Goal: Information Seeking & Learning: Stay updated

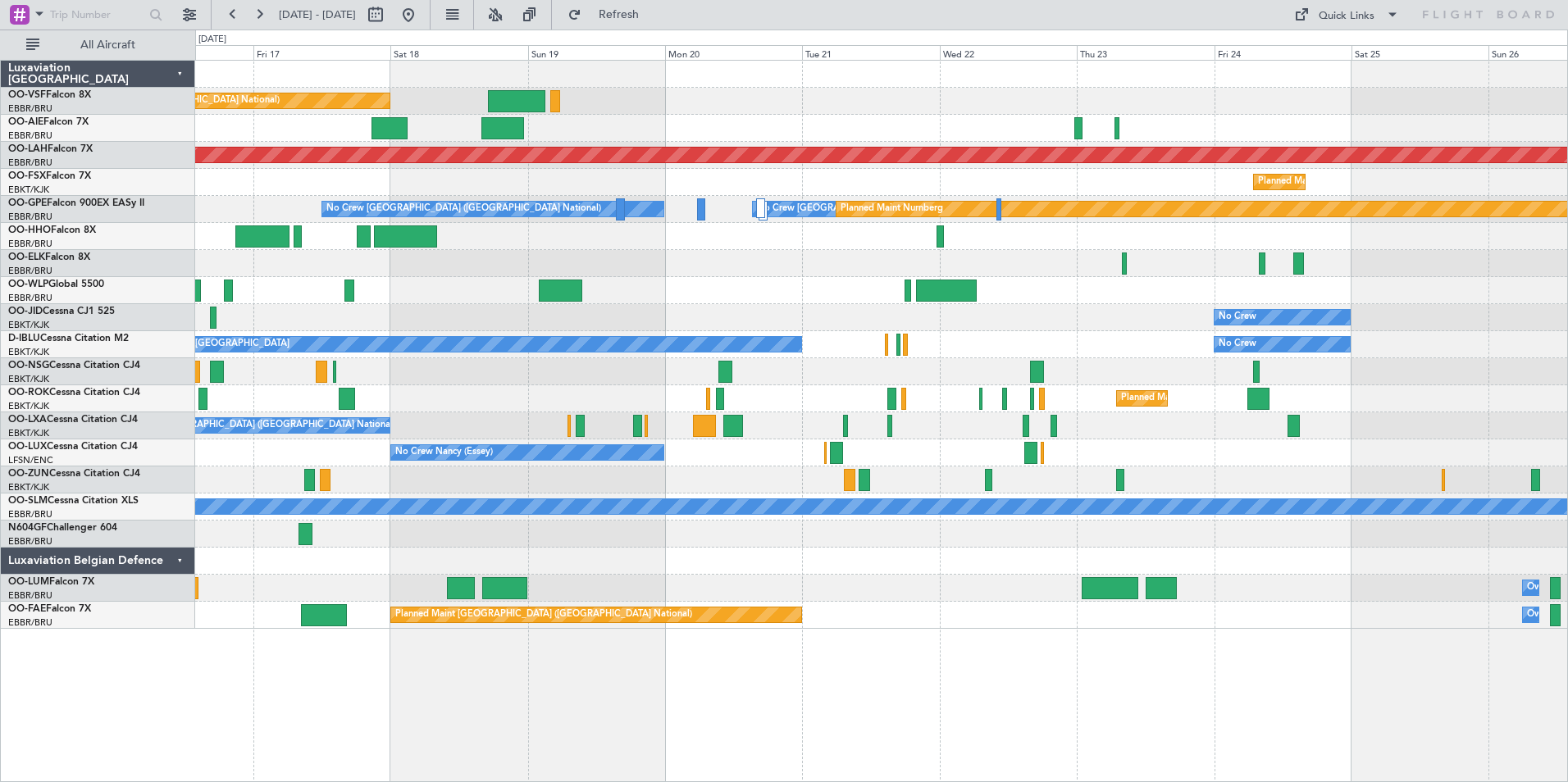
click at [477, 551] on div at bounding box center [882, 561] width 1372 height 27
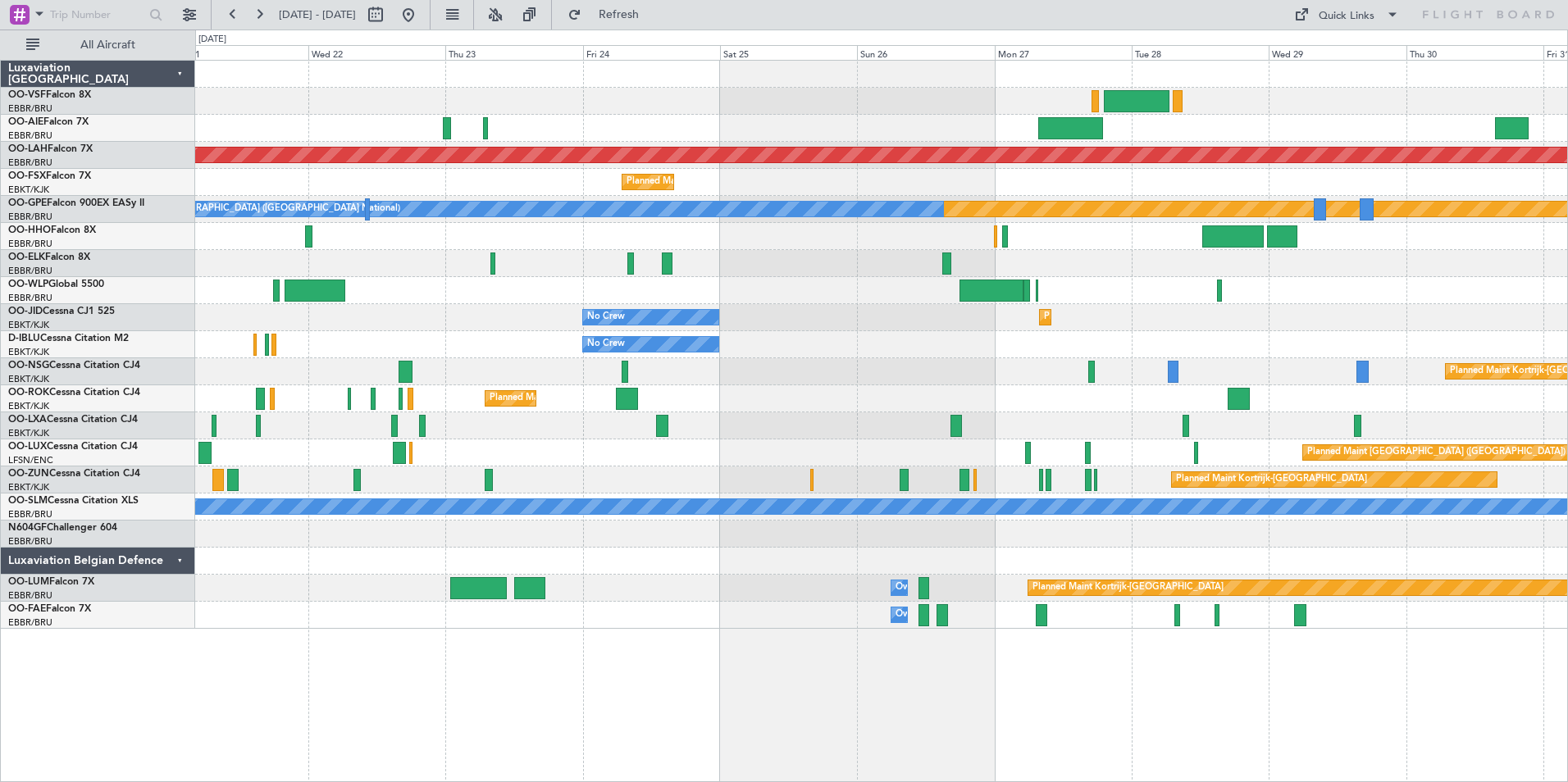
click at [344, 561] on div at bounding box center [882, 561] width 1372 height 27
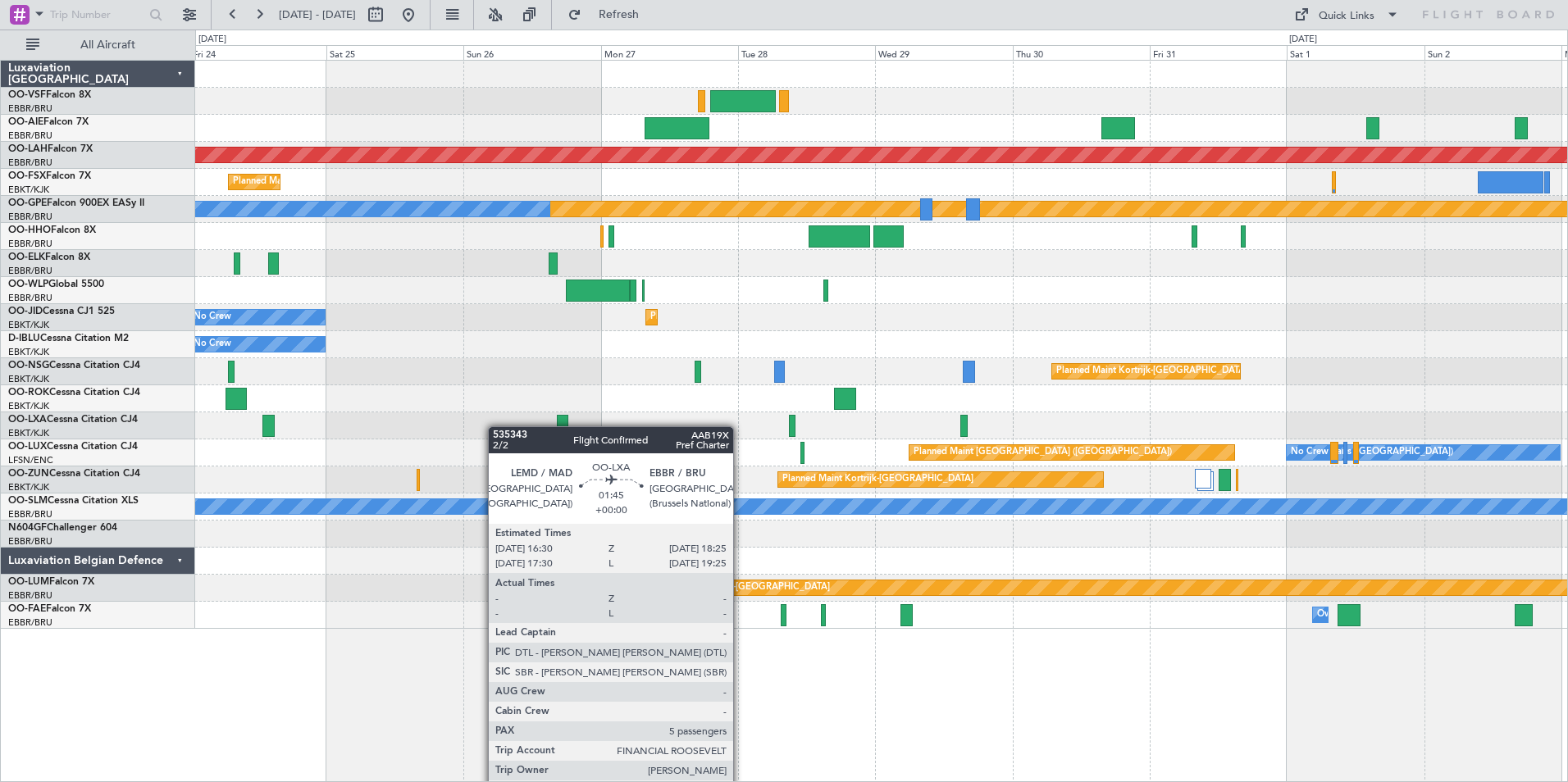
click at [1156, 426] on div at bounding box center [882, 425] width 1372 height 27
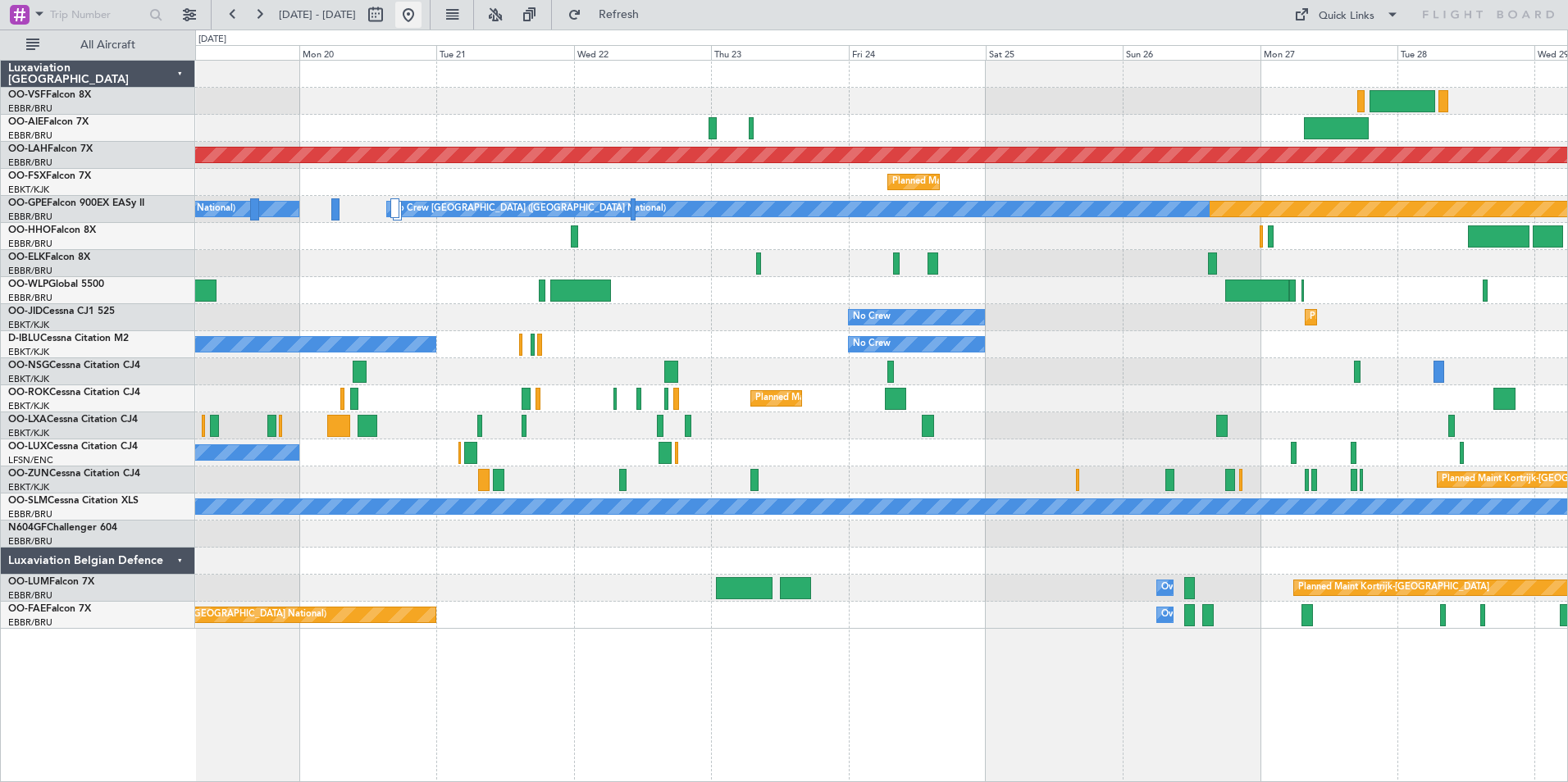
click at [422, 10] on button at bounding box center [409, 15] width 26 height 26
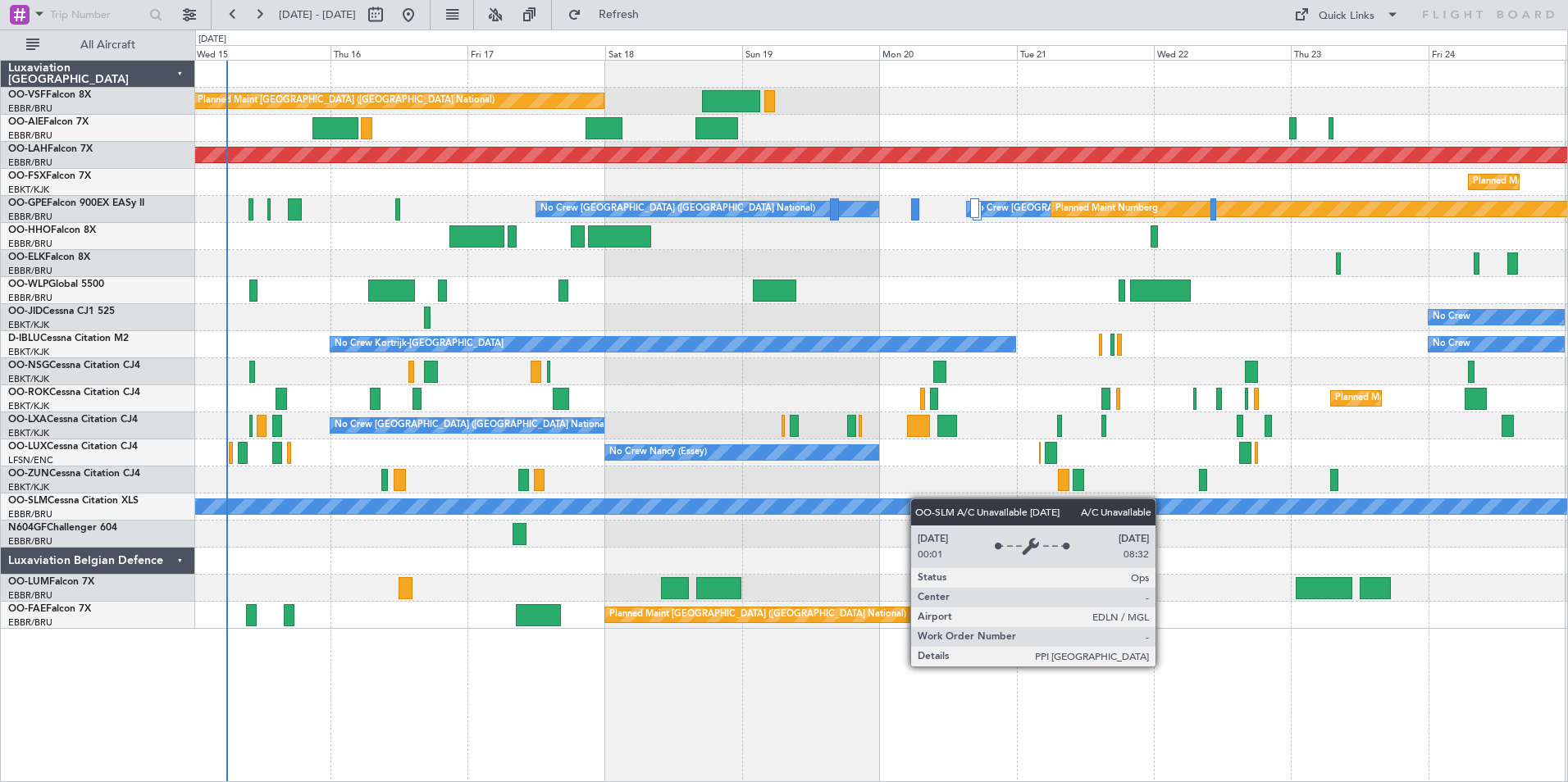
click at [697, 507] on div "Planned Maint [GEOGRAPHIC_DATA] ([GEOGRAPHIC_DATA] National) Planned Maint [GEO…" at bounding box center [882, 344] width 1372 height 568
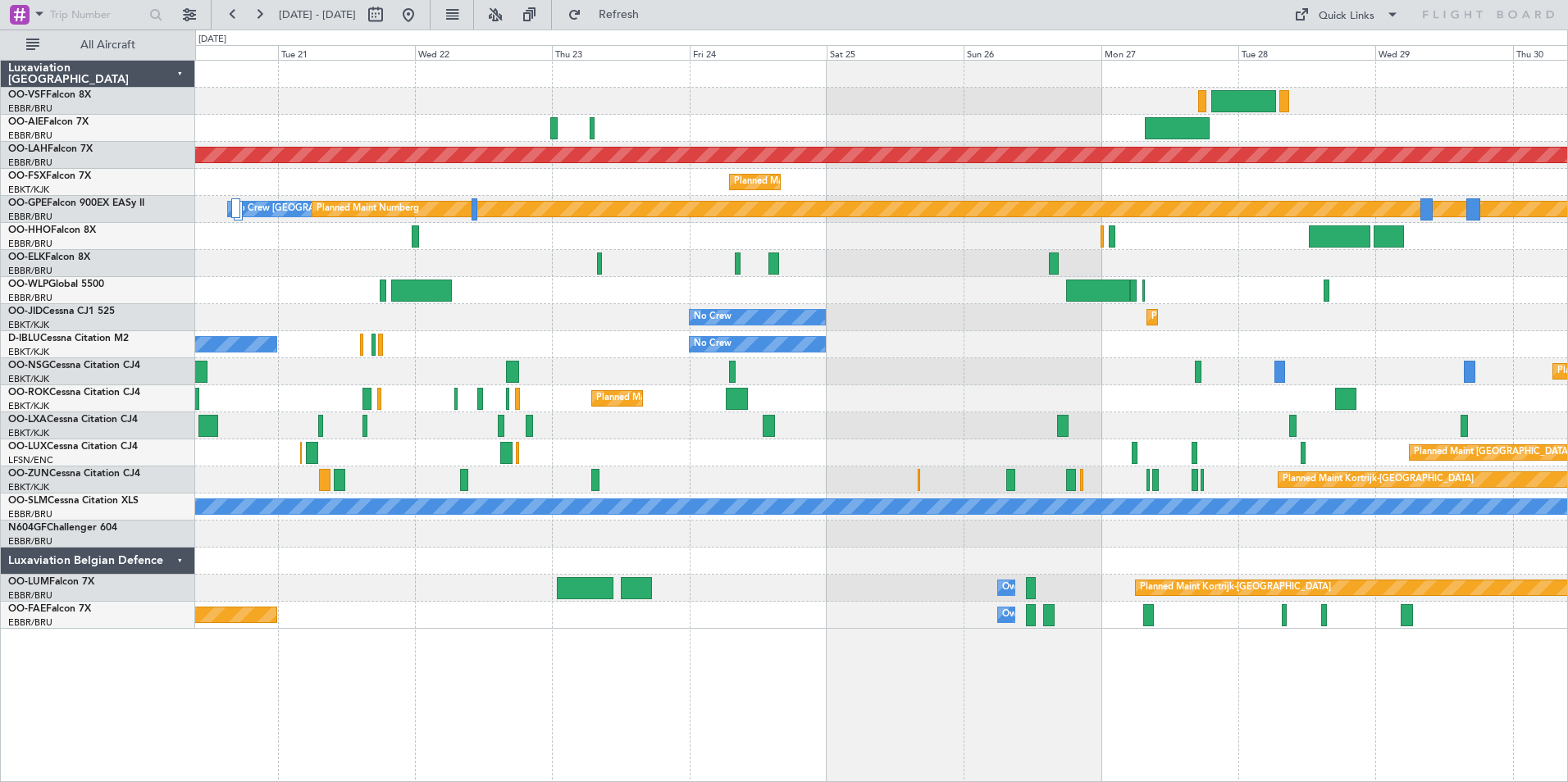
click at [118, 137] on div "Planned Maint [GEOGRAPHIC_DATA] ([GEOGRAPHIC_DATA] National) Planned [GEOGRAPHI…" at bounding box center [784, 406] width 1568 height 753
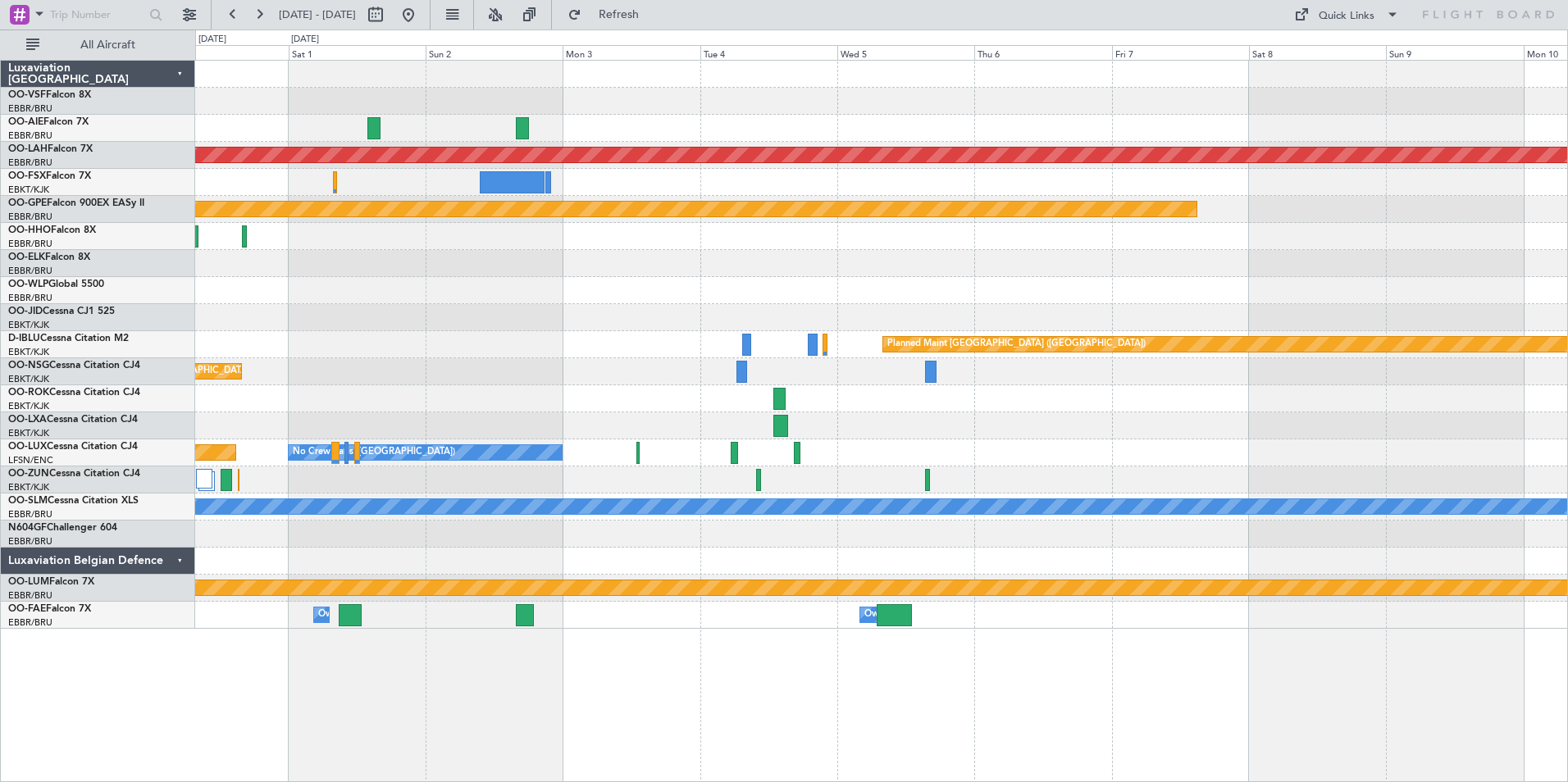
click at [164, 132] on div "Planned Maint [PERSON_NAME]-[GEOGRAPHIC_DATA][PERSON_NAME] ([GEOGRAPHIC_DATA][P…" at bounding box center [784, 406] width 1568 height 753
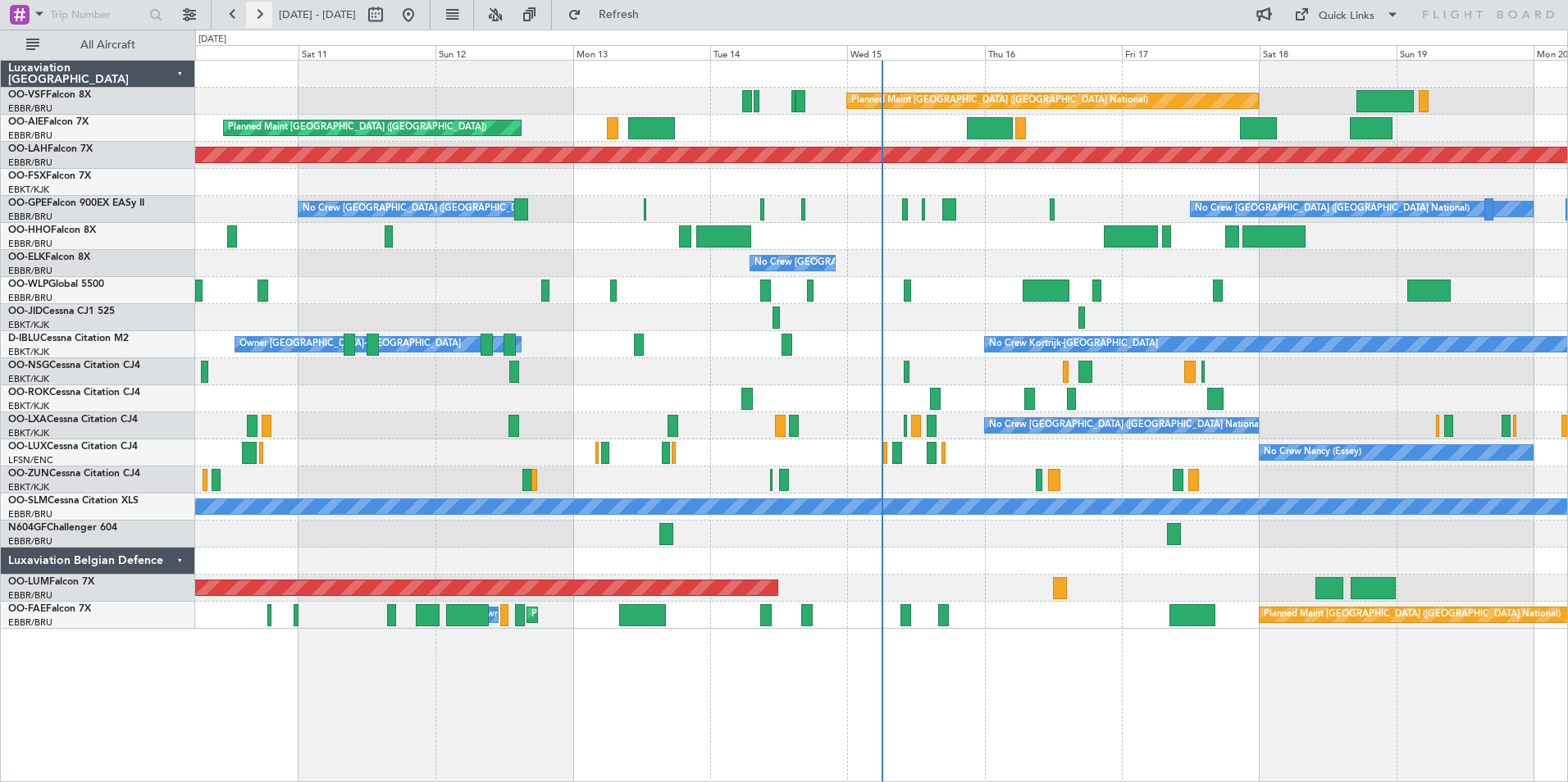
click at [264, 11] on button at bounding box center [259, 15] width 26 height 26
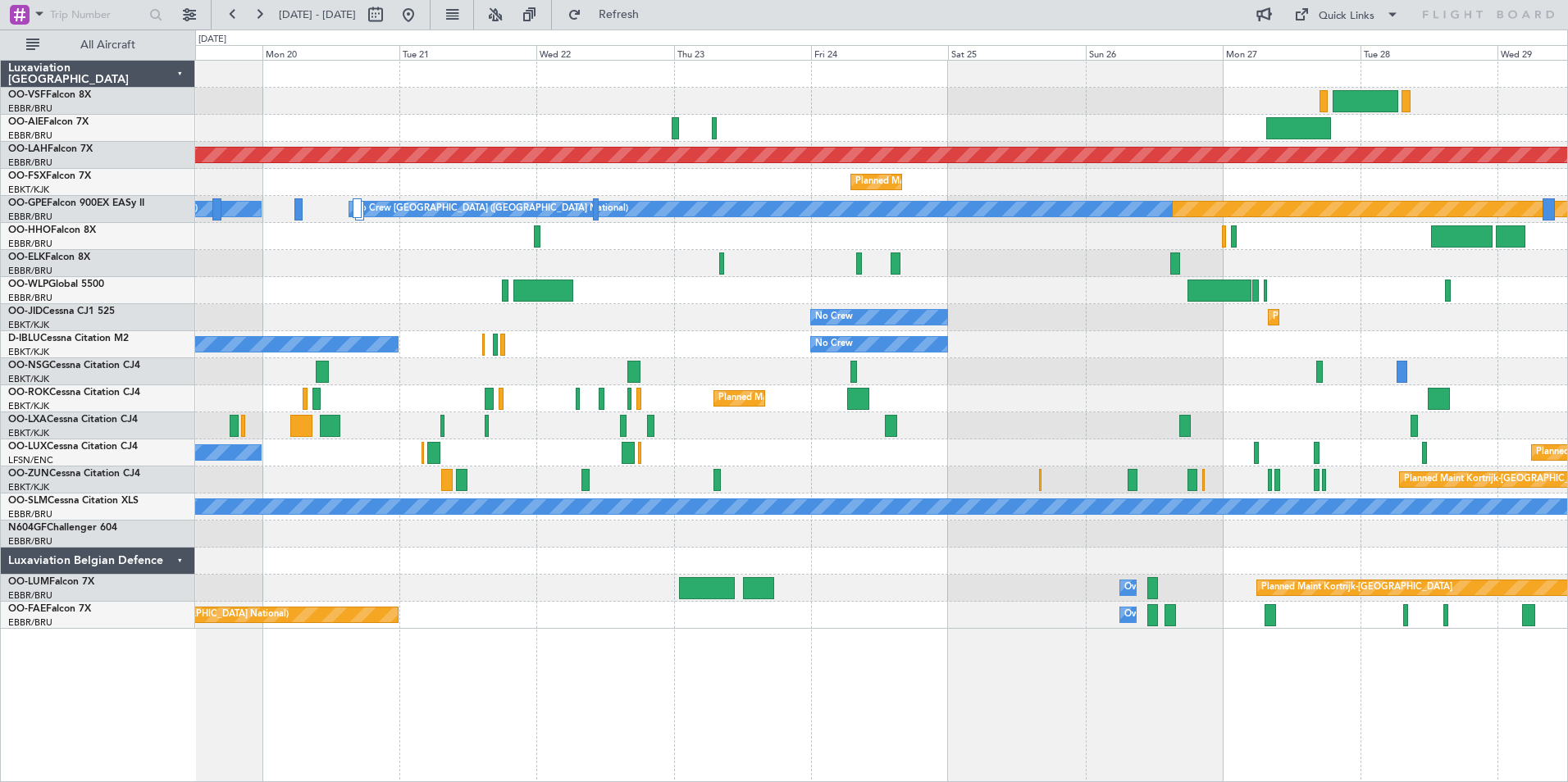
click at [382, 85] on div "Planned Maint Brussels (Brussels National) Planned Maint Alton-st Louis (St Lou…" at bounding box center [882, 344] width 1372 height 568
click at [485, 103] on div "Planned Maint [GEOGRAPHIC_DATA] ([GEOGRAPHIC_DATA] National)" at bounding box center [882, 101] width 1372 height 27
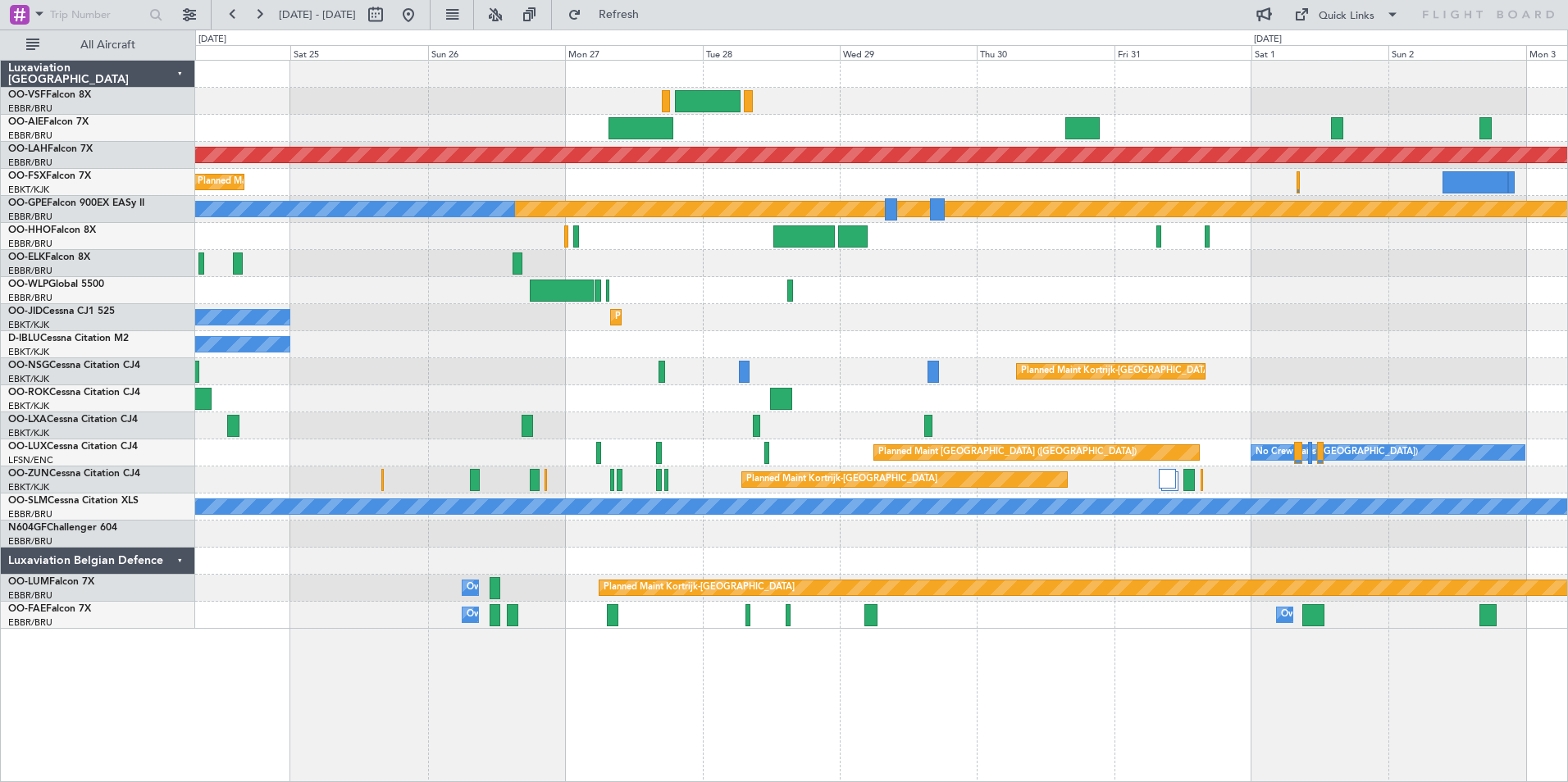
click at [488, 92] on div at bounding box center [882, 101] width 1372 height 27
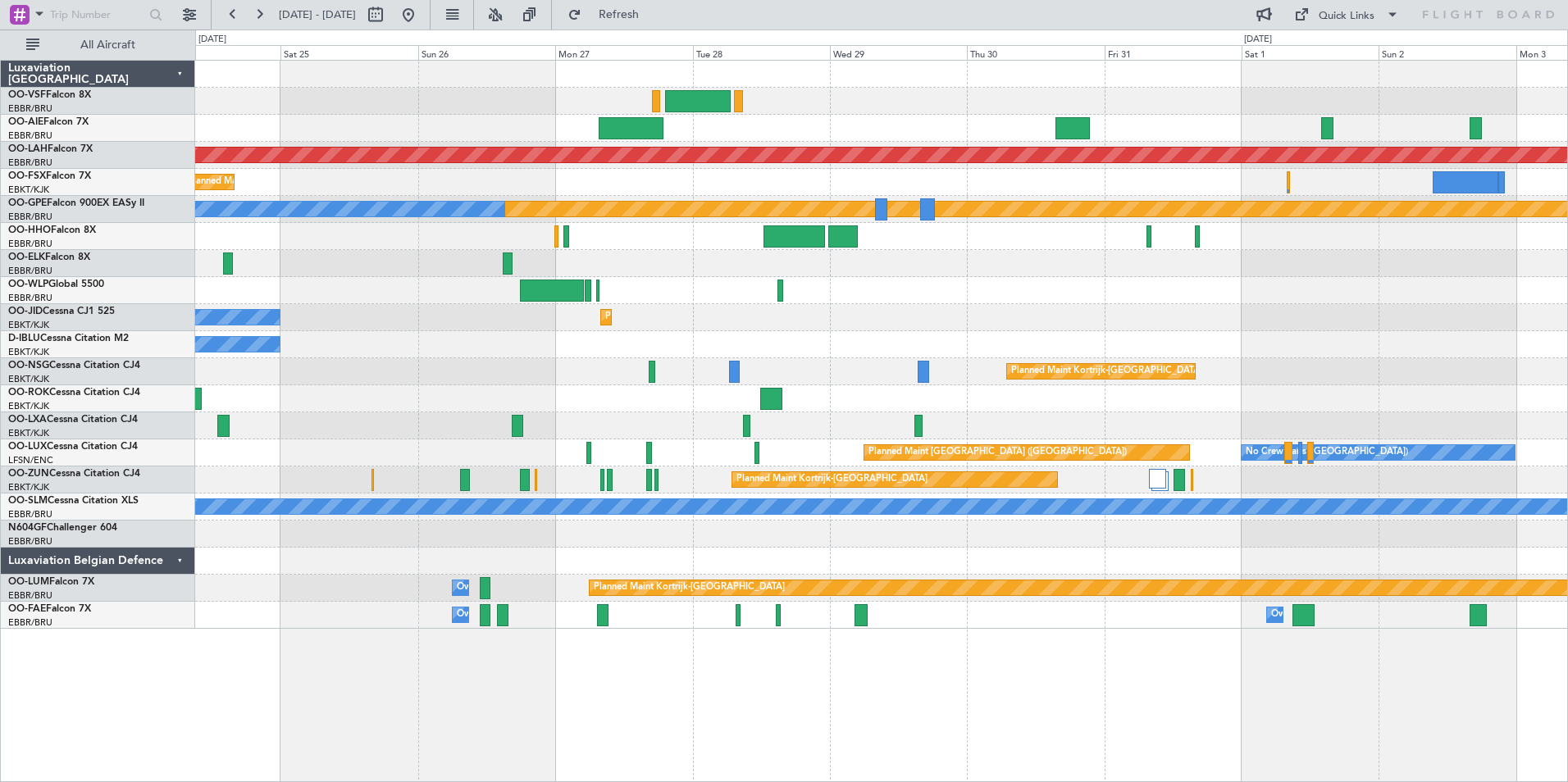
click at [507, 100] on div "Planned Maint London (Farnborough) Planned Maint Alton-st Louis (St Louis Regl)…" at bounding box center [882, 344] width 1372 height 568
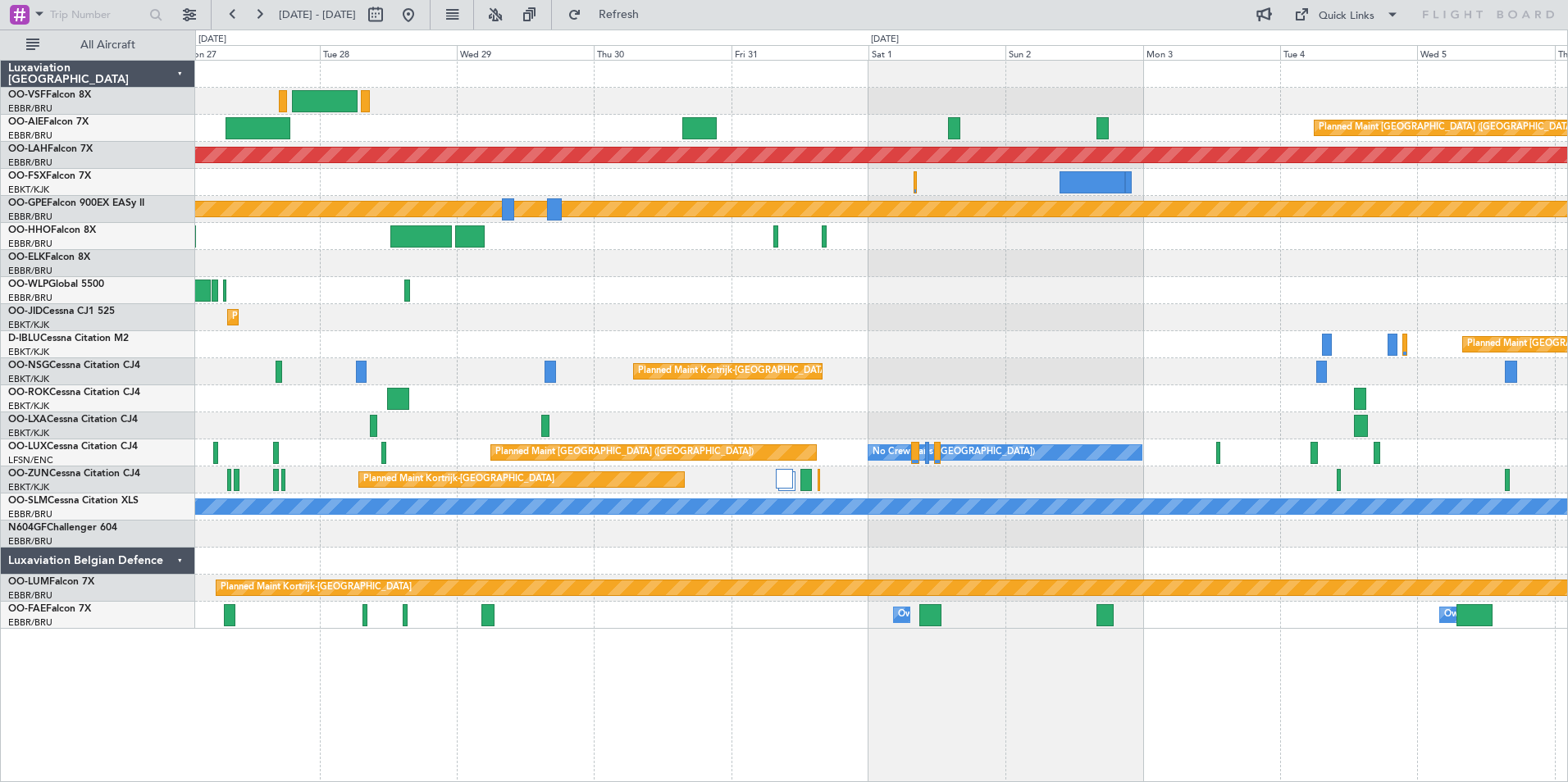
click at [545, 104] on div at bounding box center [882, 101] width 1372 height 27
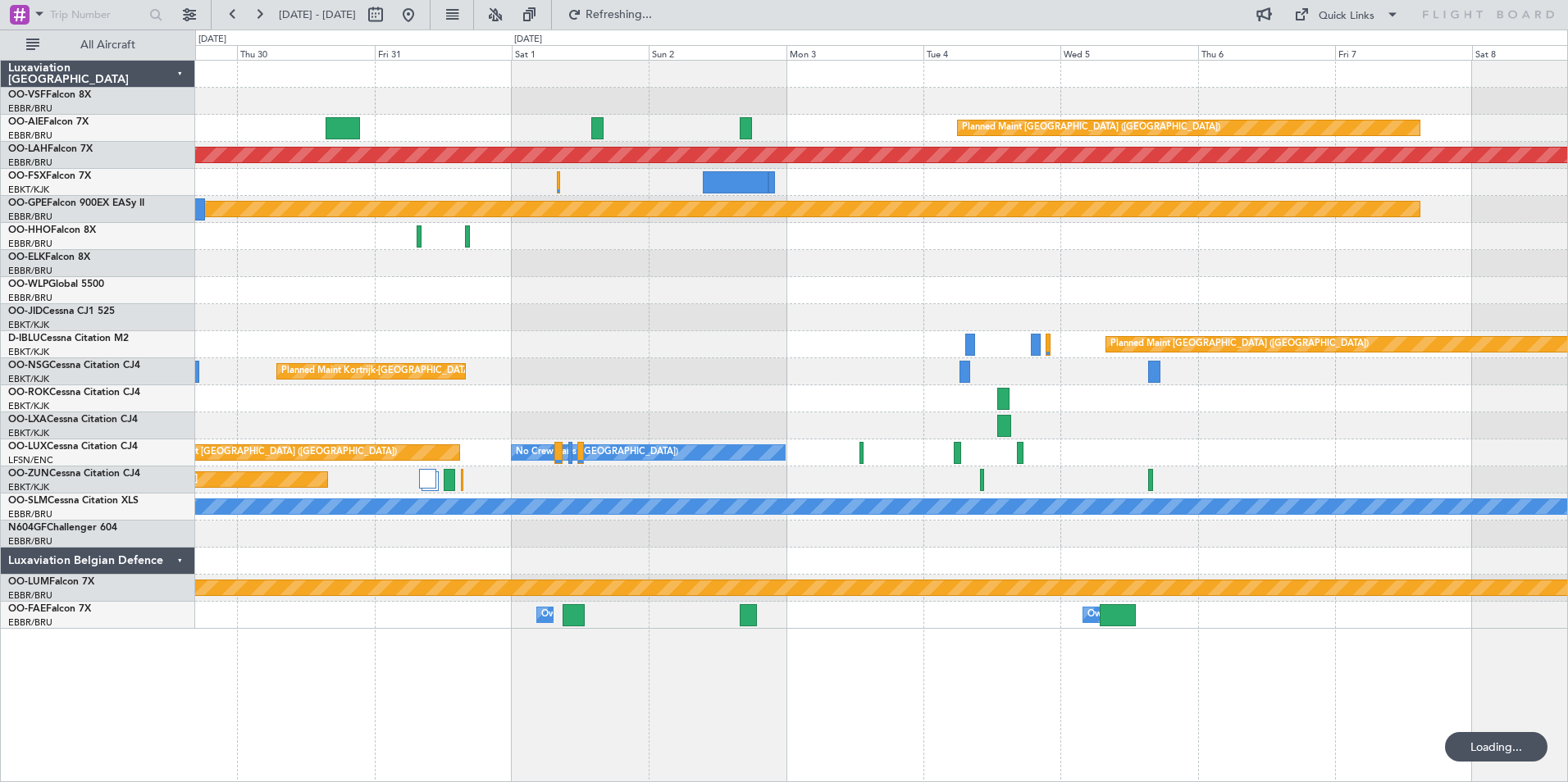
click at [612, 114] on div "Planned Maint London (Farnborough) Planned Maint Alton-st Louis (St Louis Regl)…" at bounding box center [882, 344] width 1372 height 568
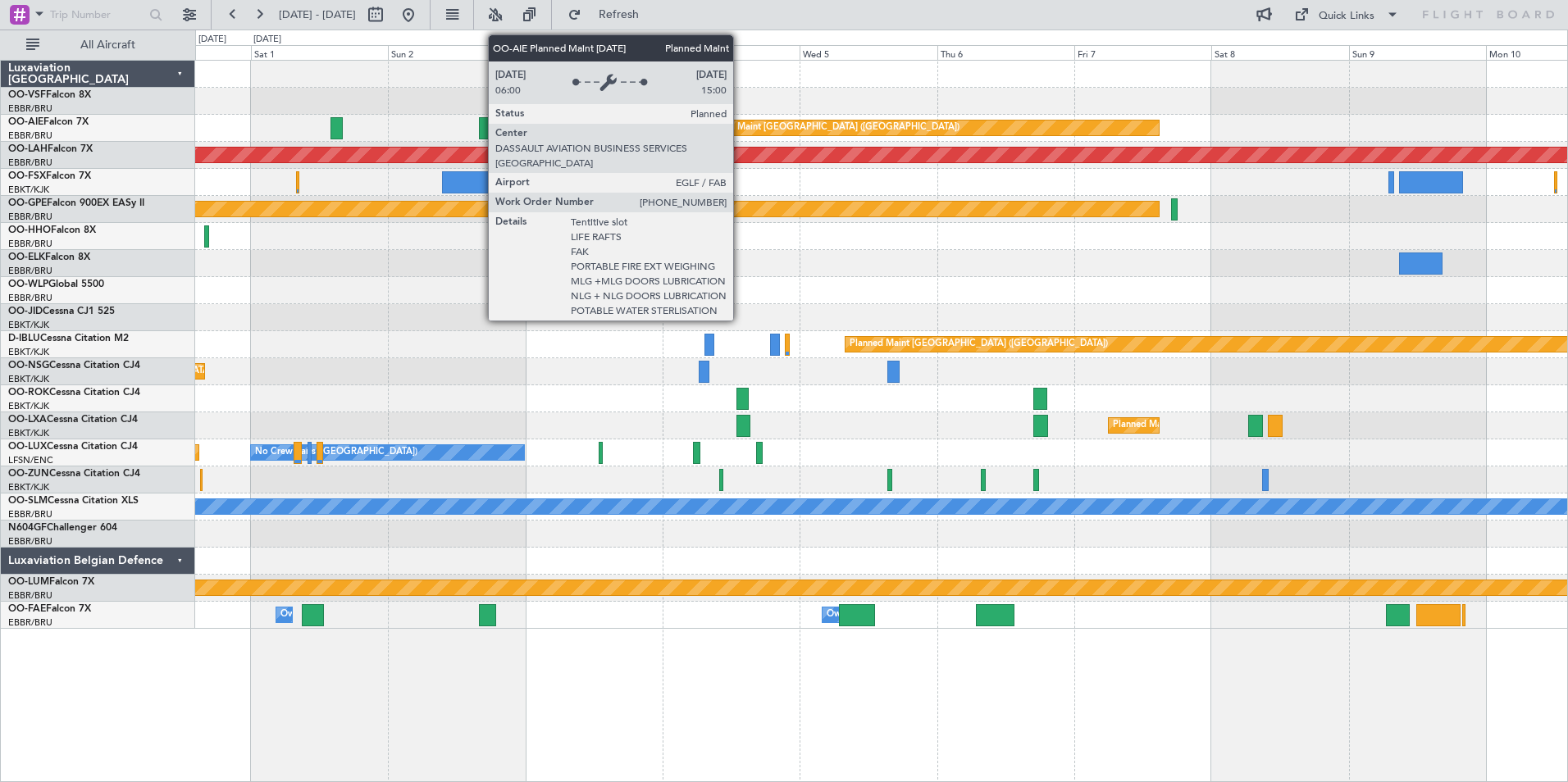
click at [741, 129] on div "Planned Maint [GEOGRAPHIC_DATA] ([GEOGRAPHIC_DATA])" at bounding box center [830, 128] width 258 height 25
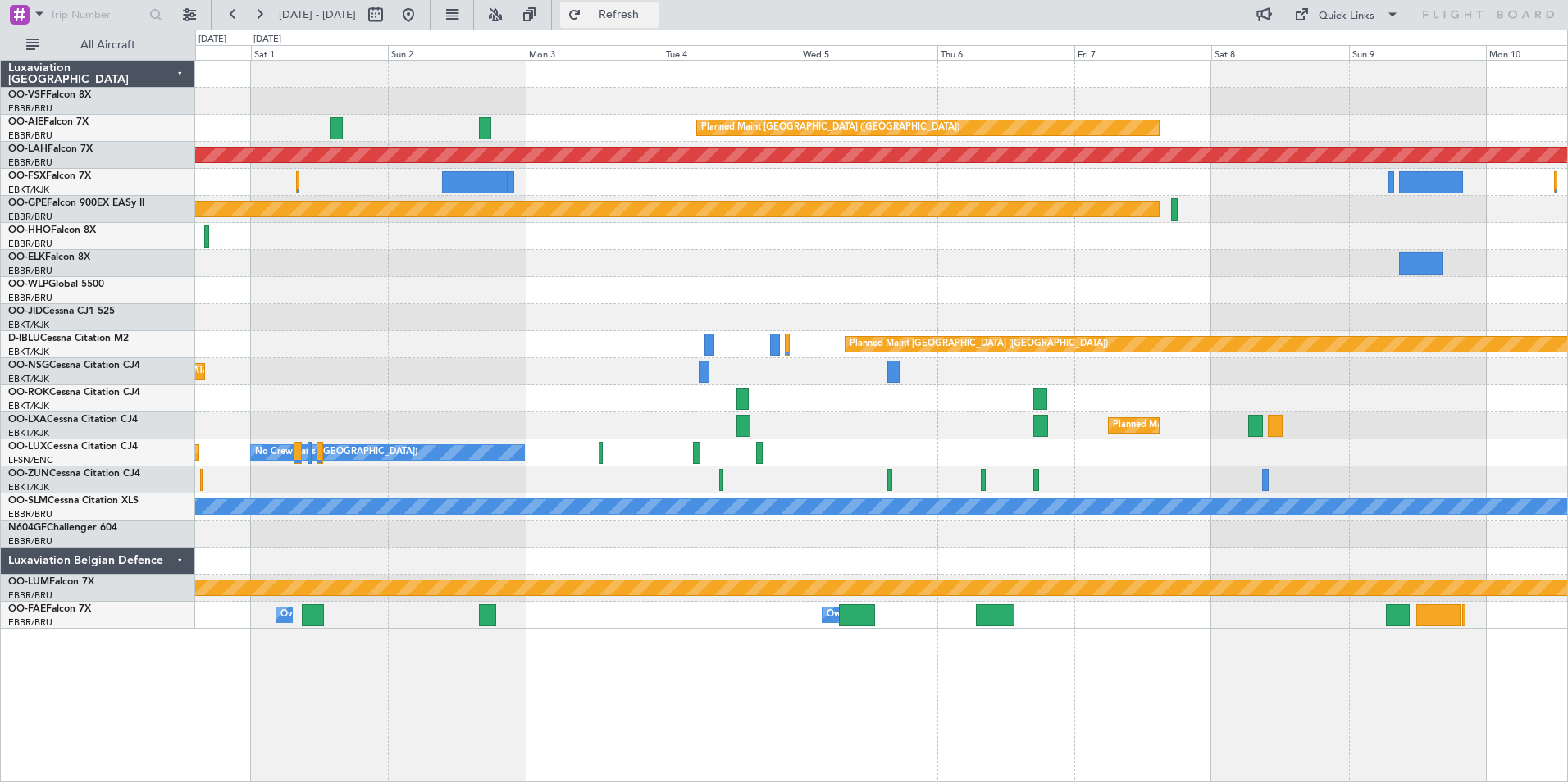
click at [654, 13] on span "Refresh" at bounding box center [619, 14] width 69 height 11
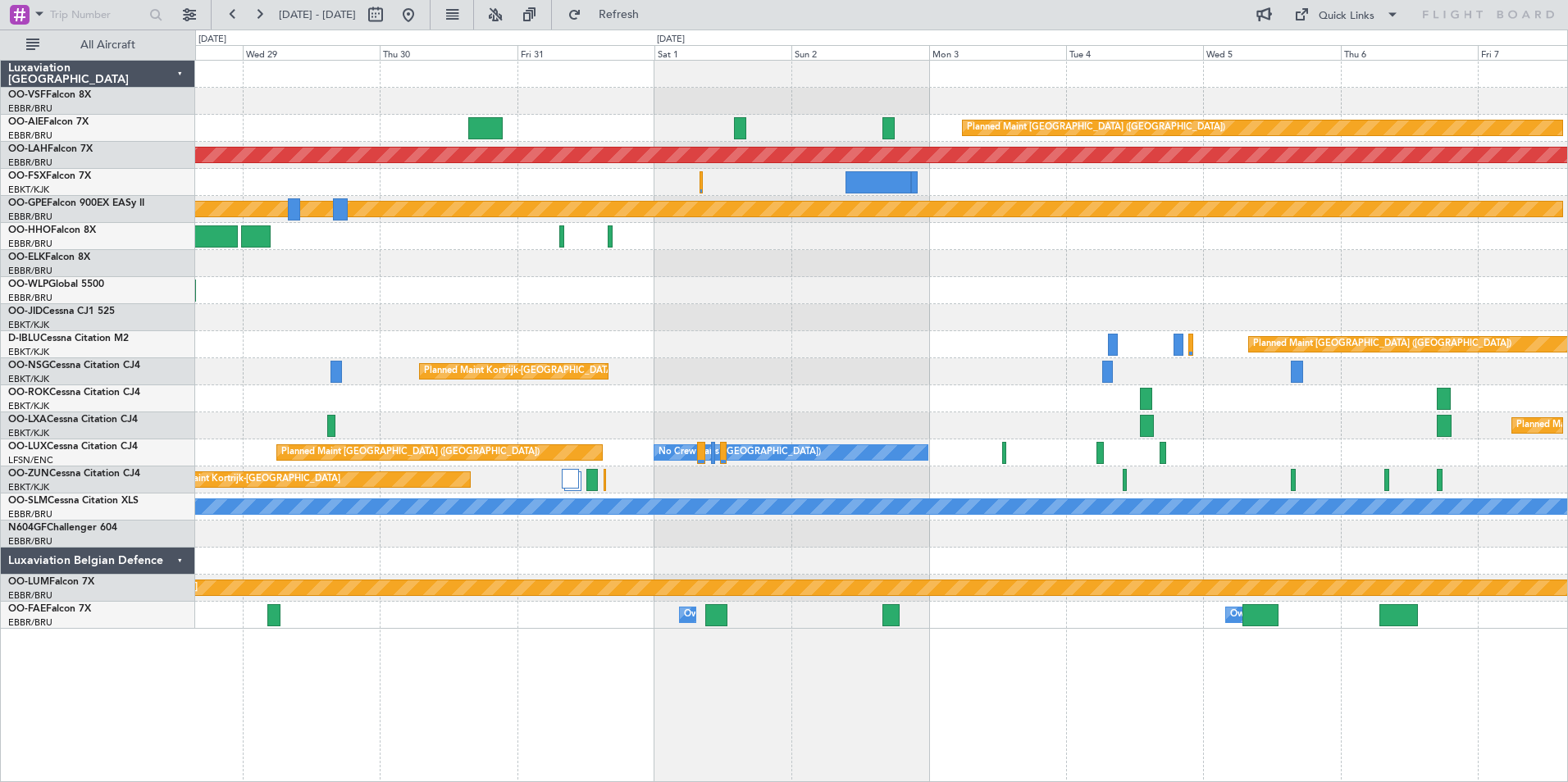
click at [1046, 305] on div "Planned Maint London (Farnborough) Planned Maint Alton-st Louis (St Louis Regl)…" at bounding box center [882, 344] width 1372 height 568
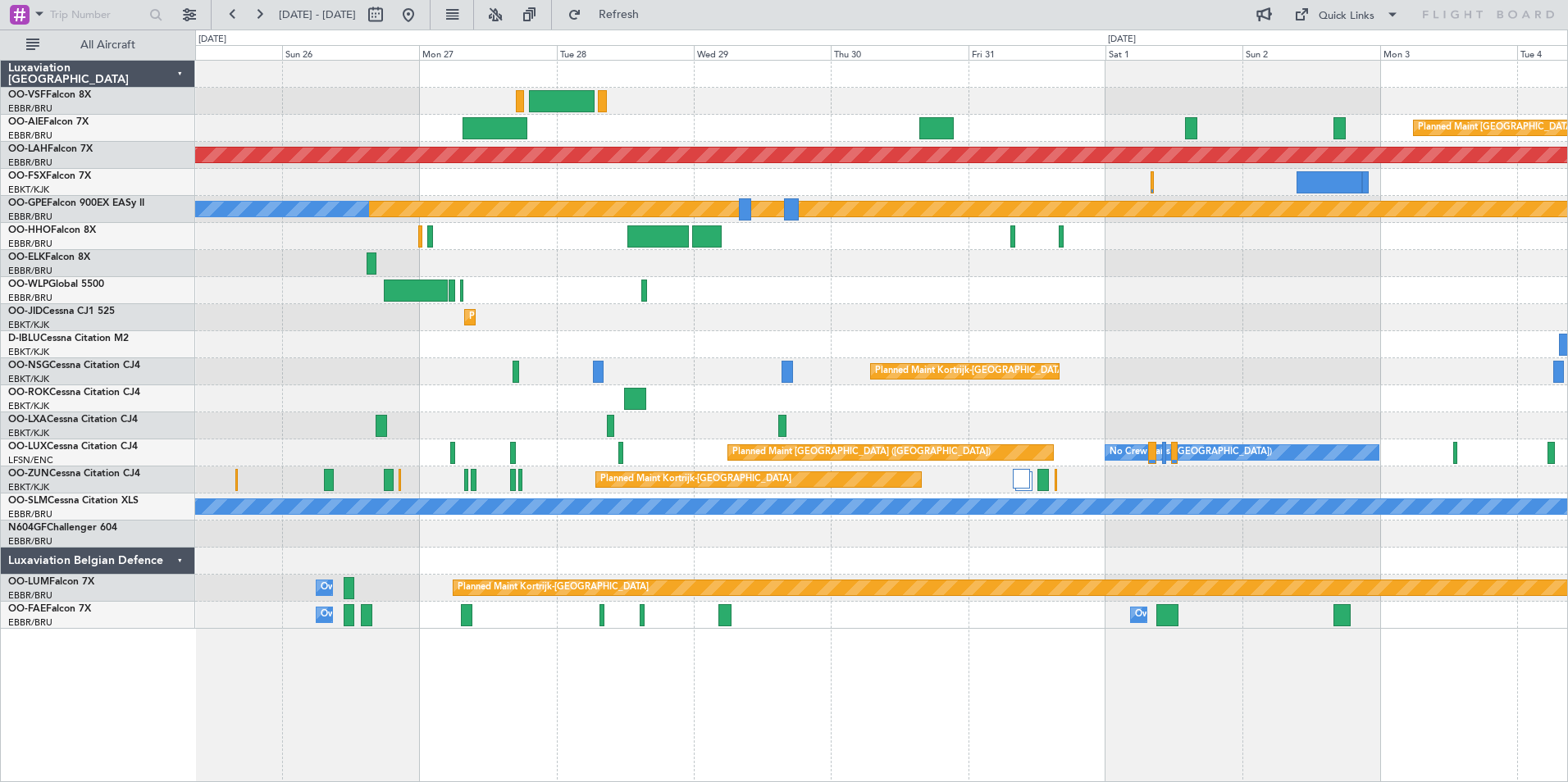
click at [1042, 272] on div at bounding box center [882, 263] width 1372 height 27
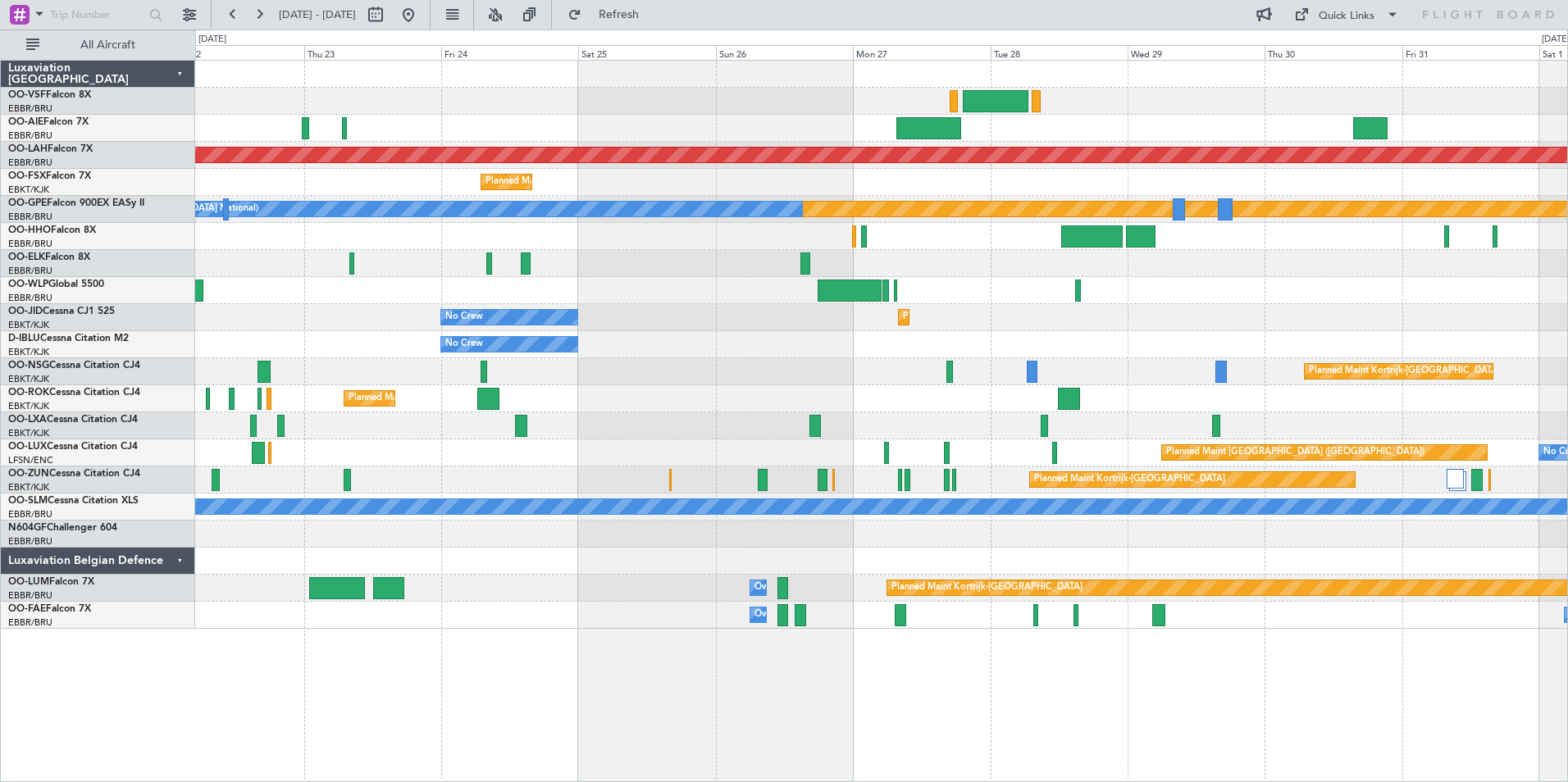
click at [760, 263] on div at bounding box center [882, 263] width 1372 height 27
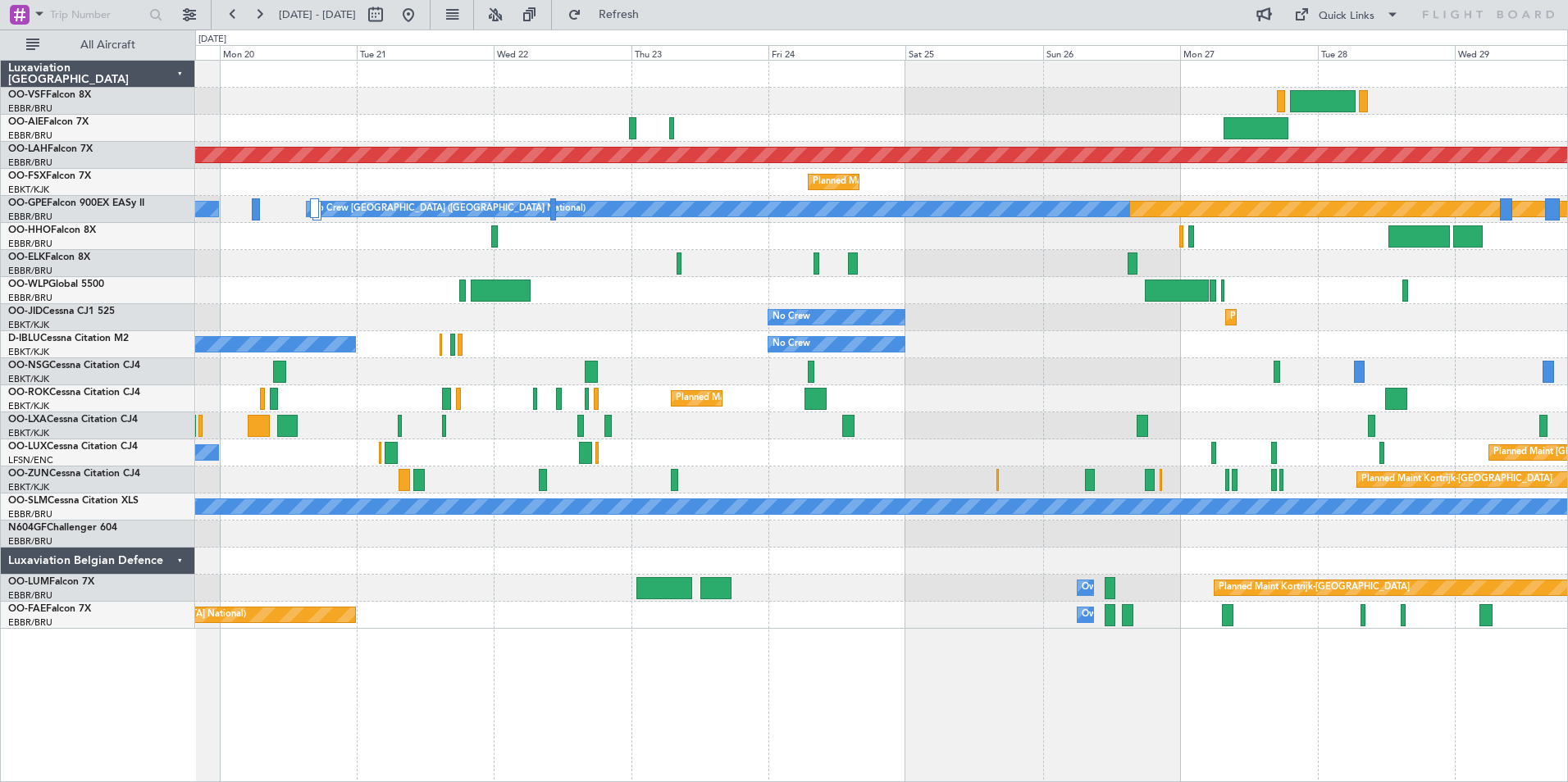
click at [706, 259] on div at bounding box center [882, 263] width 1372 height 27
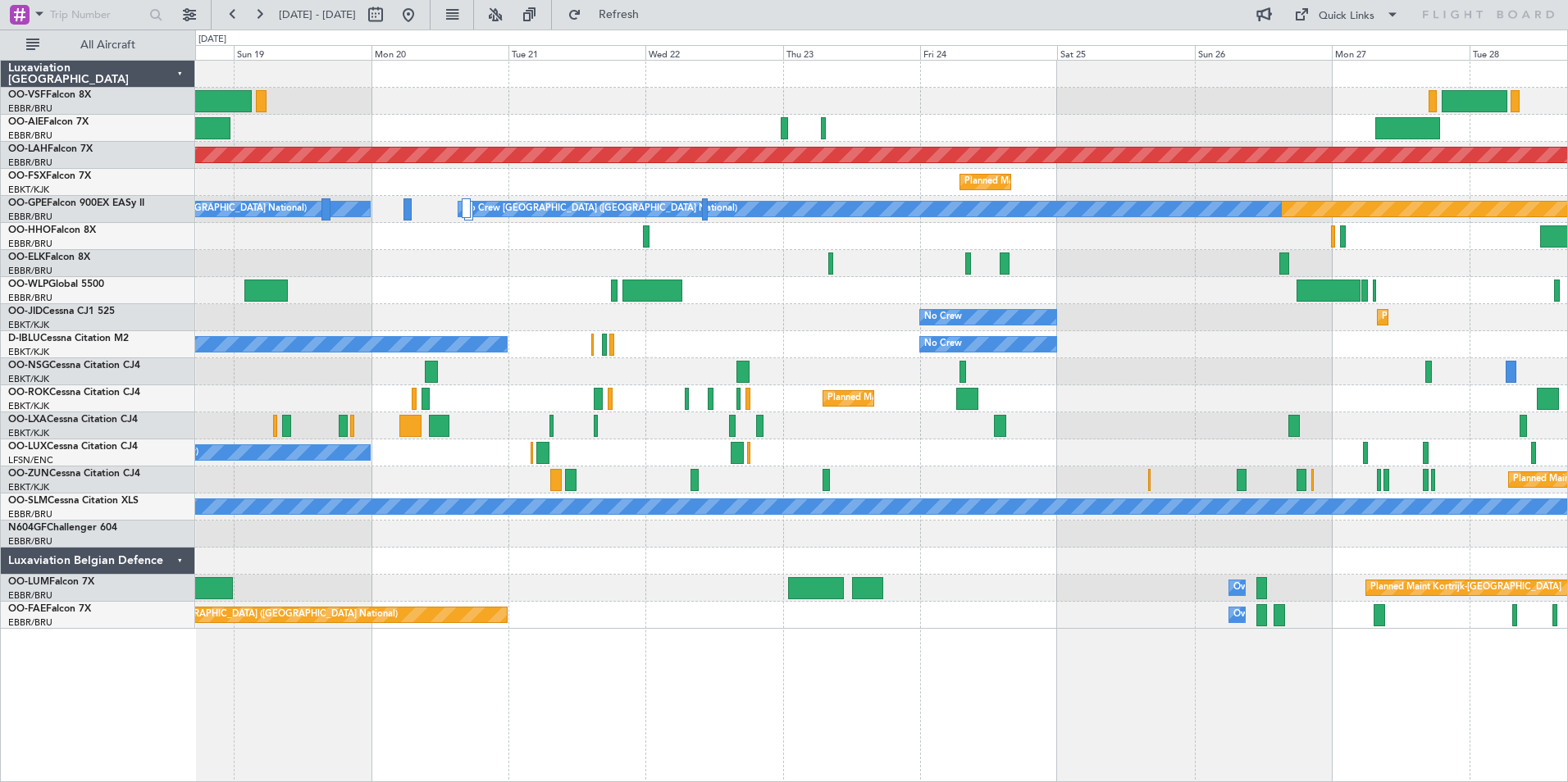
click at [819, 260] on div at bounding box center [882, 263] width 1372 height 27
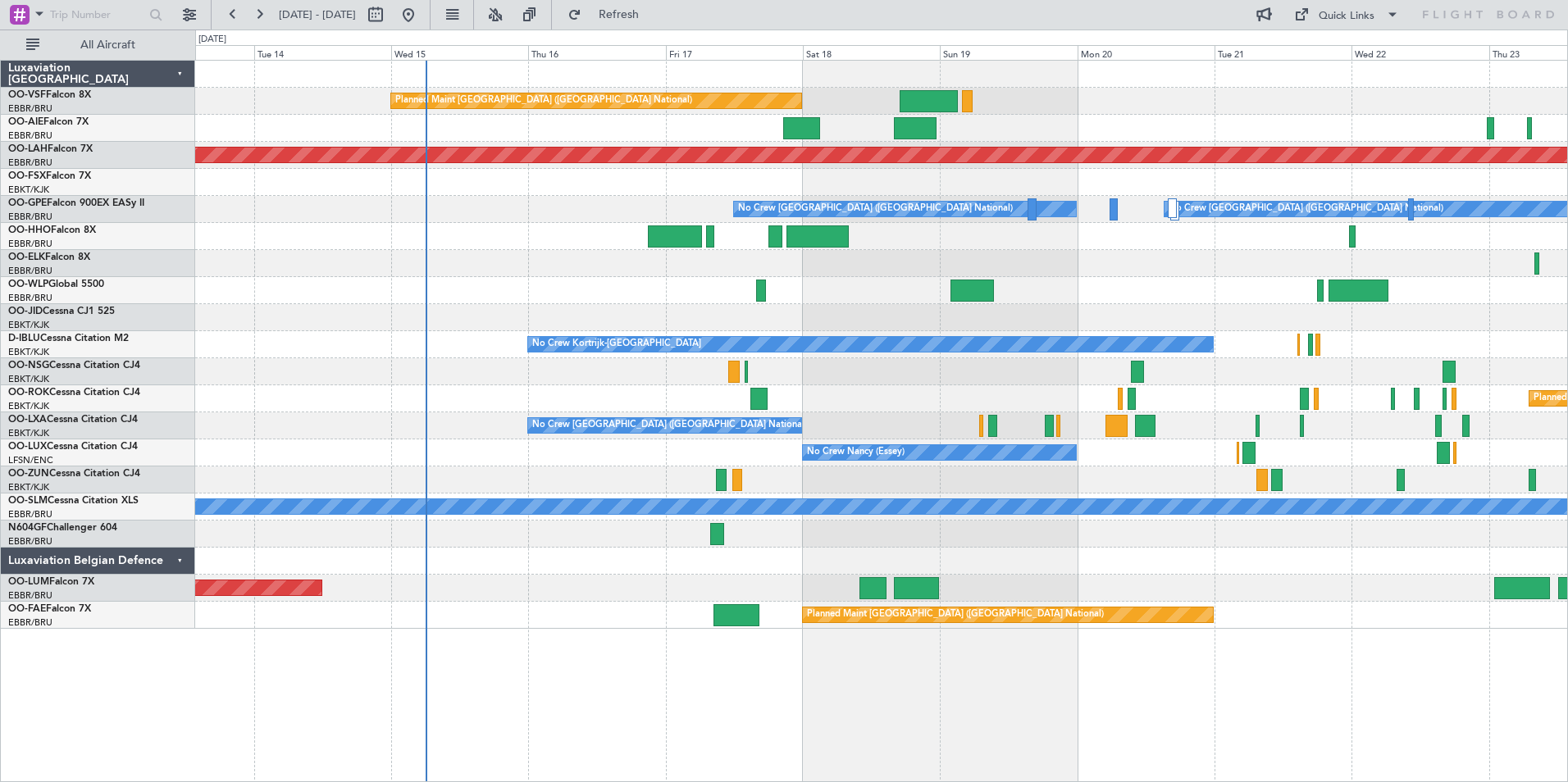
click at [712, 259] on div "Planned Maint Brussels (Brussels National) Planned Maint London (Farnborough) P…" at bounding box center [882, 344] width 1372 height 568
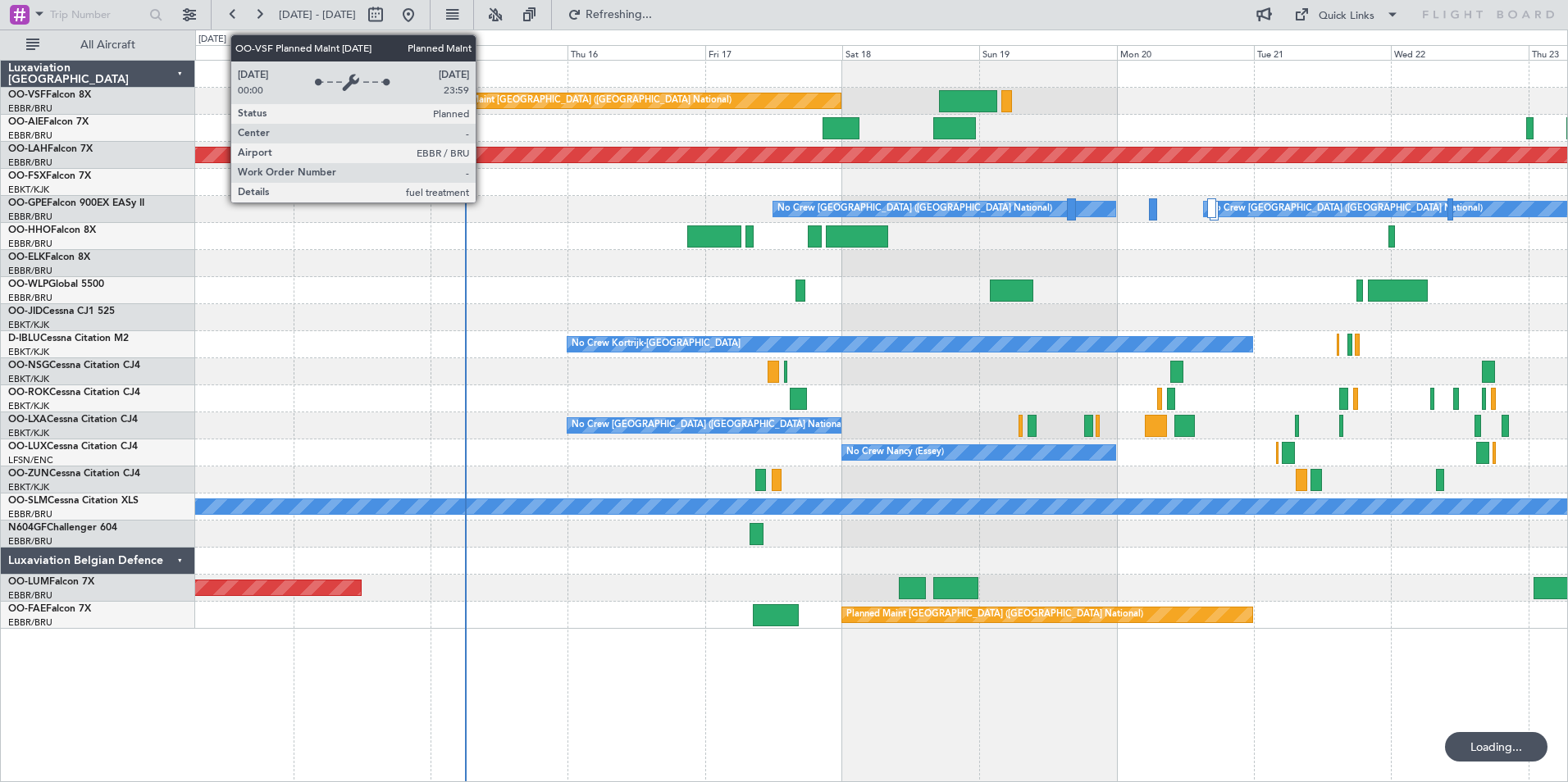
click at [483, 100] on div "Planned Maint [GEOGRAPHIC_DATA] ([GEOGRAPHIC_DATA] National)" at bounding box center [583, 101] width 297 height 25
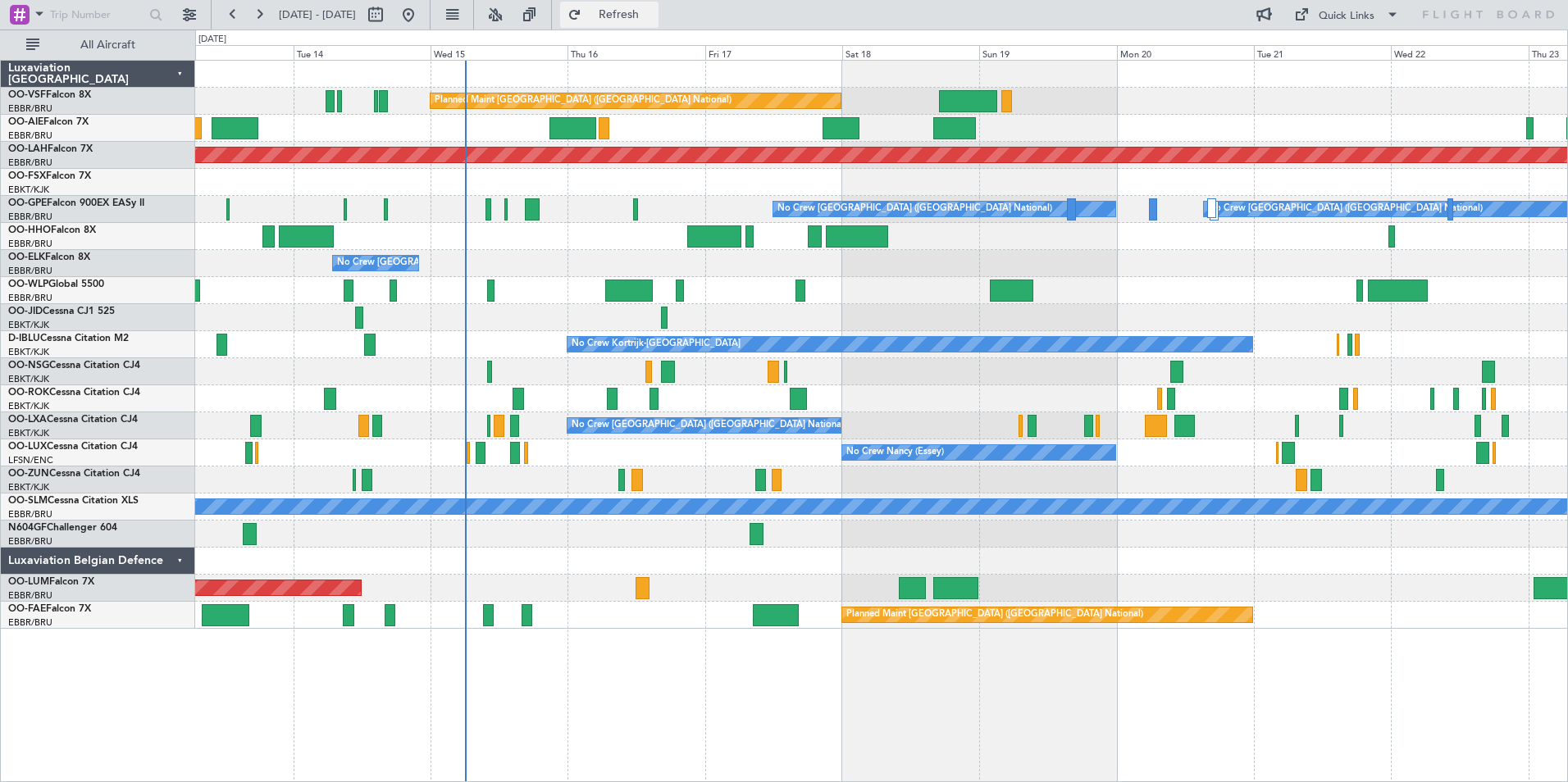
click at [654, 17] on span "Refresh" at bounding box center [619, 14] width 69 height 11
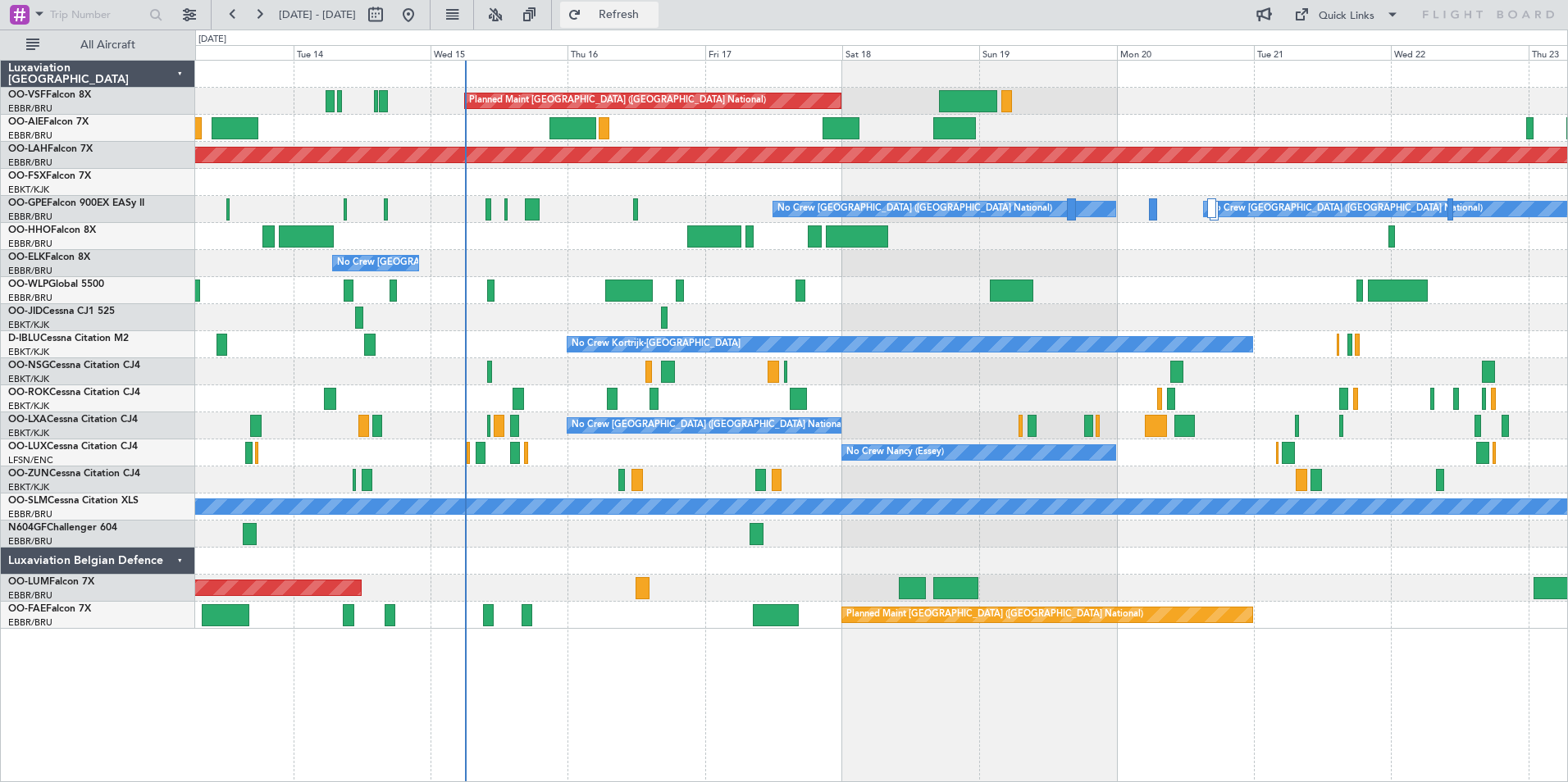
click at [654, 12] on span "Refresh" at bounding box center [619, 14] width 69 height 11
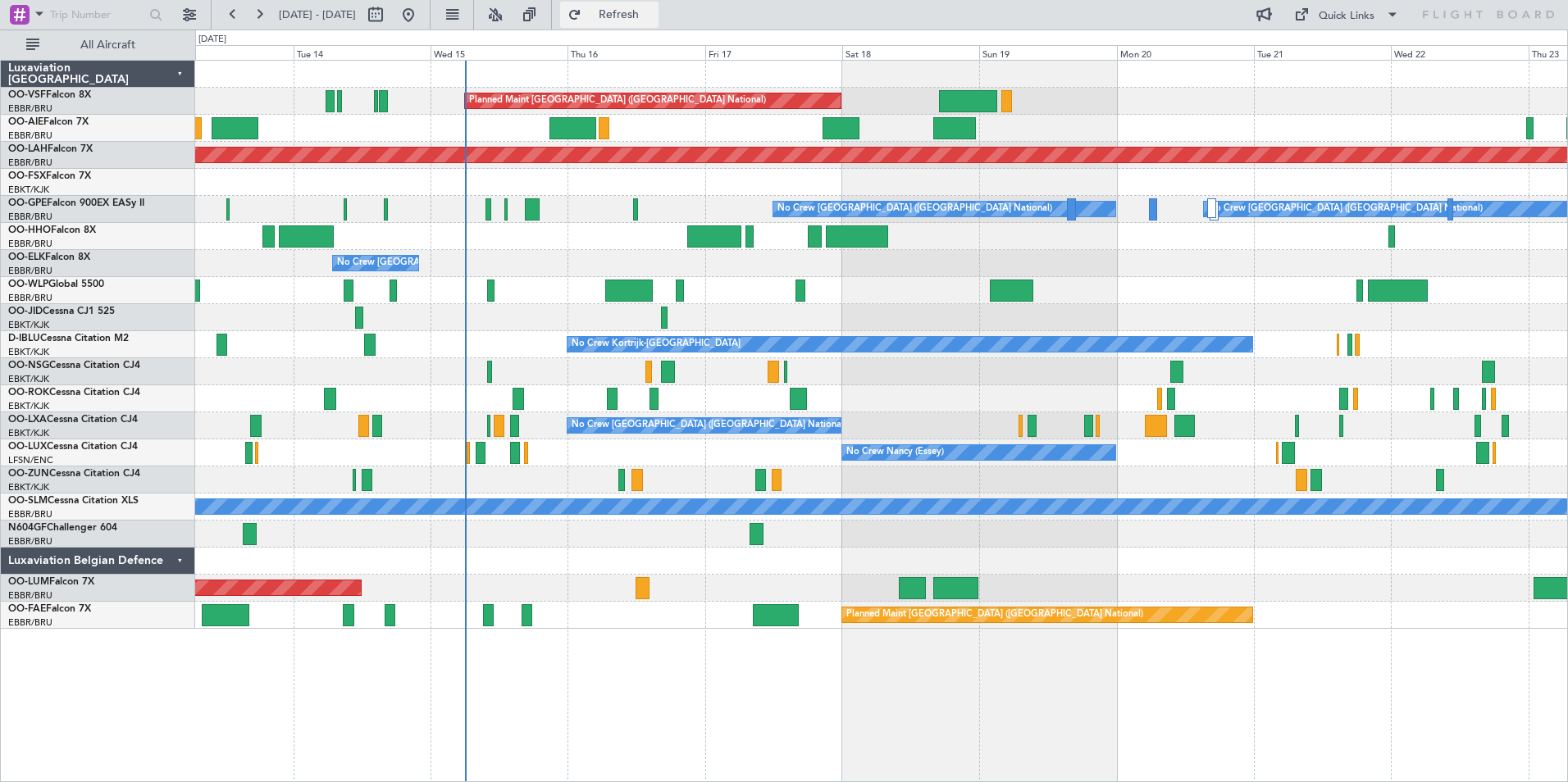
click at [654, 11] on span "Refresh" at bounding box center [619, 14] width 69 height 11
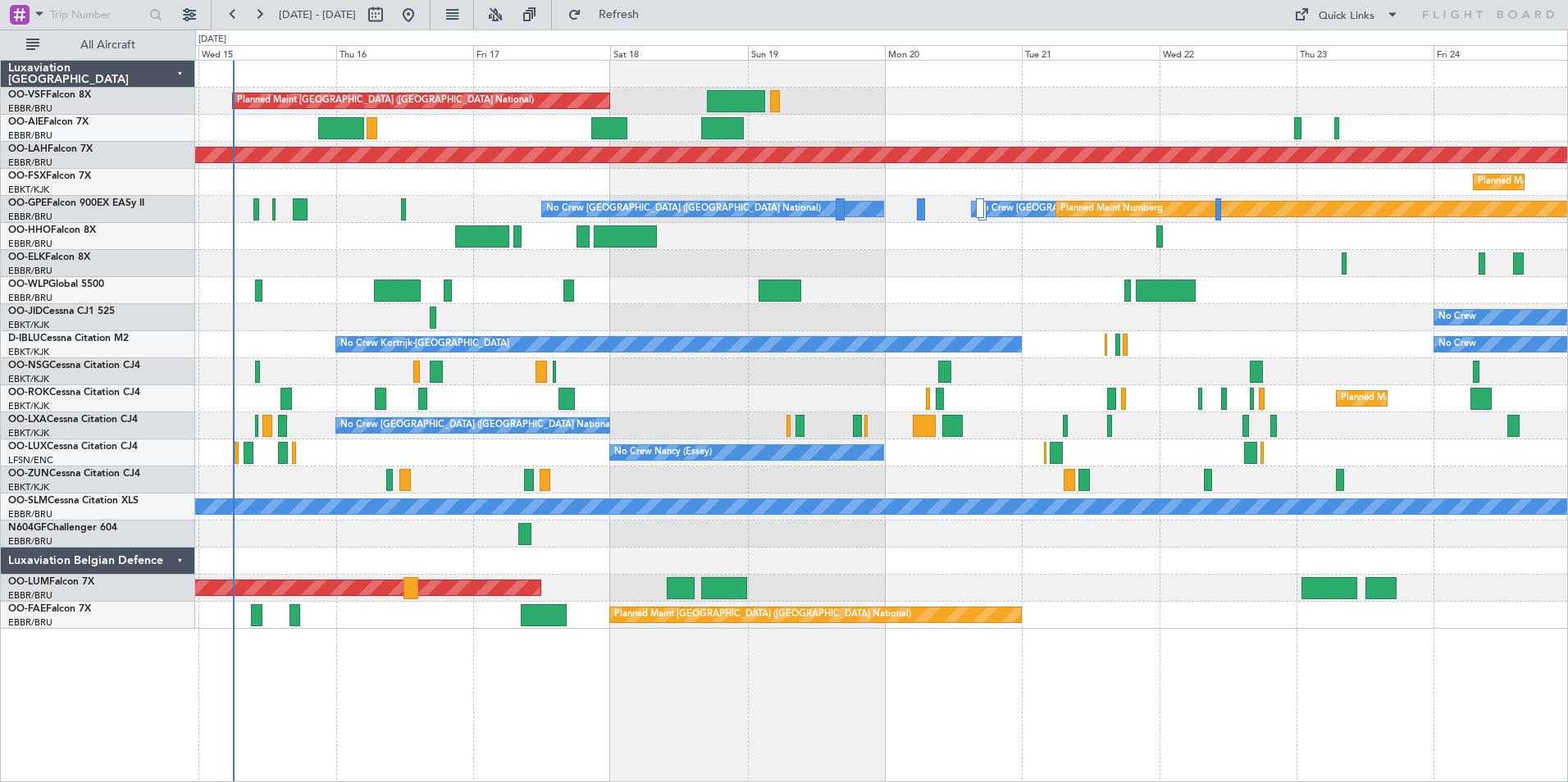
click at [516, 529] on div "Planned Maint Brussels (Brussels National) Planned Maint London (Farnborough) P…" at bounding box center [882, 344] width 1372 height 568
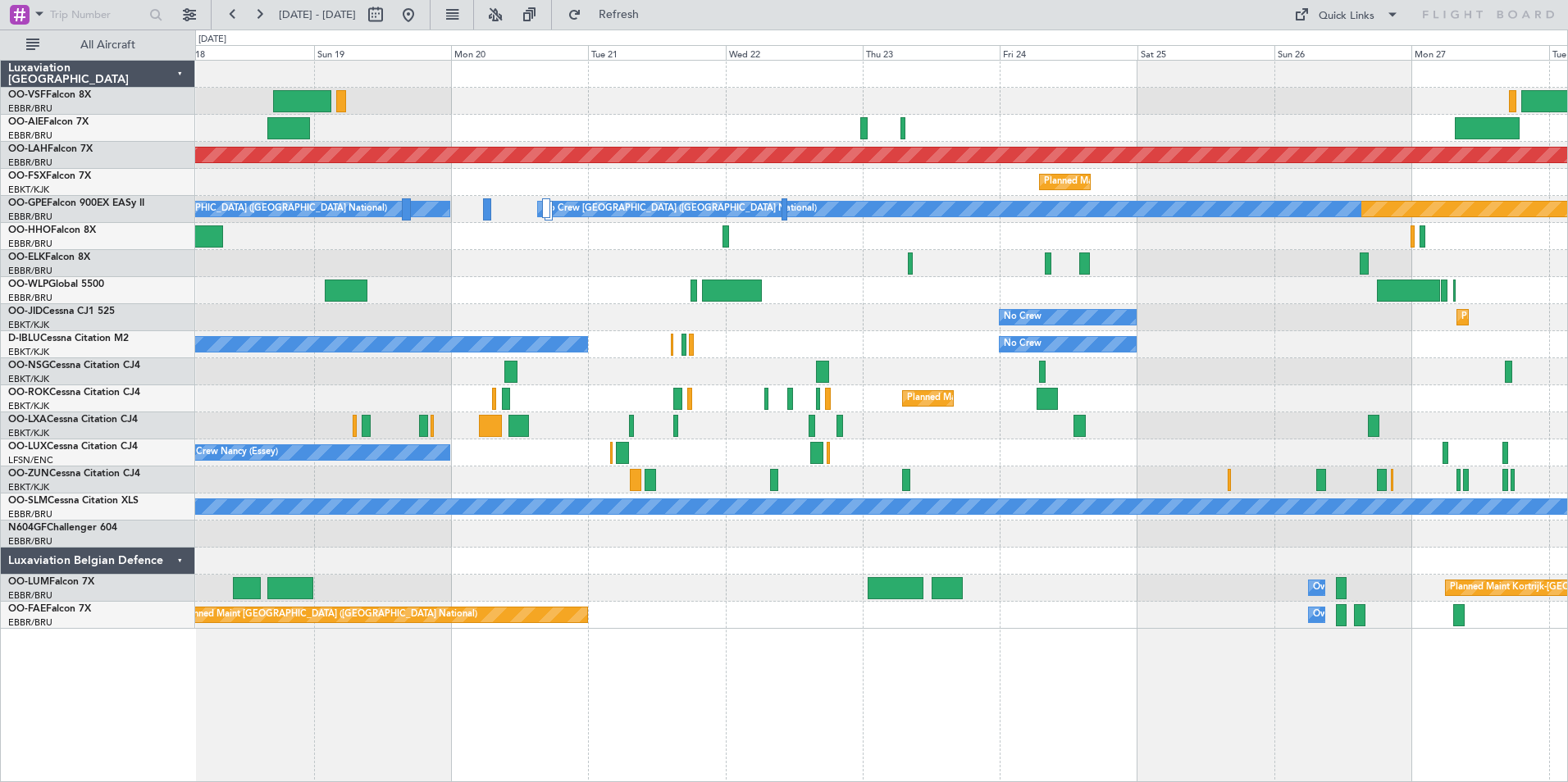
click at [1254, 245] on div at bounding box center [882, 236] width 1372 height 27
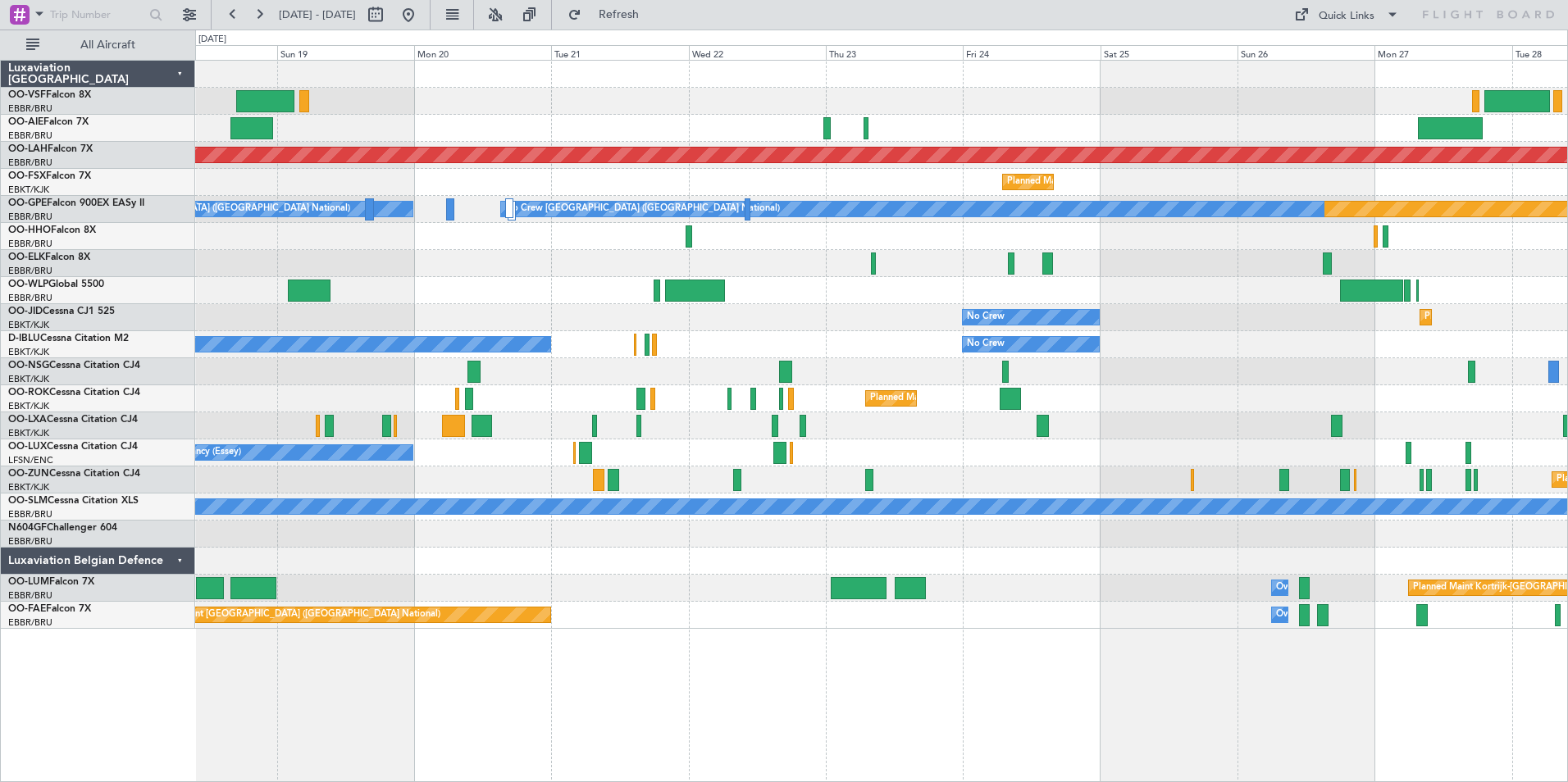
click at [1180, 240] on div at bounding box center [882, 236] width 1372 height 27
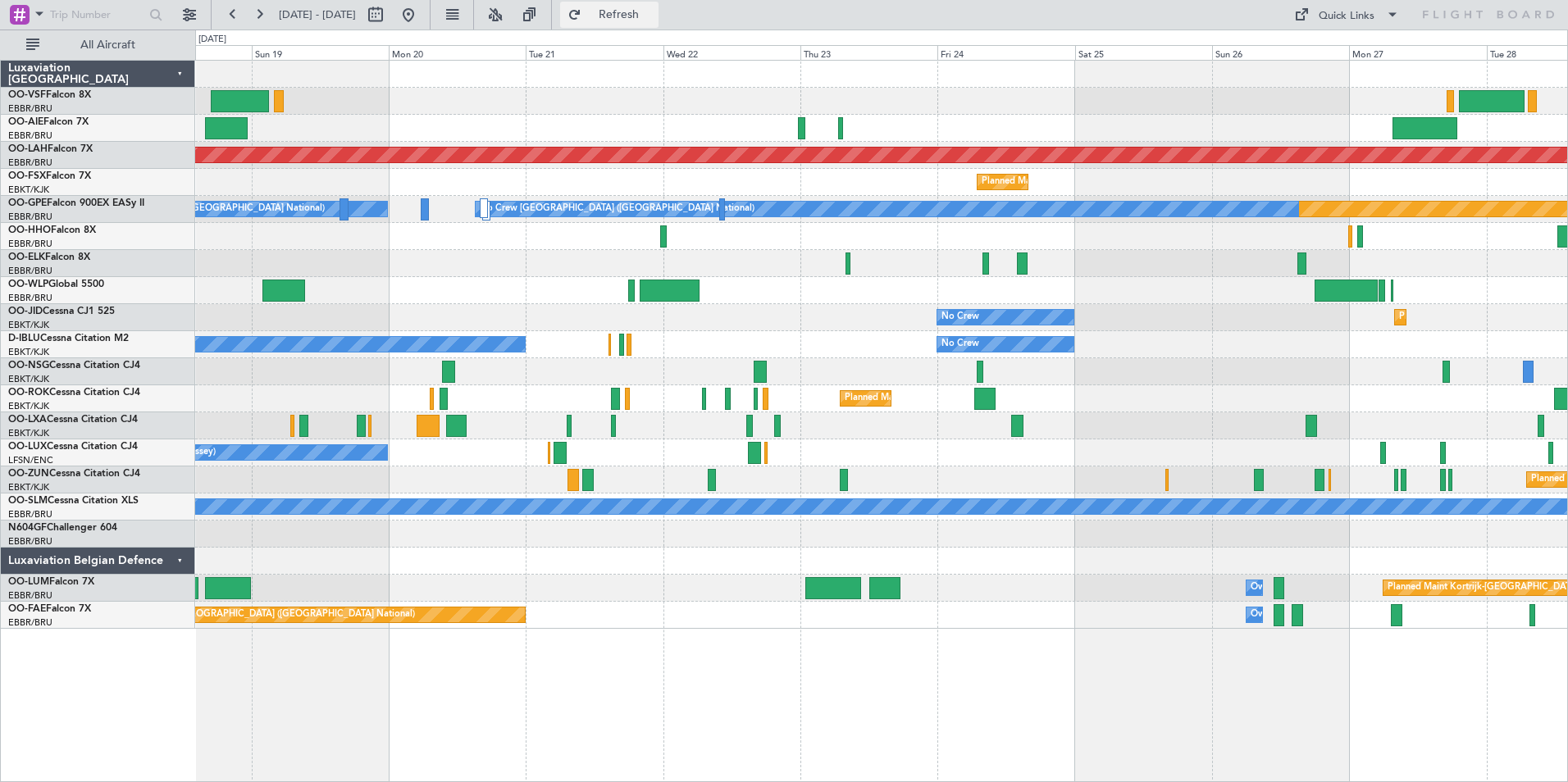
click at [654, 9] on span "Refresh" at bounding box center [619, 14] width 69 height 11
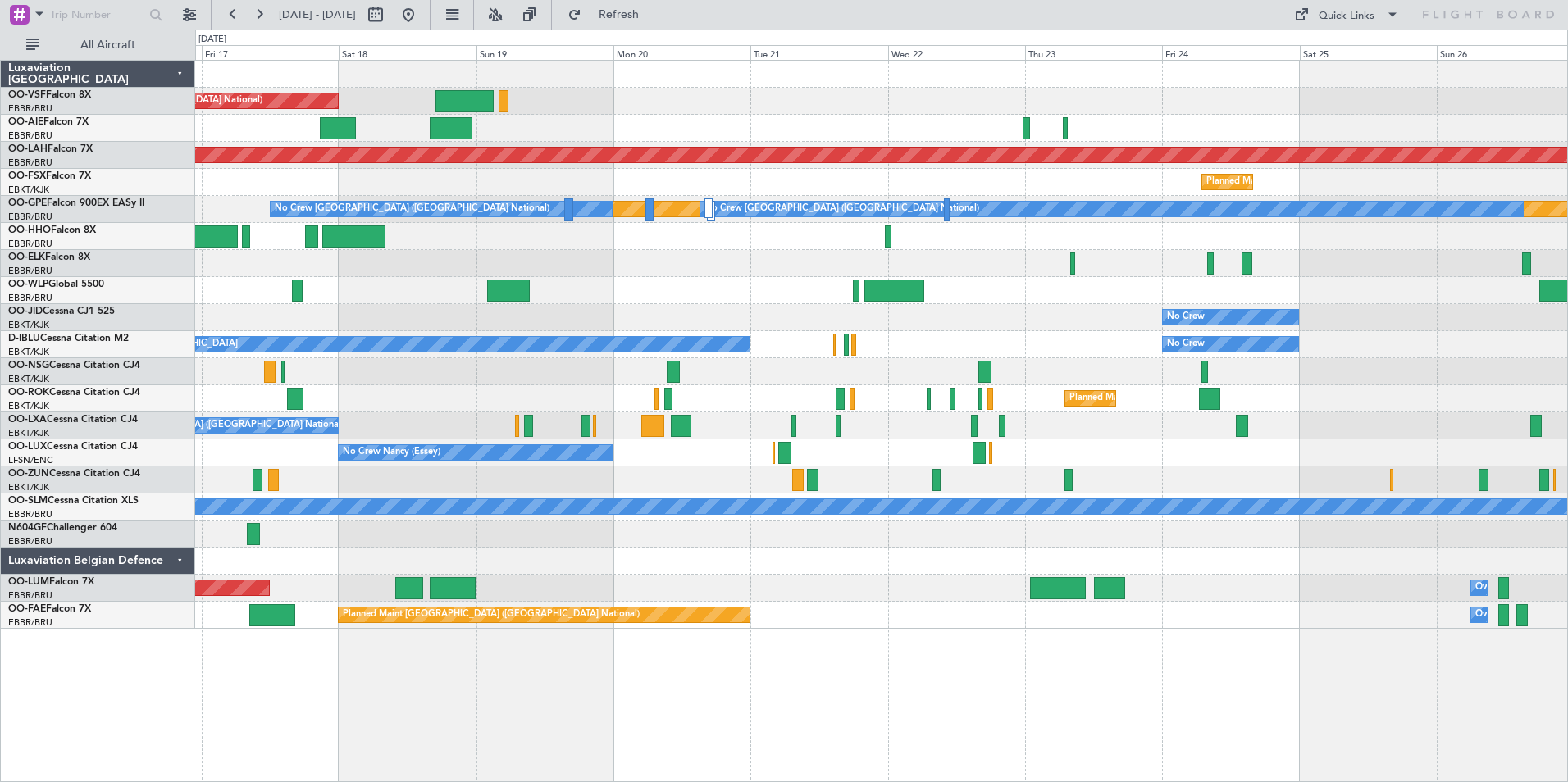
click at [726, 239] on div at bounding box center [882, 236] width 1372 height 27
click at [61, 308] on link "OO-JID Cessna CJ1 525" at bounding box center [61, 311] width 107 height 10
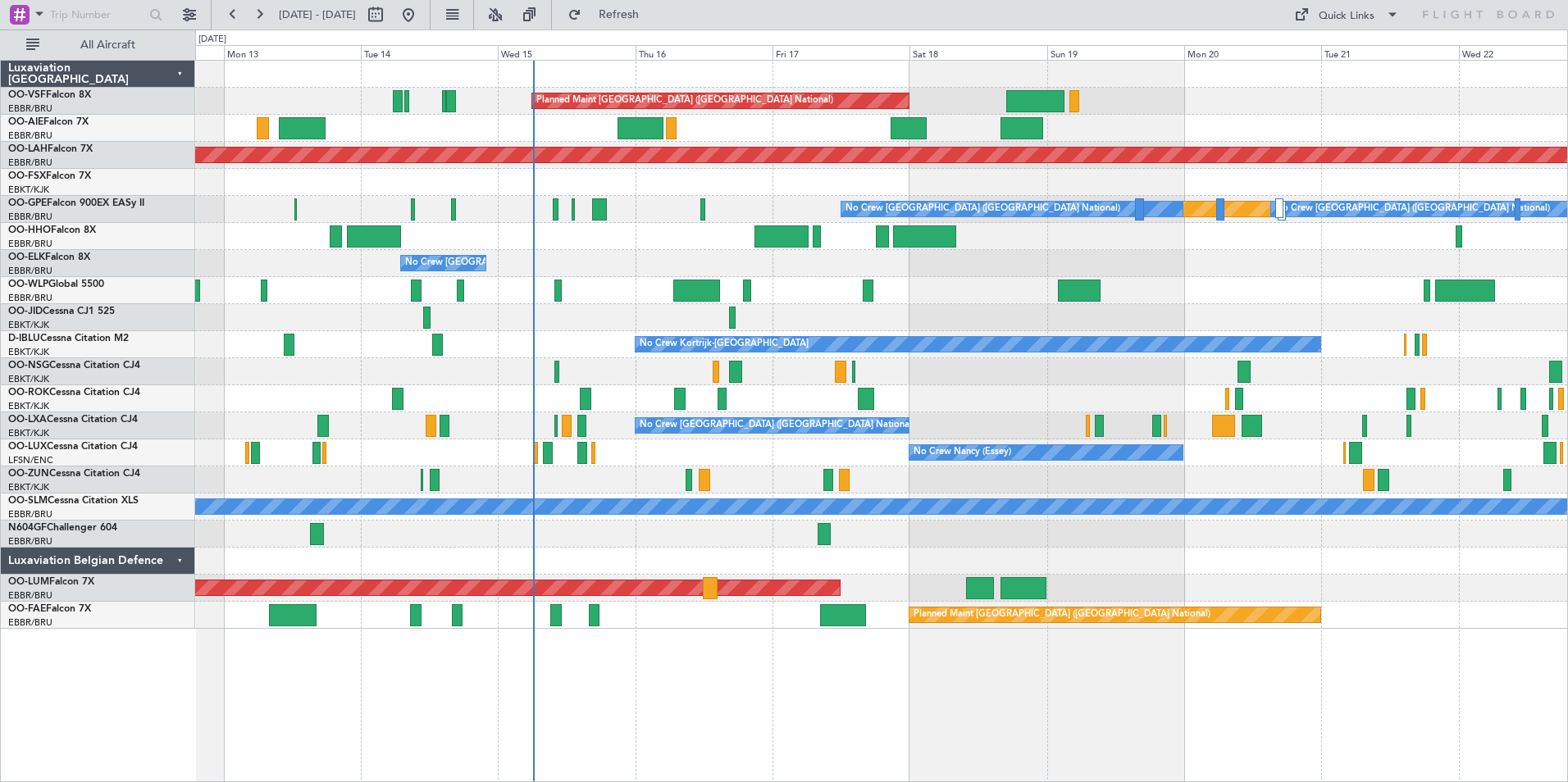
click at [973, 393] on div "Planned Maint Brussels (Brussels National) Planned Maint London (Farnborough) P…" at bounding box center [882, 344] width 1372 height 568
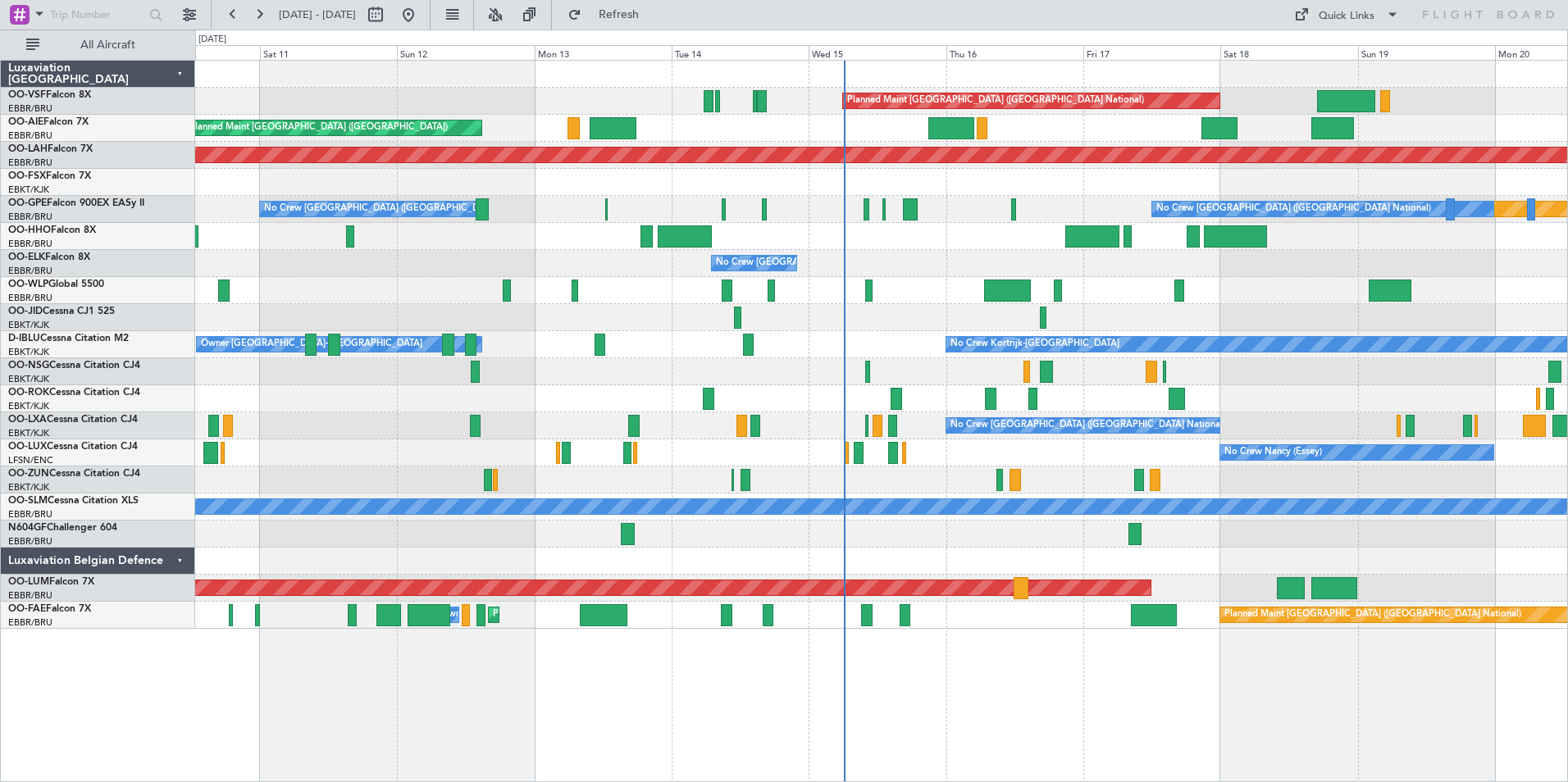
click at [681, 428] on div "No Crew [GEOGRAPHIC_DATA] ([GEOGRAPHIC_DATA] National)" at bounding box center [882, 425] width 1372 height 27
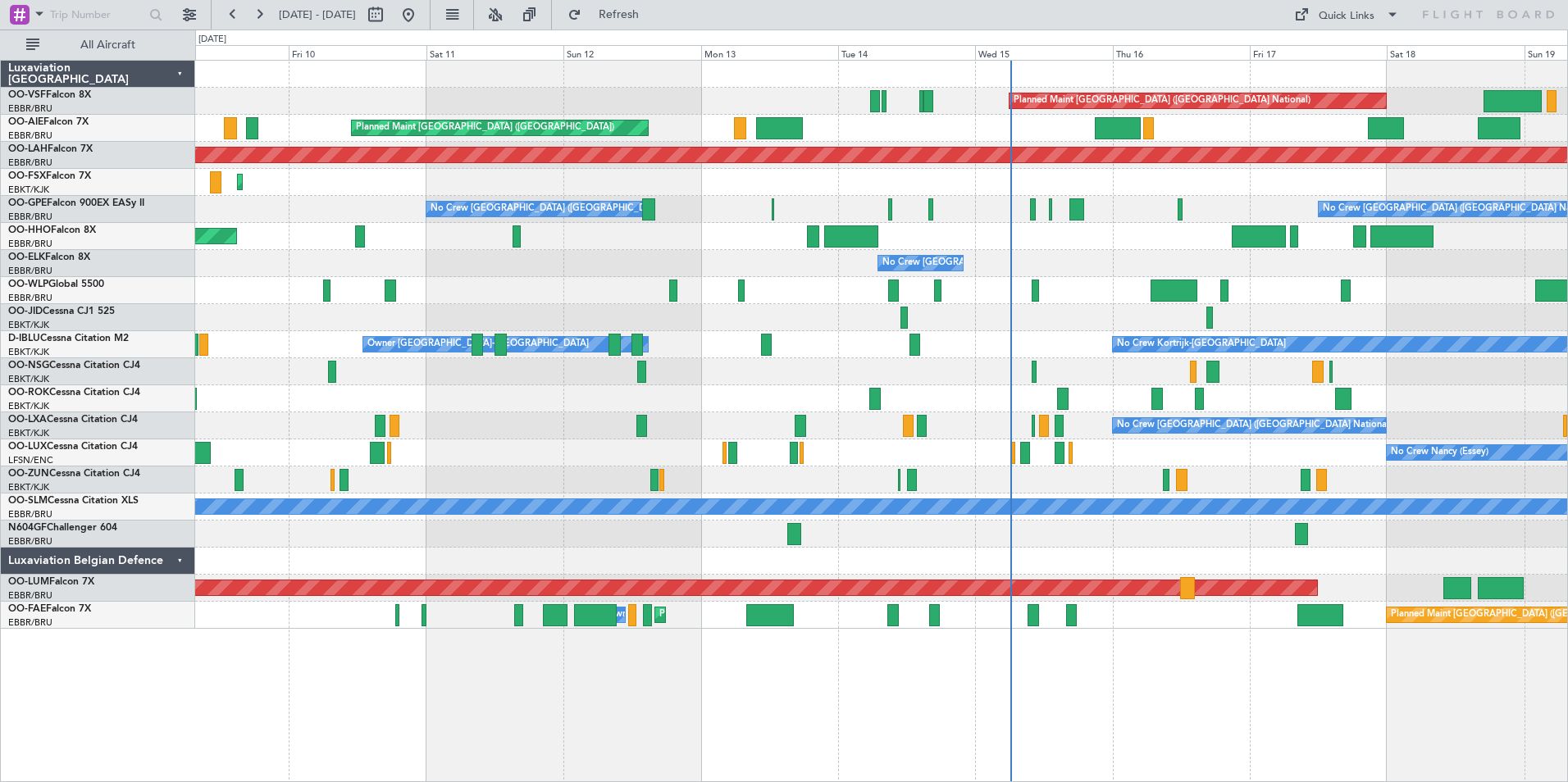
click at [507, 423] on div "No Crew [GEOGRAPHIC_DATA] ([GEOGRAPHIC_DATA] National)" at bounding box center [882, 425] width 1372 height 27
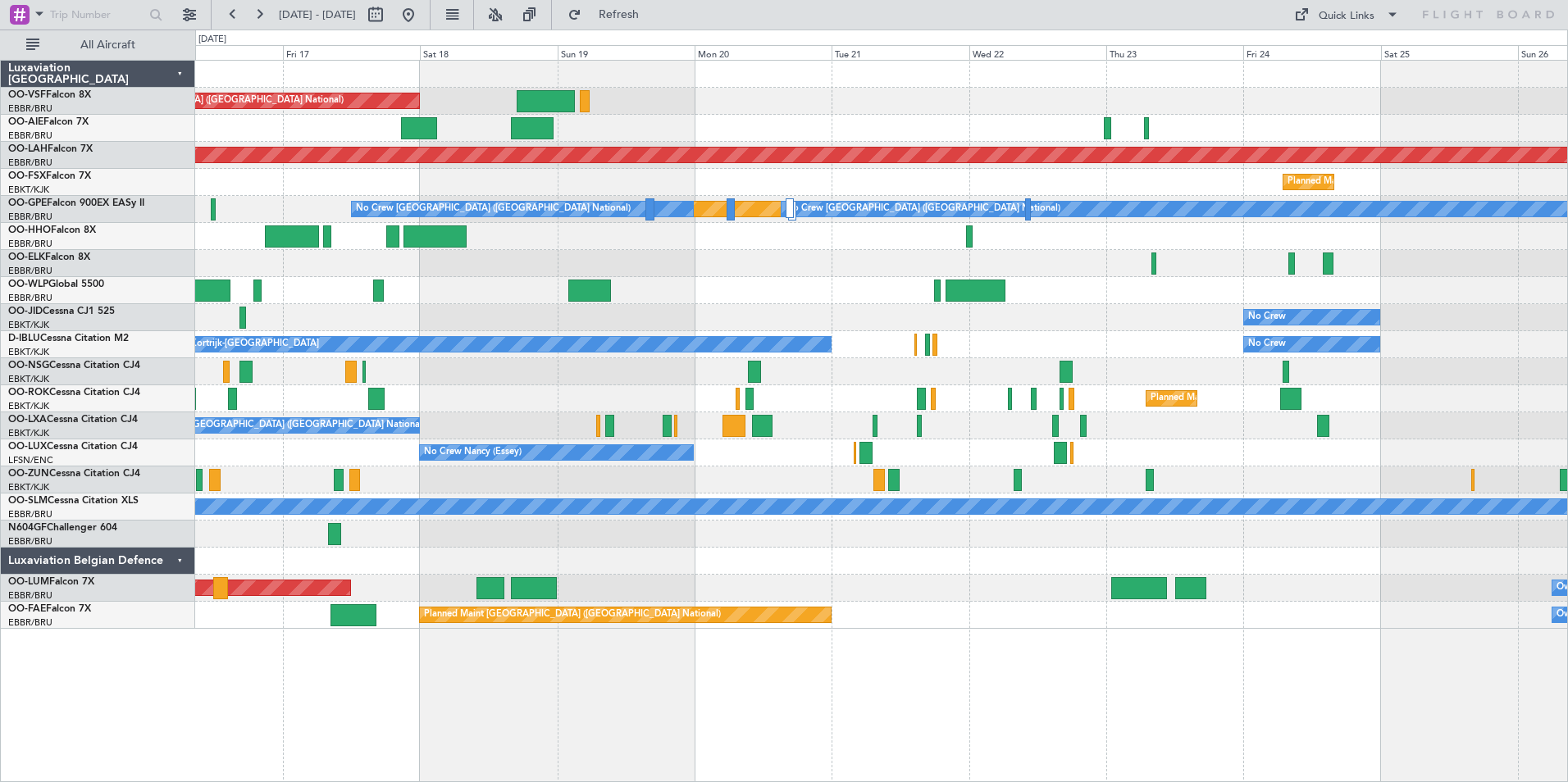
click at [374, 181] on div "Planned Maint Kortrijk-[GEOGRAPHIC_DATA]" at bounding box center [882, 182] width 1372 height 27
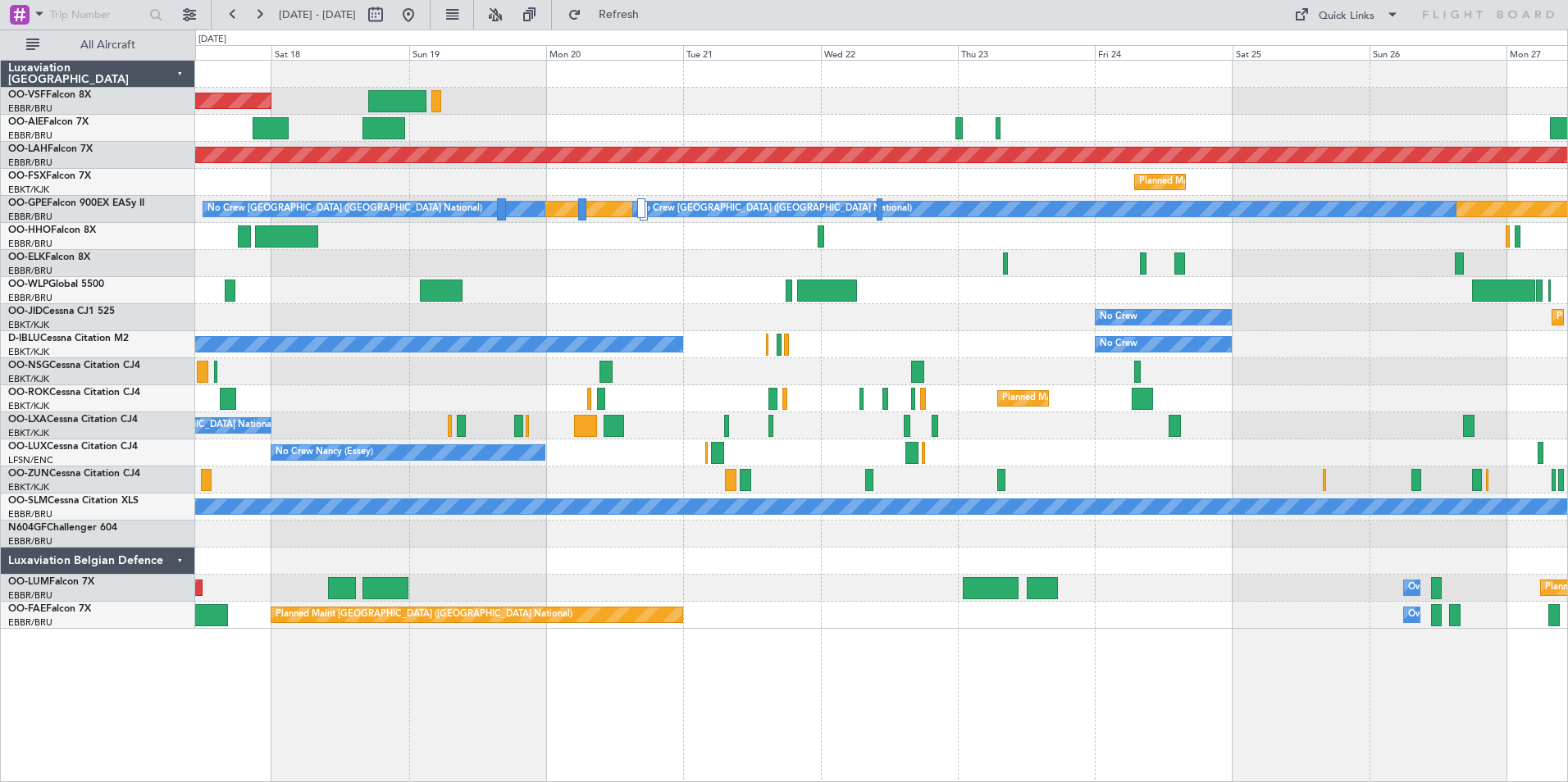
click at [443, 181] on div "Planned Maint Kortrijk-[GEOGRAPHIC_DATA]" at bounding box center [882, 182] width 1372 height 27
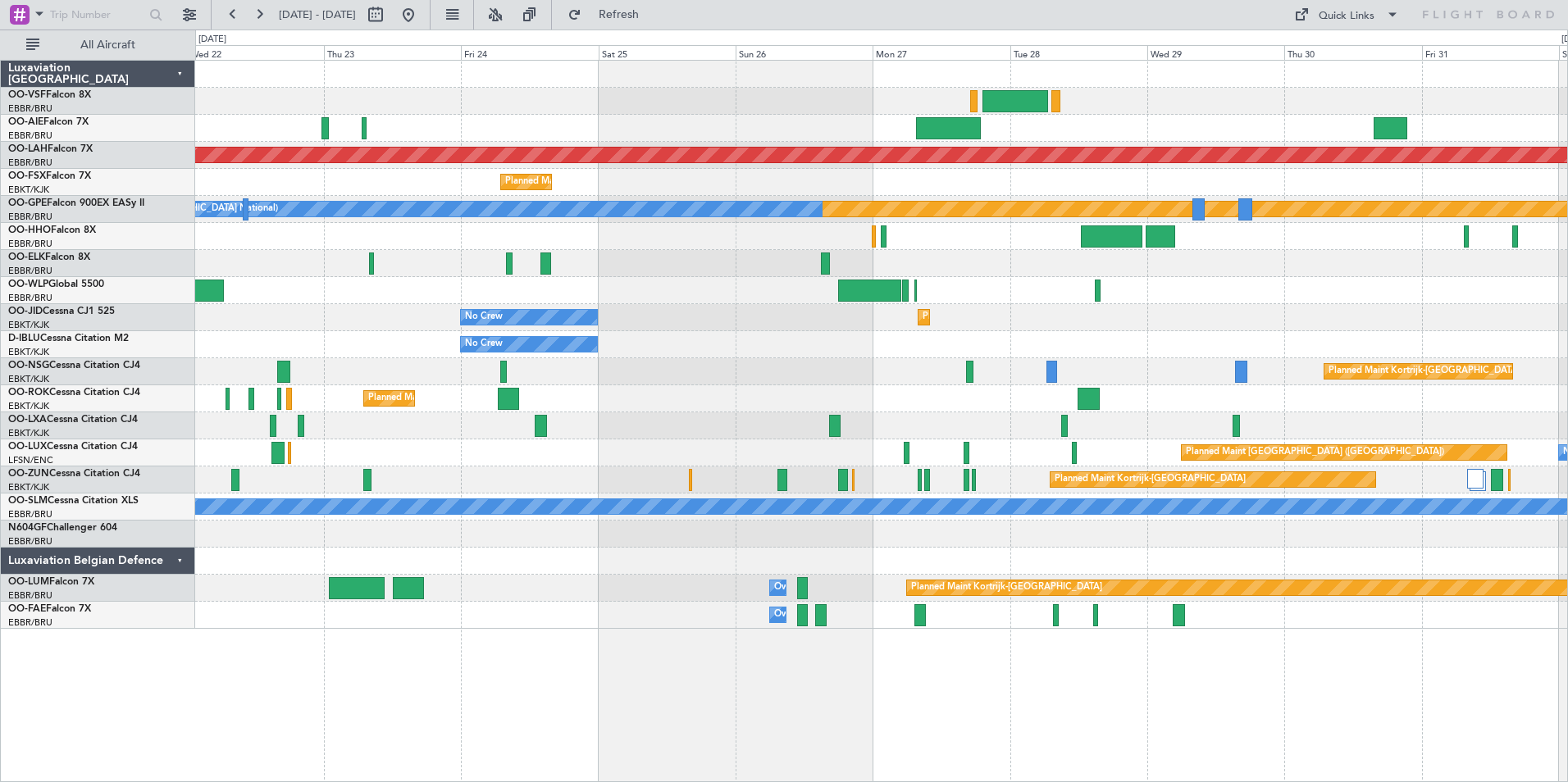
click at [546, 182] on div "Planned Maint Kortrijk-[GEOGRAPHIC_DATA]" at bounding box center [882, 182] width 1372 height 27
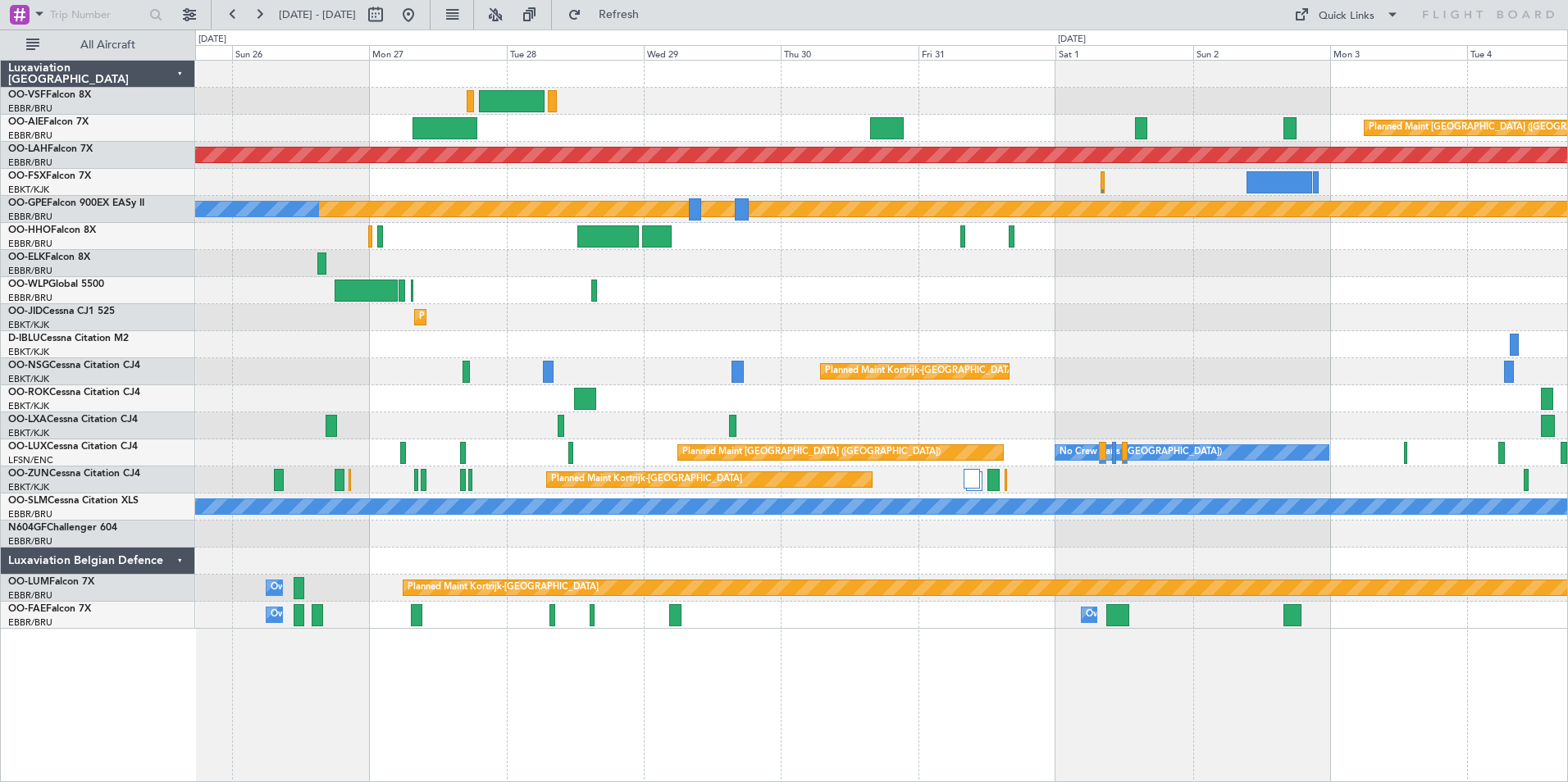
click at [530, 180] on div "Planned Maint Kortrijk-[GEOGRAPHIC_DATA]" at bounding box center [882, 182] width 1372 height 27
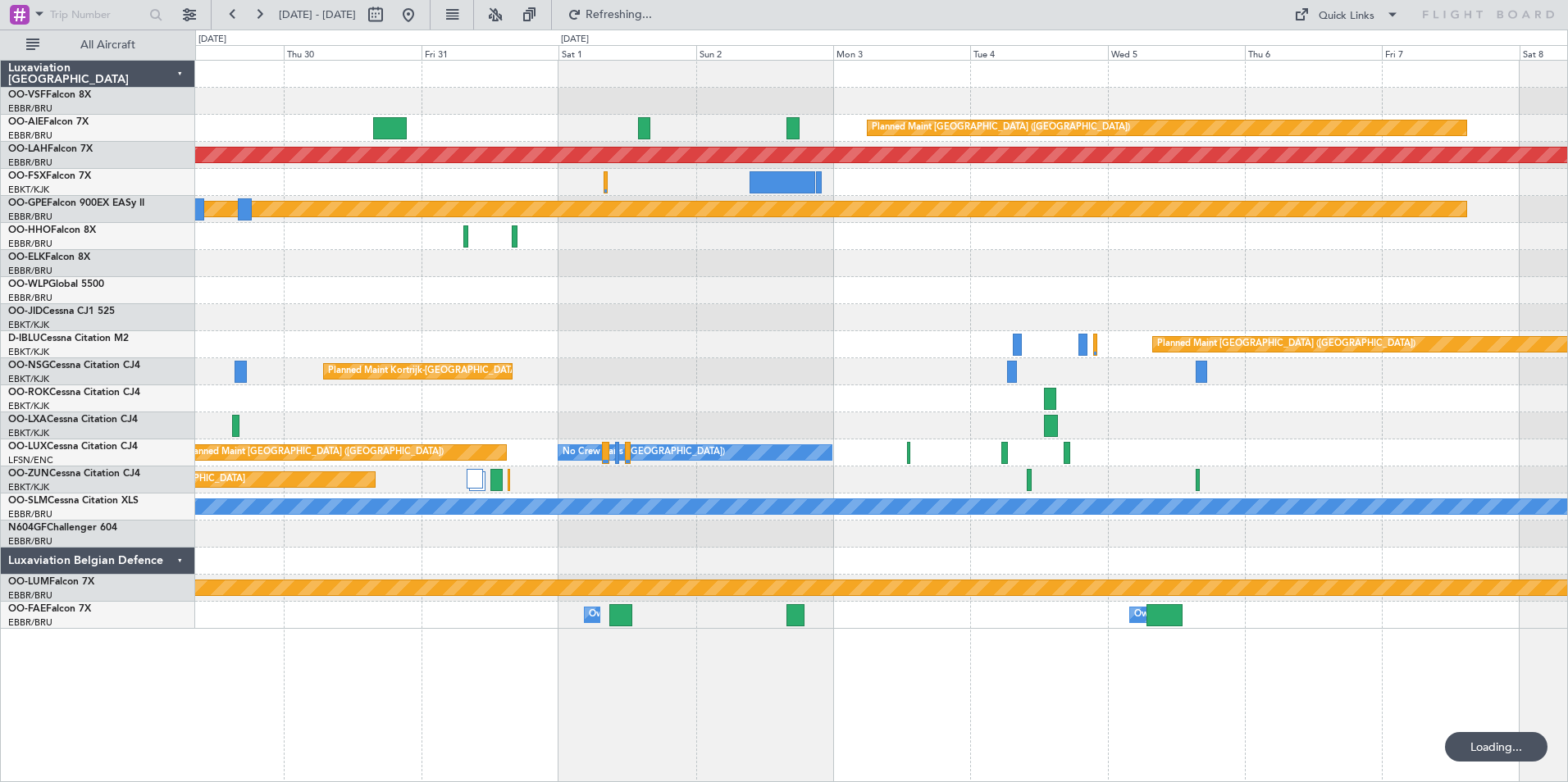
click at [646, 179] on div at bounding box center [882, 182] width 1372 height 27
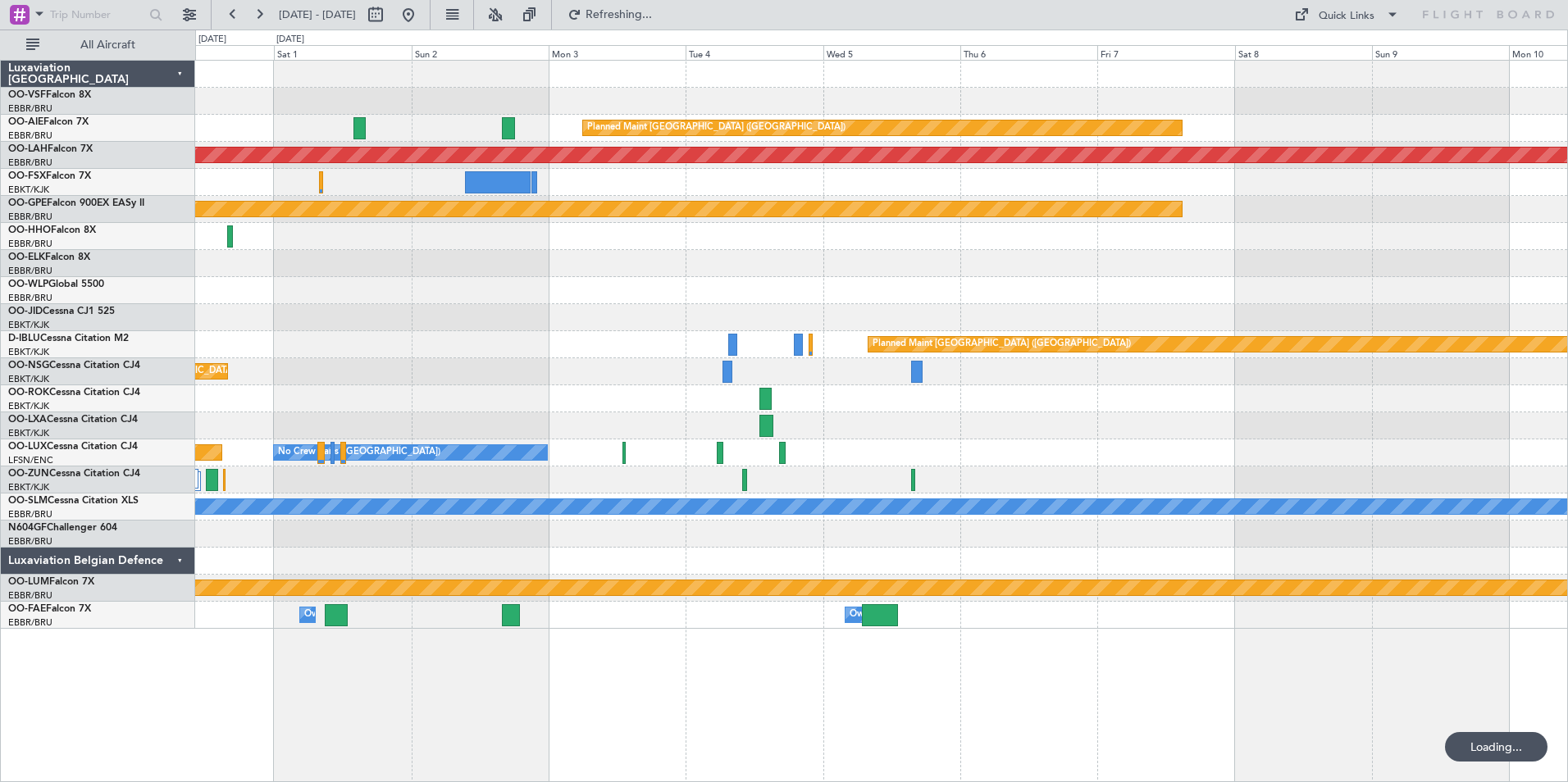
click at [607, 179] on div at bounding box center [882, 182] width 1372 height 27
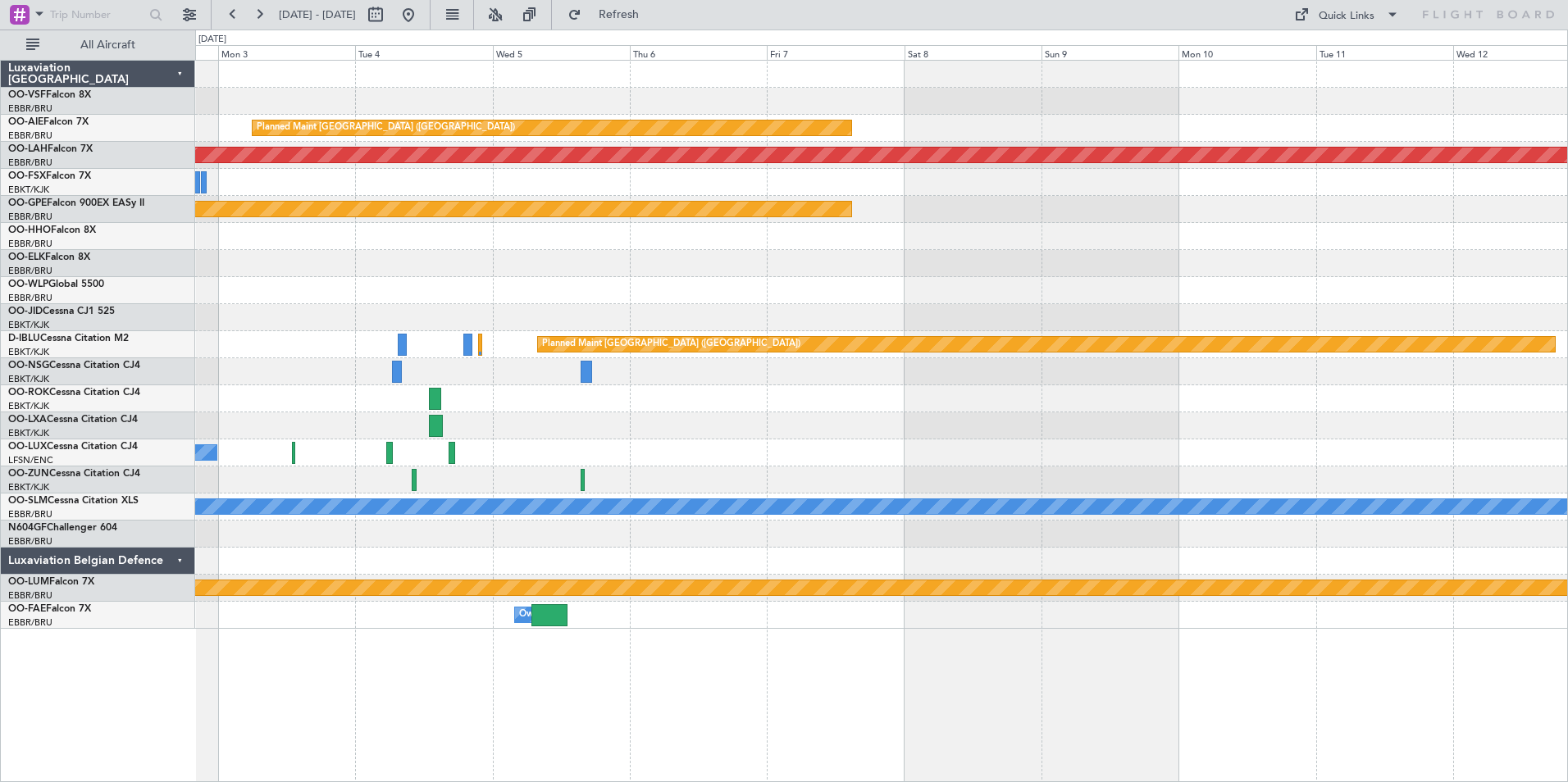
click at [718, 184] on div at bounding box center [882, 182] width 1372 height 27
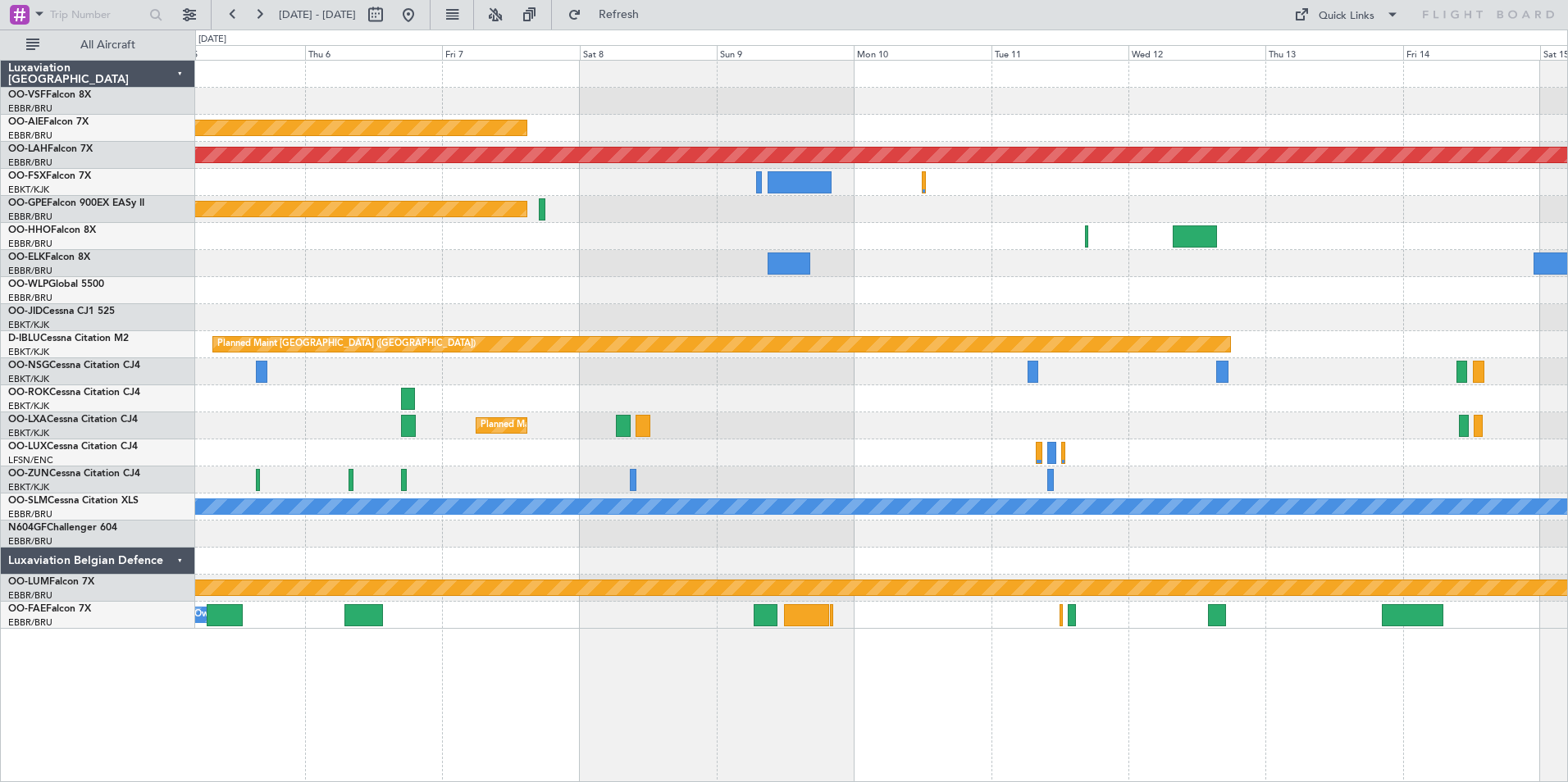
click at [773, 196] on div at bounding box center [882, 182] width 1372 height 27
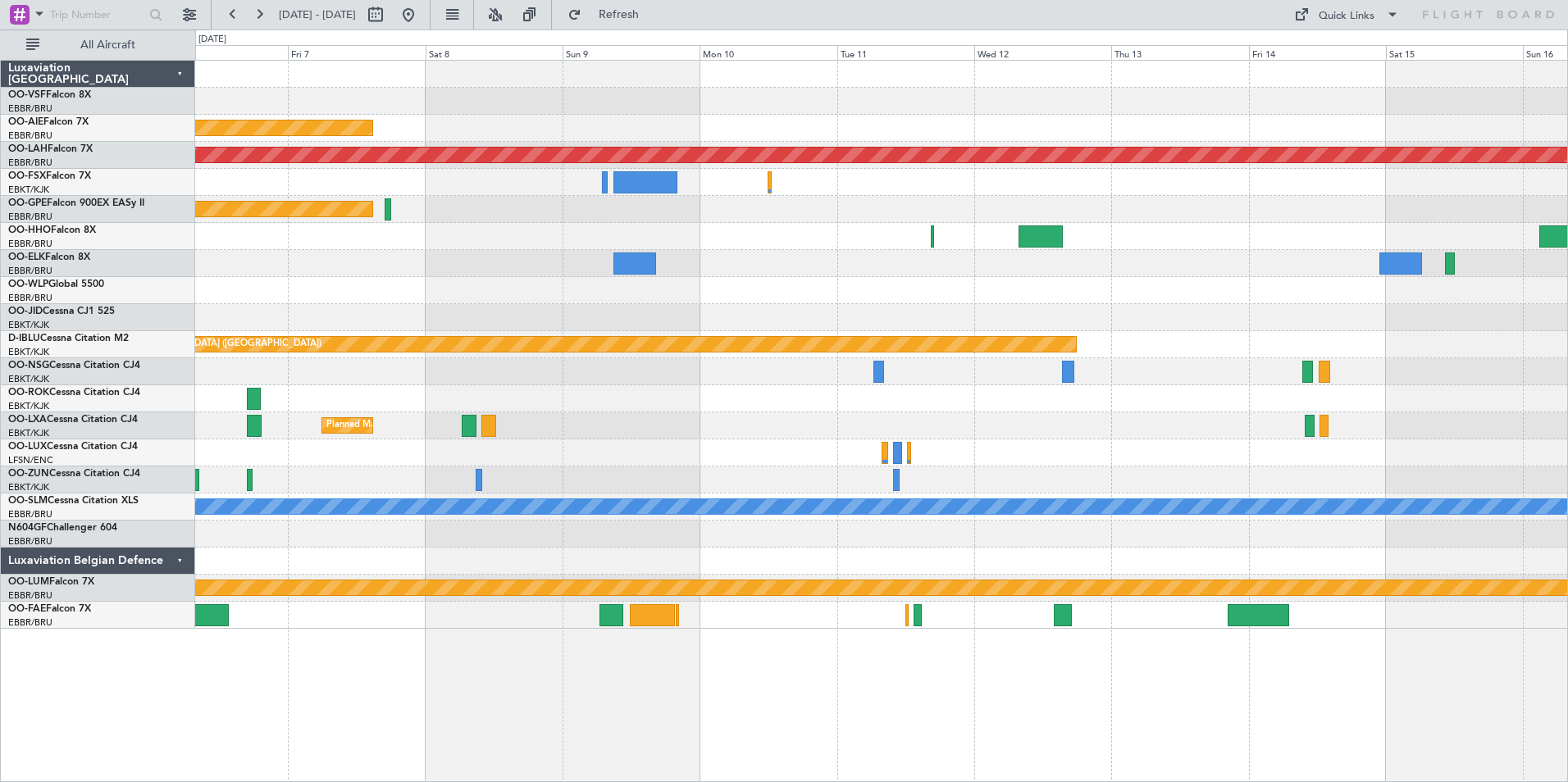
click at [852, 201] on div "Planned Maint Nurnberg" at bounding box center [882, 210] width 1372 height 27
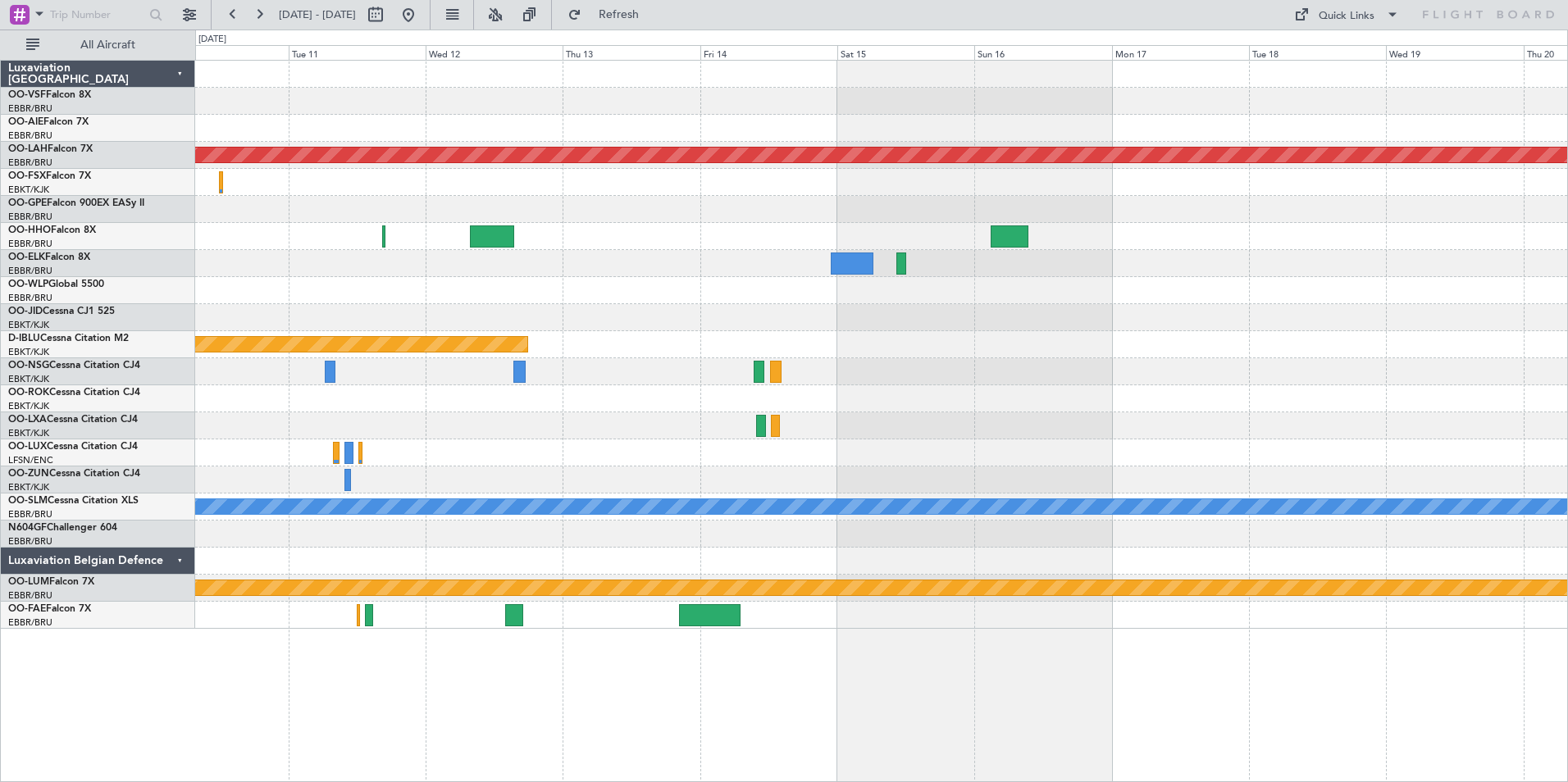
click at [606, 200] on div at bounding box center [882, 210] width 1372 height 27
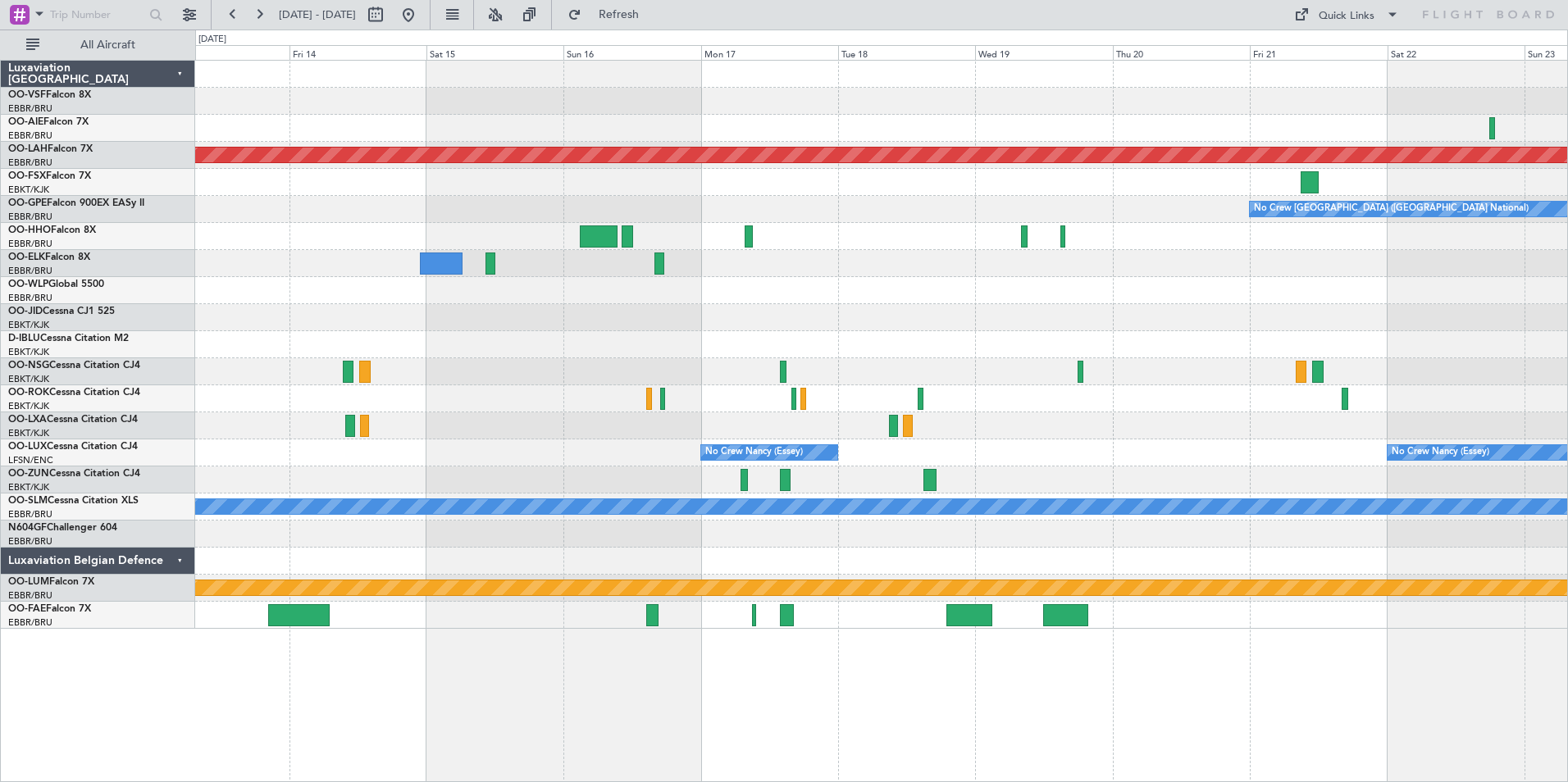
click at [928, 172] on div "Planned Maint Kortrijk-[GEOGRAPHIC_DATA]" at bounding box center [882, 182] width 1372 height 27
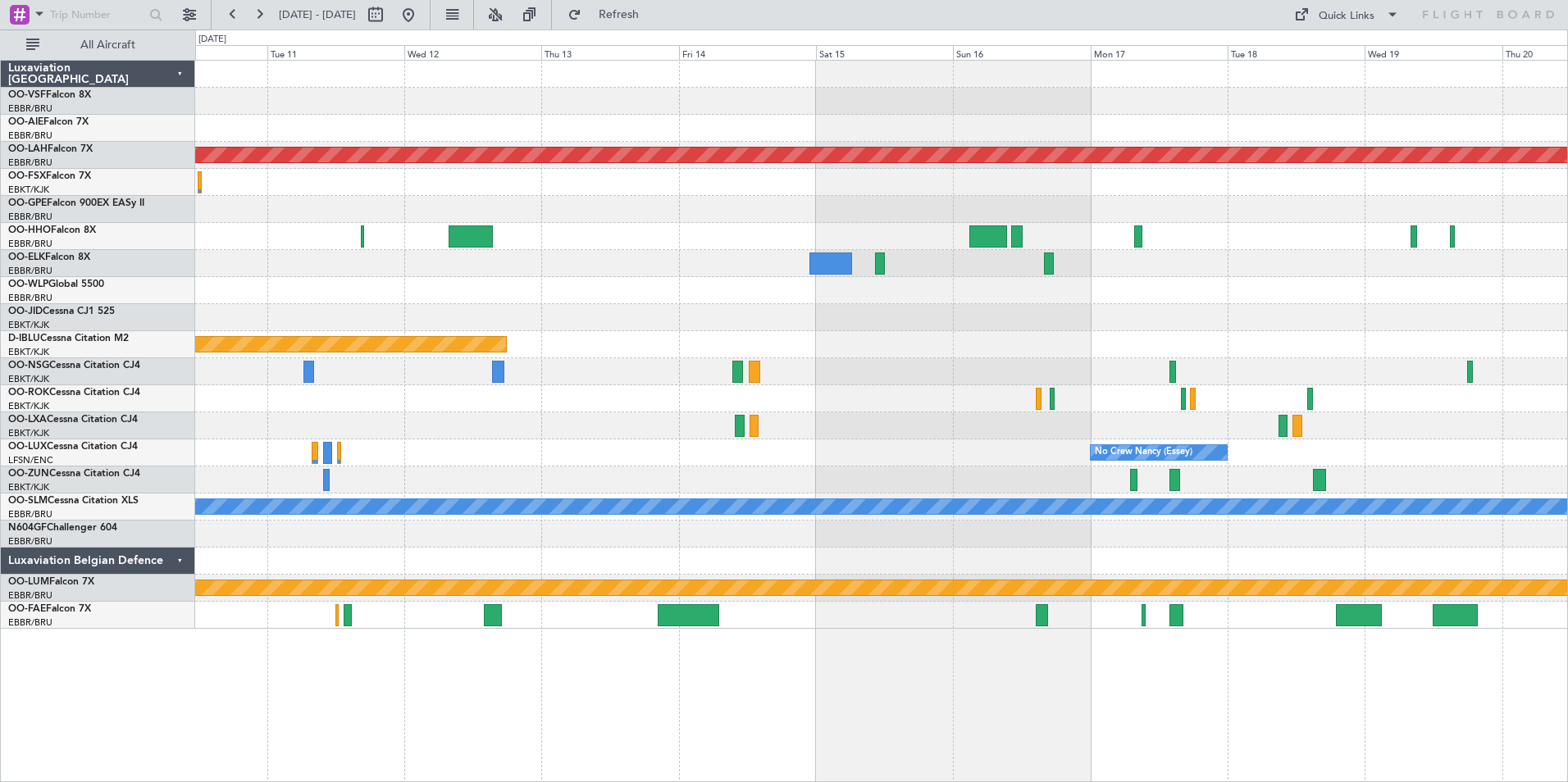
click at [917, 173] on div at bounding box center [882, 182] width 1372 height 27
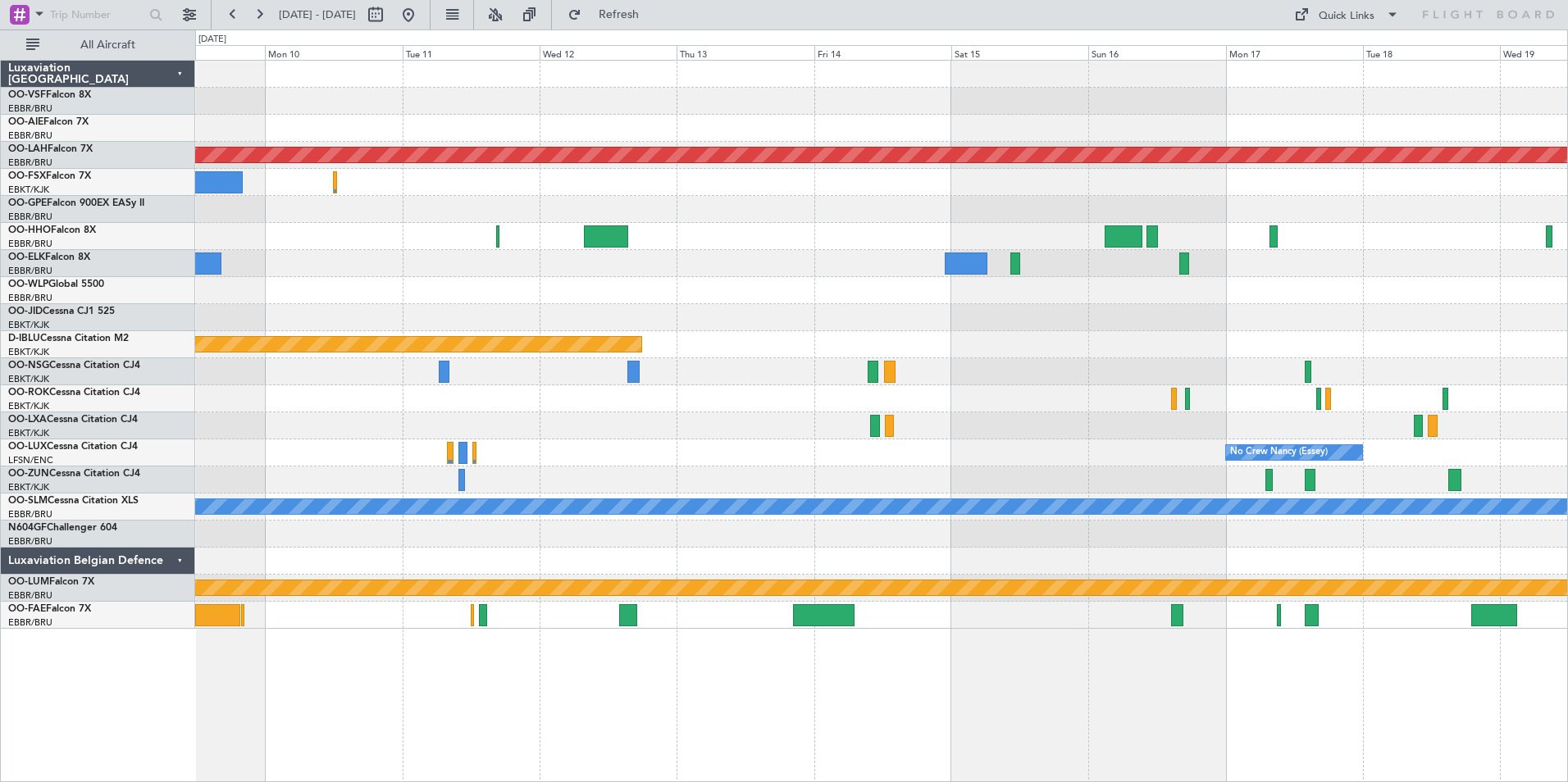
click at [871, 182] on div at bounding box center [882, 182] width 1372 height 27
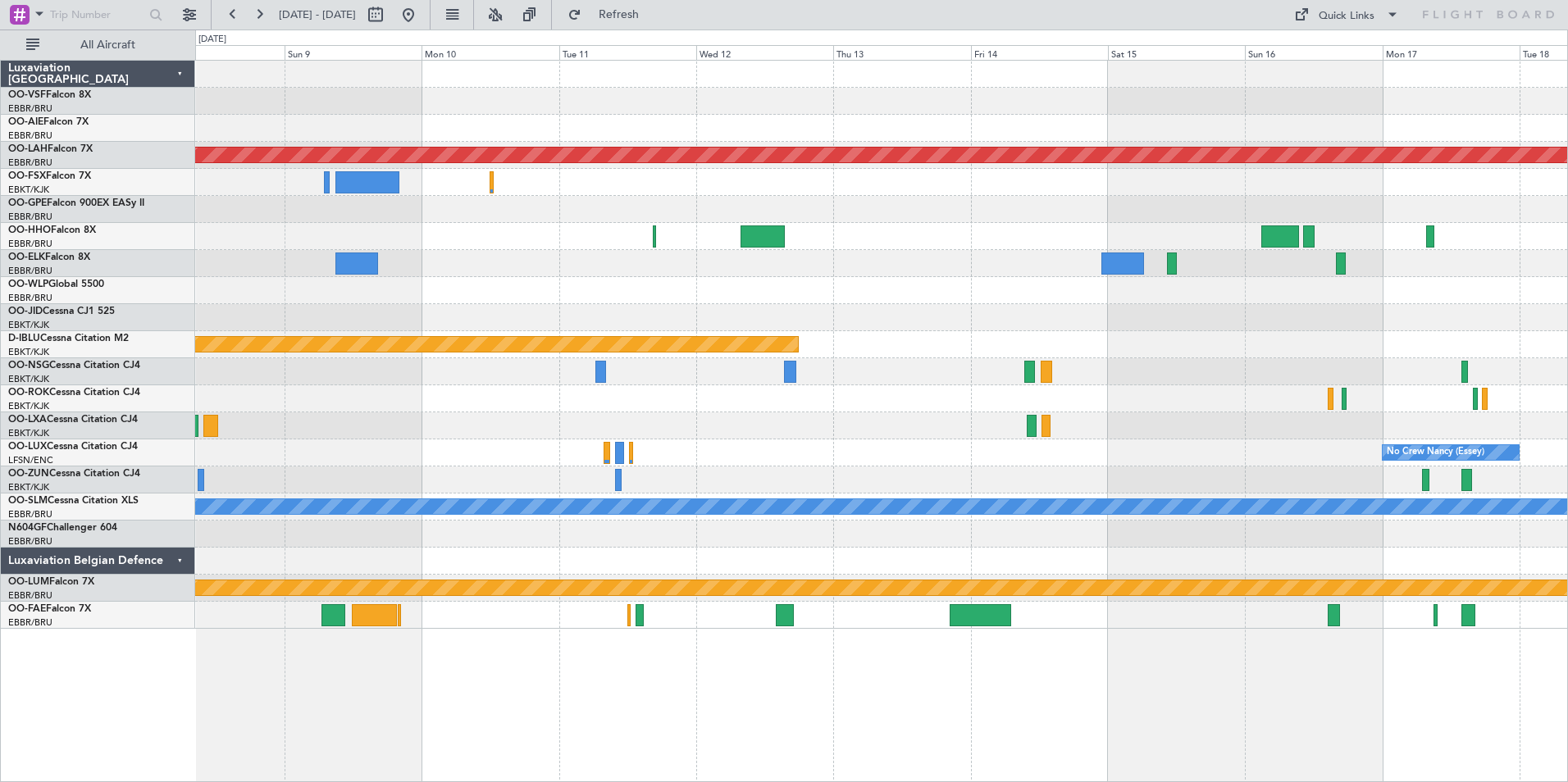
click at [887, 184] on div at bounding box center [882, 182] width 1372 height 27
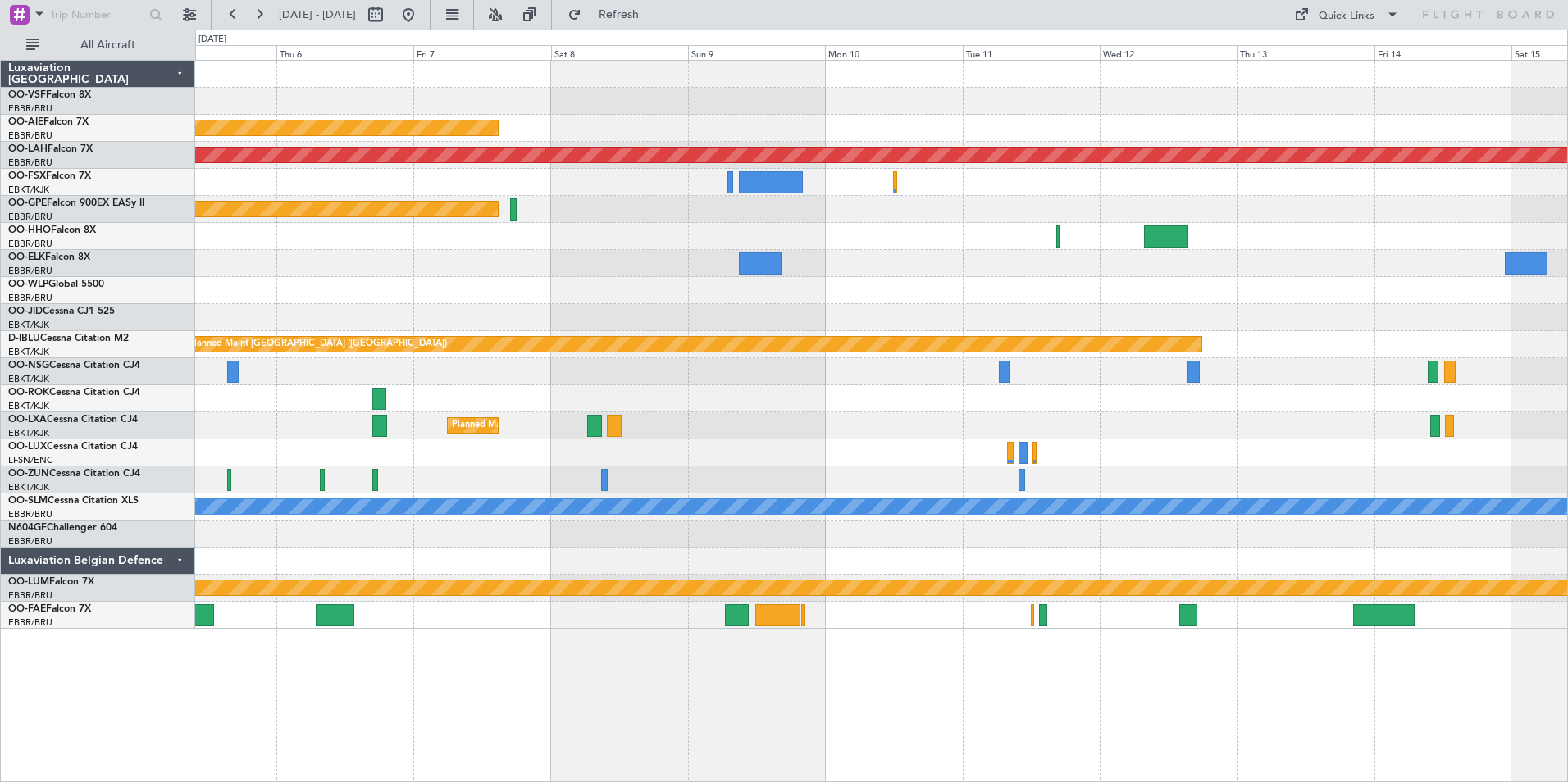
click at [856, 196] on div "Planned Maint London (Farnborough) Planned Maint Alton-st Louis (St Louis Regl)…" at bounding box center [882, 344] width 1372 height 568
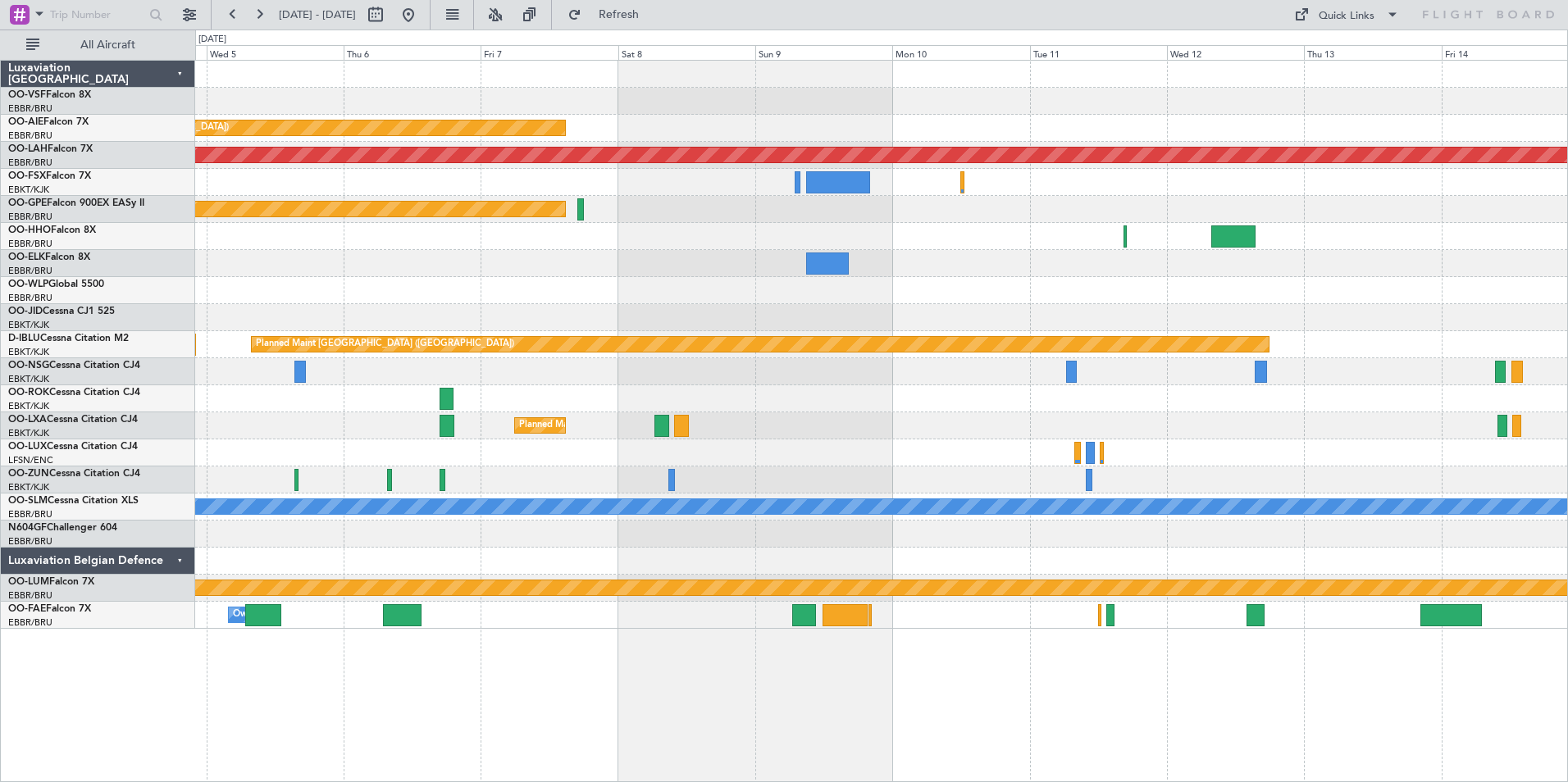
click at [857, 203] on div "Planned Maint Nurnberg" at bounding box center [882, 210] width 1372 height 27
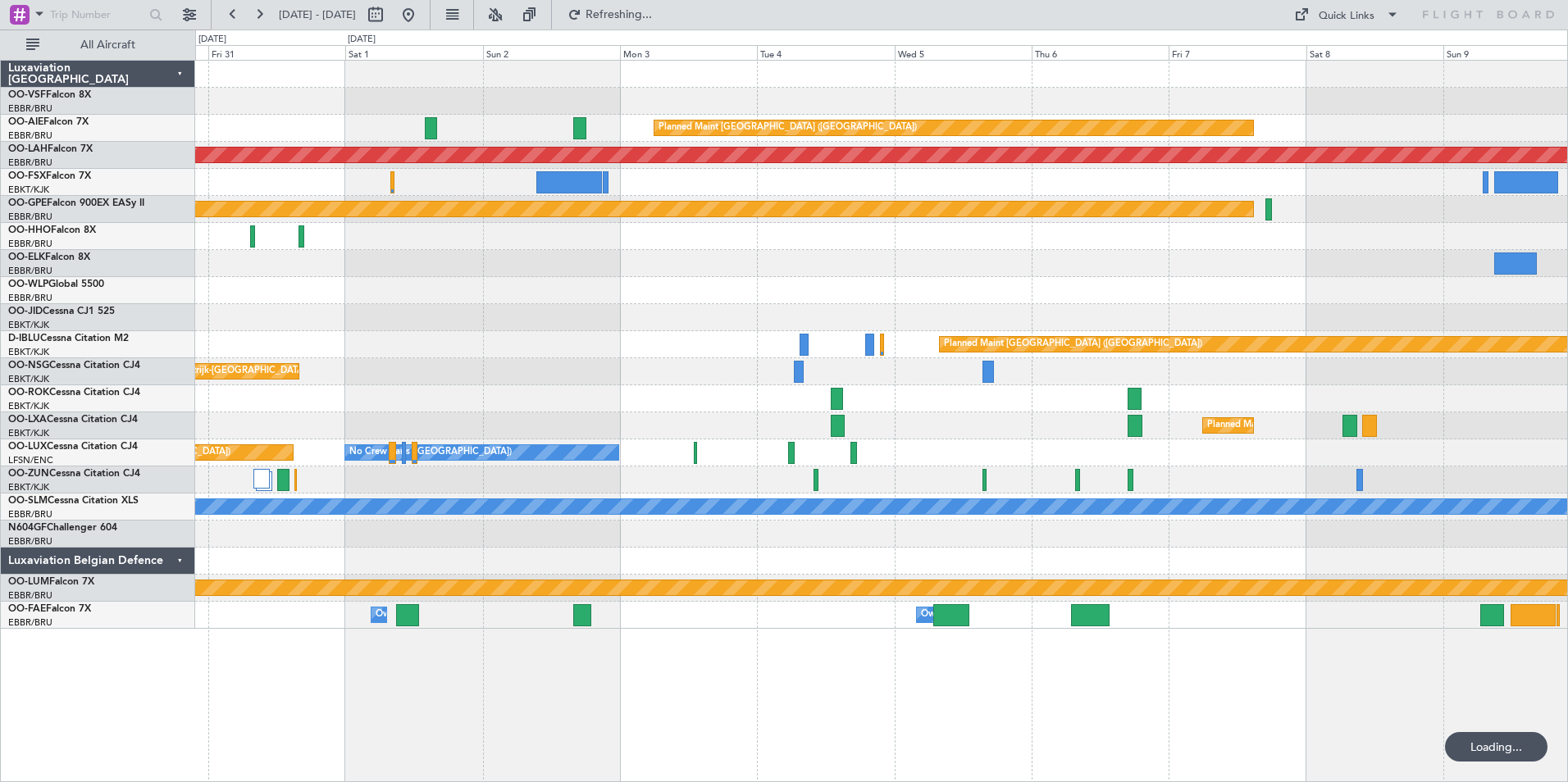
click at [1002, 247] on div at bounding box center [882, 236] width 1372 height 27
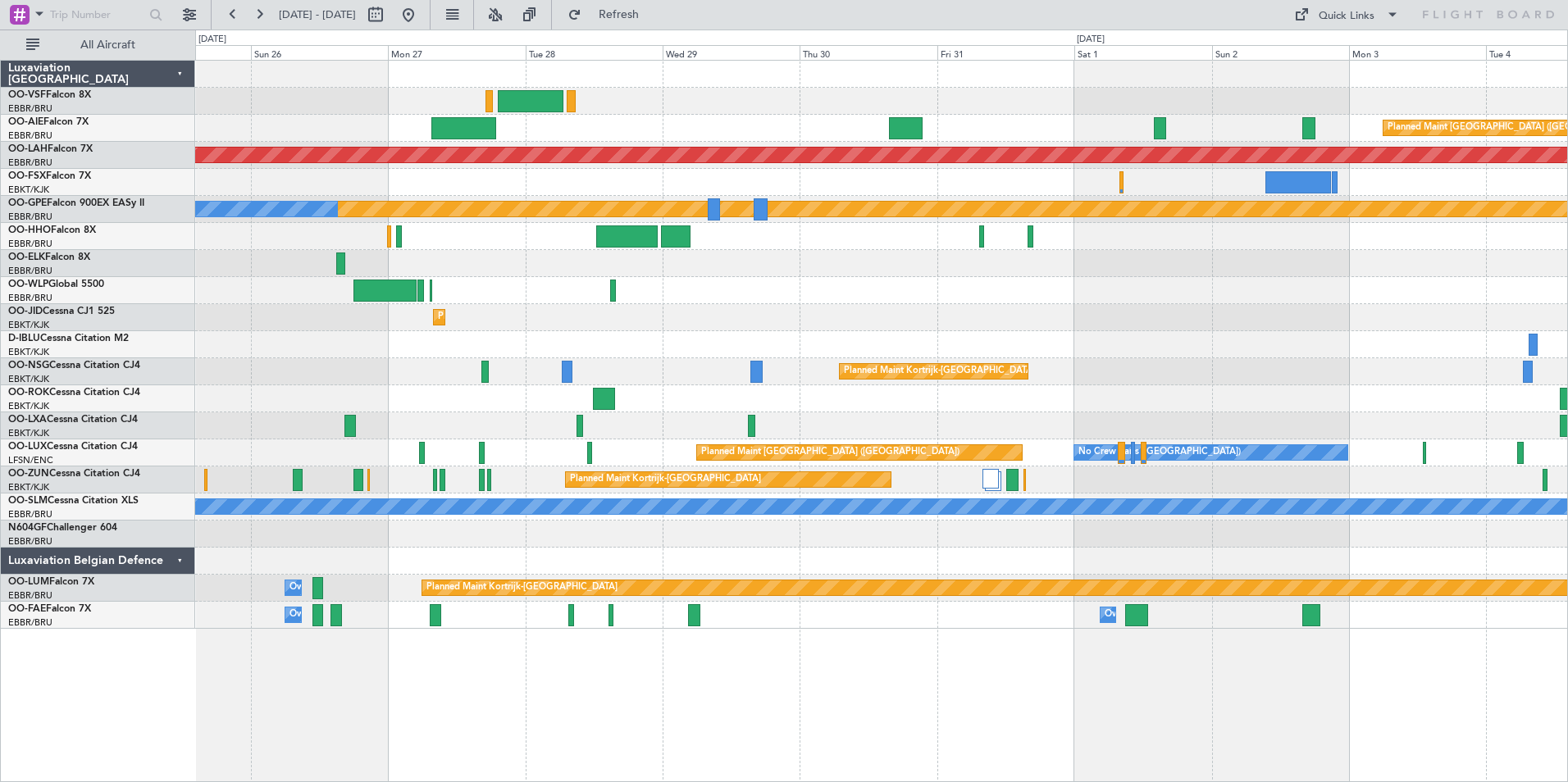
click at [711, 447] on div "Planned Maint Paris (Le Bourget) No Crew Paris (Le Bourget)" at bounding box center [882, 453] width 1372 height 27
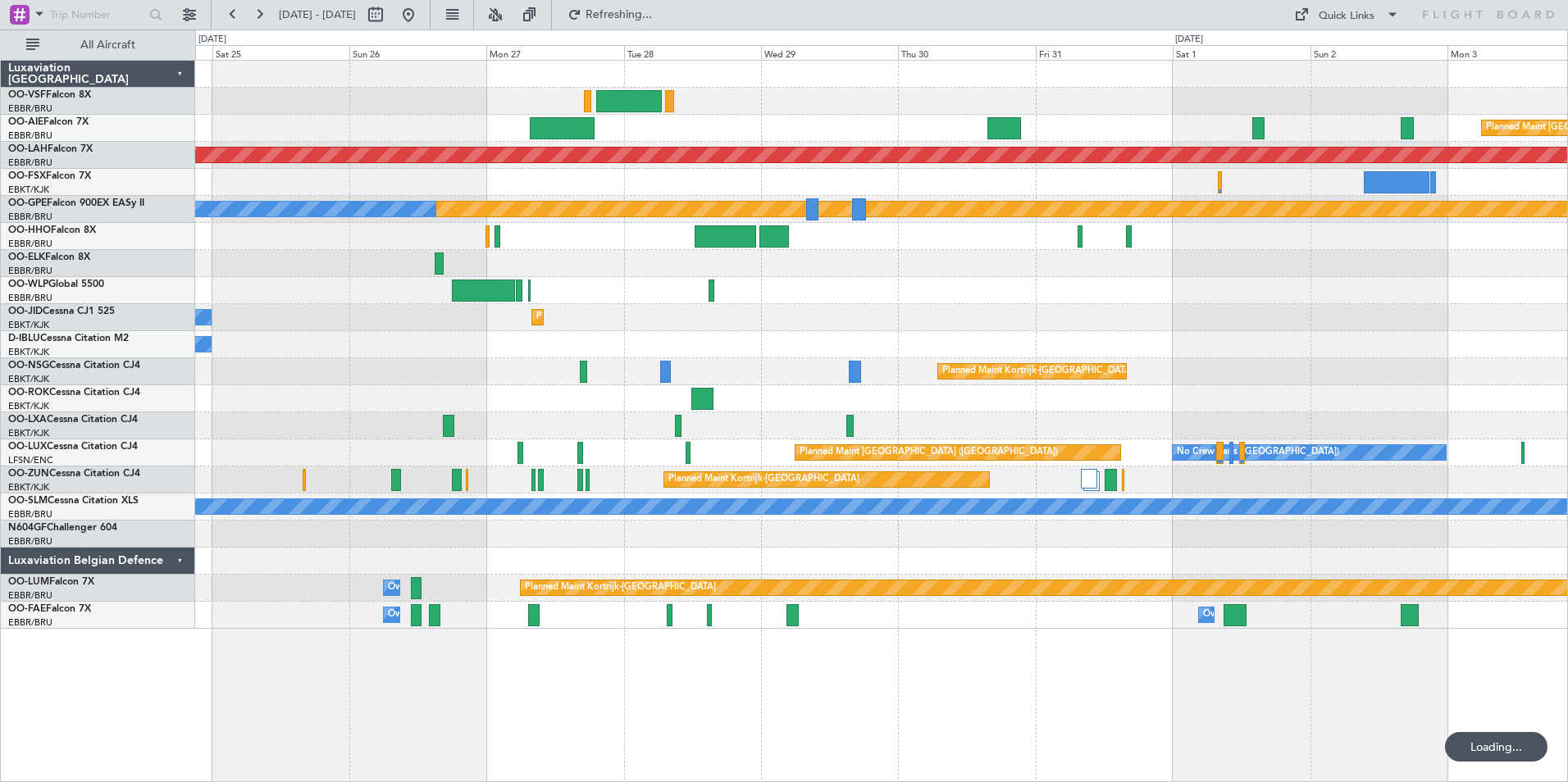
click at [545, 366] on div "Planned Maint Kortrijk-[GEOGRAPHIC_DATA]" at bounding box center [882, 372] width 1372 height 27
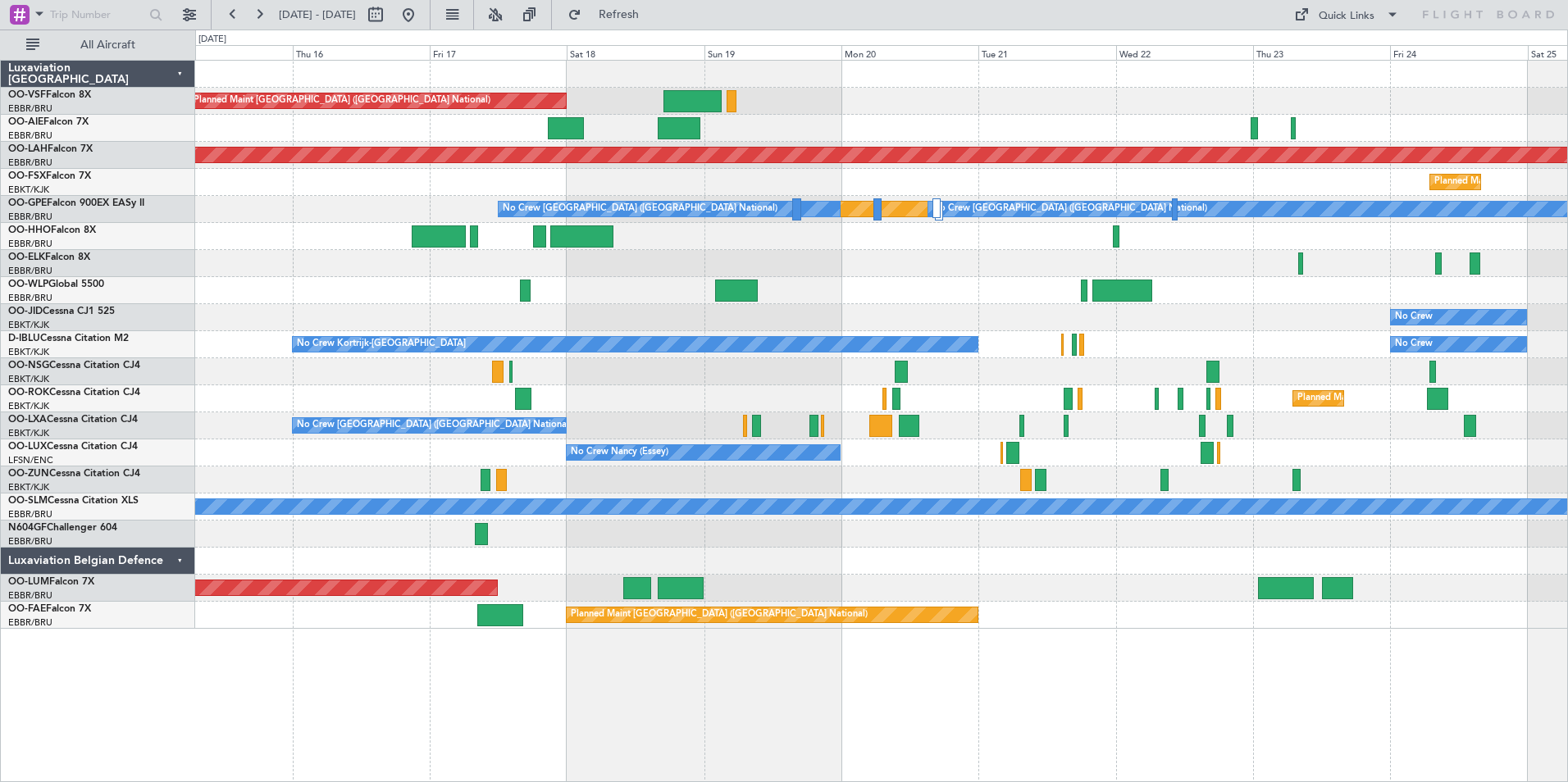
click at [921, 305] on div "No Crew Planned Maint Kortrijk-Wevelgem" at bounding box center [882, 317] width 1372 height 27
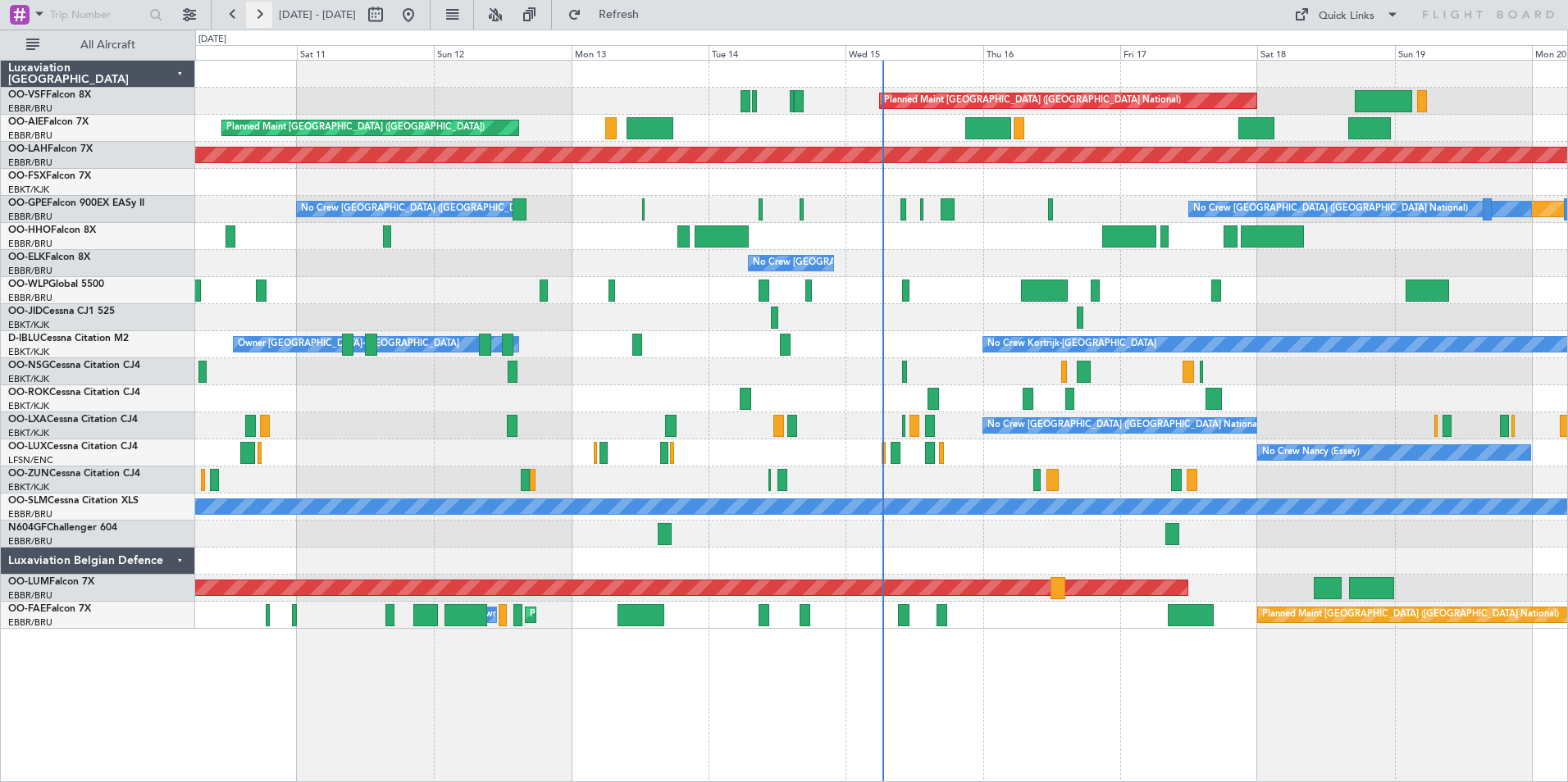
click at [261, 15] on button at bounding box center [259, 15] width 26 height 26
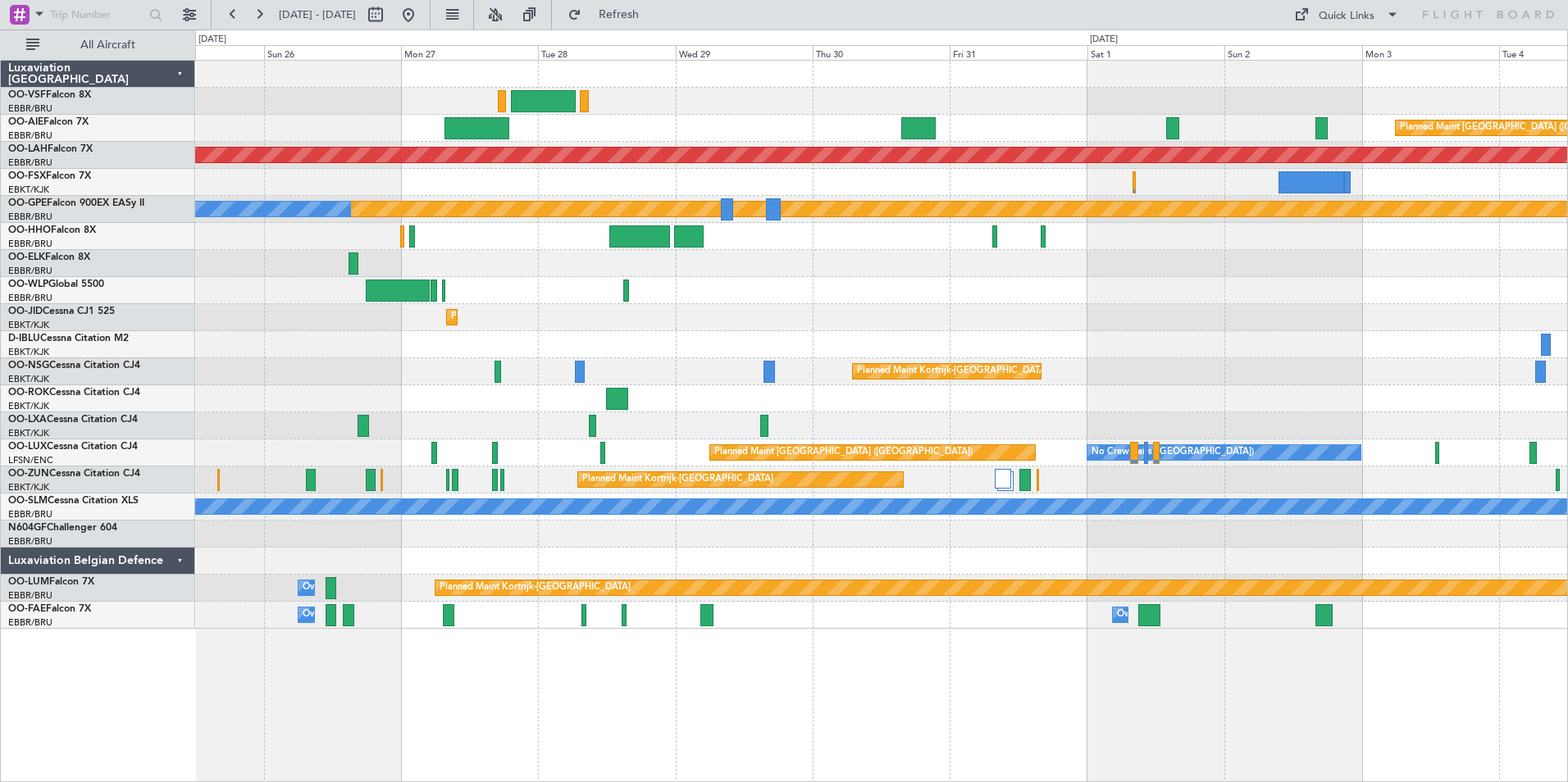
click at [369, 143] on div "Planned Maint London (Farnborough) Planned Maint Alton-st Louis (St Louis Regl)…" at bounding box center [882, 344] width 1372 height 568
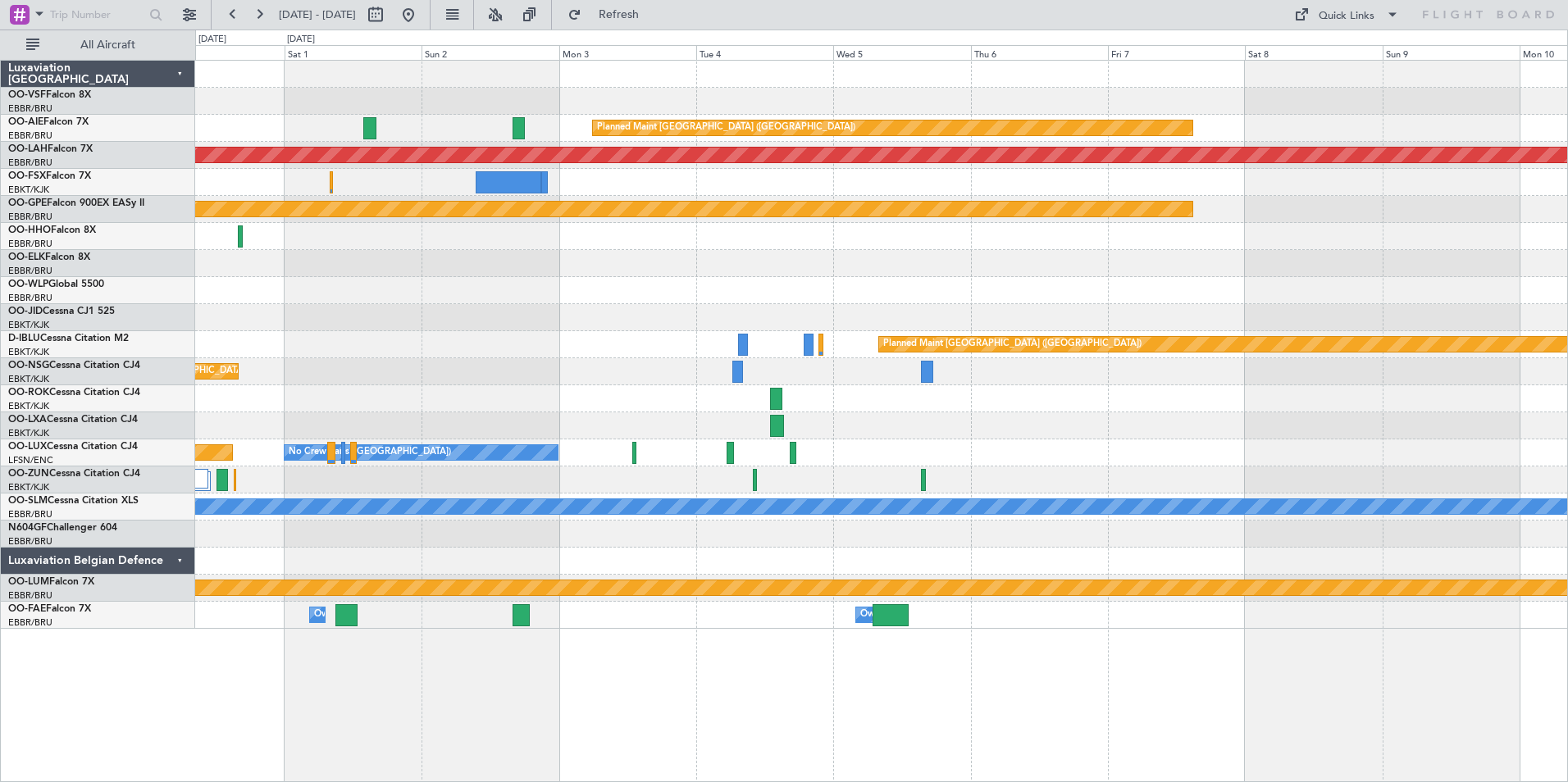
click at [566, 178] on div "Planned Maint London (Farnborough) Planned Maint Alton-st Louis (St Louis Regl)…" at bounding box center [882, 344] width 1372 height 568
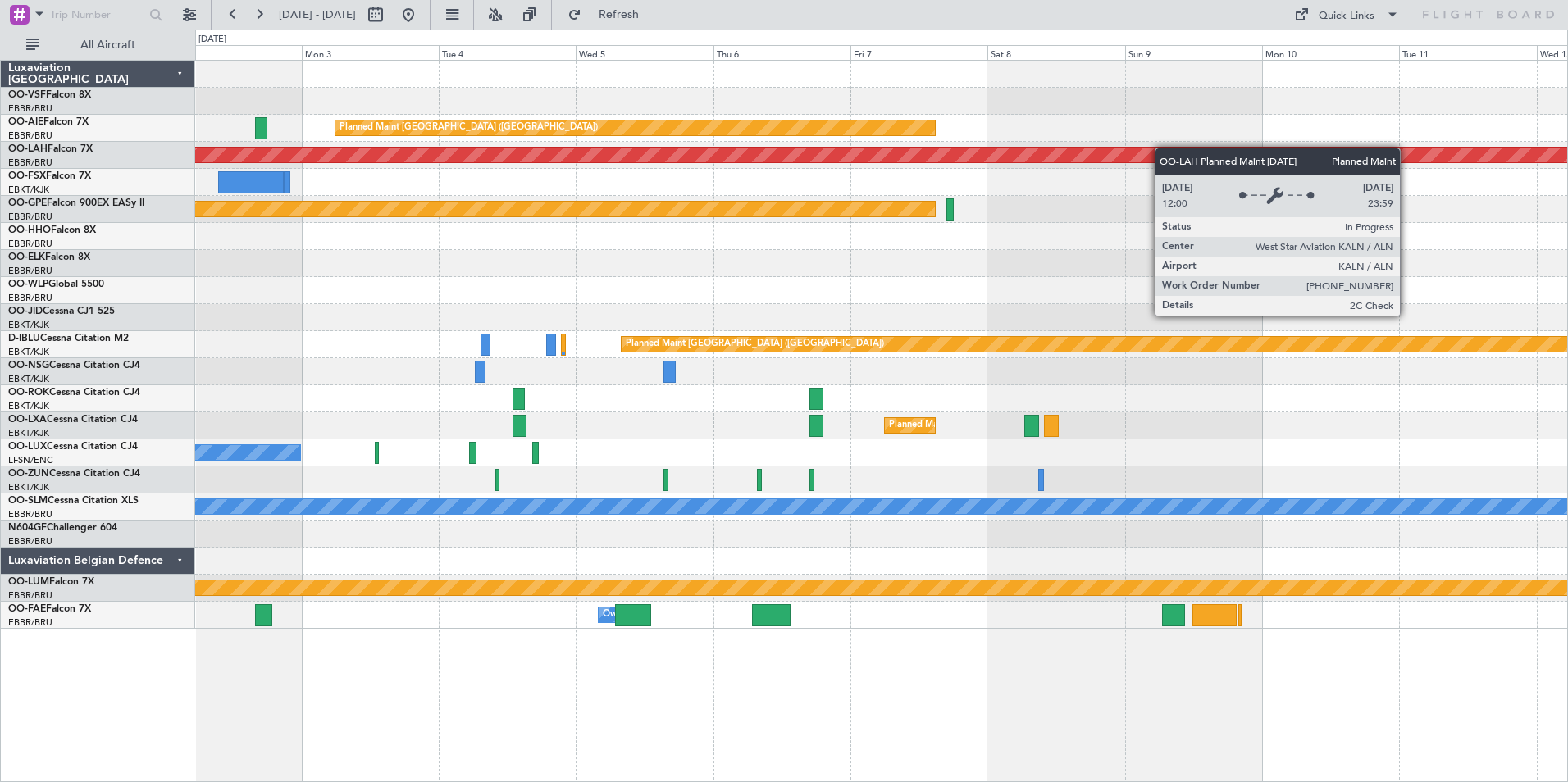
click at [1097, 148] on div "Planned Maint London (Farnborough) Planned Maint Alton-st Louis (St Louis Regl)…" at bounding box center [882, 344] width 1372 height 568
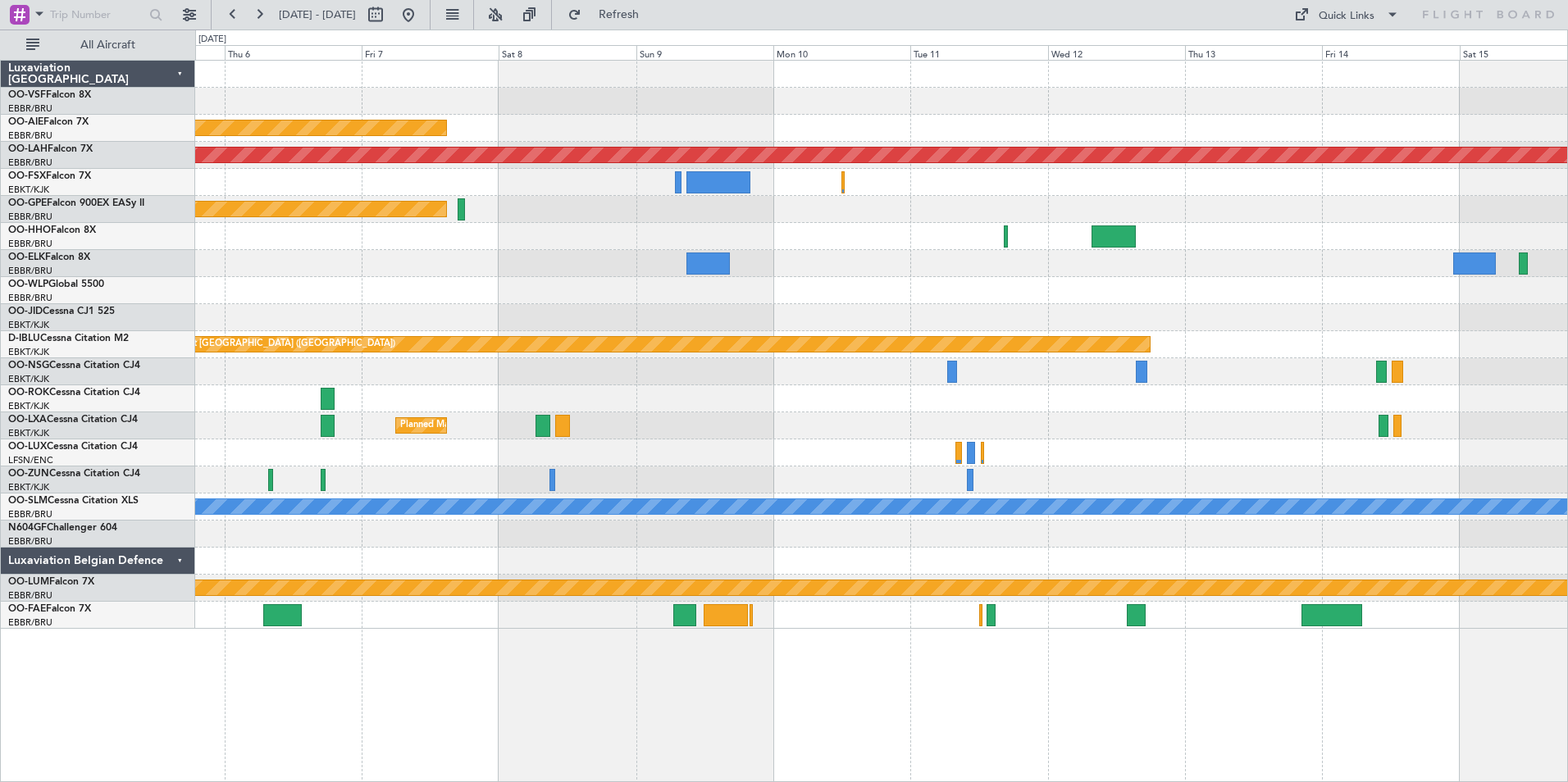
click at [884, 128] on div "Planned Maint [GEOGRAPHIC_DATA] ([GEOGRAPHIC_DATA])" at bounding box center [882, 128] width 1372 height 27
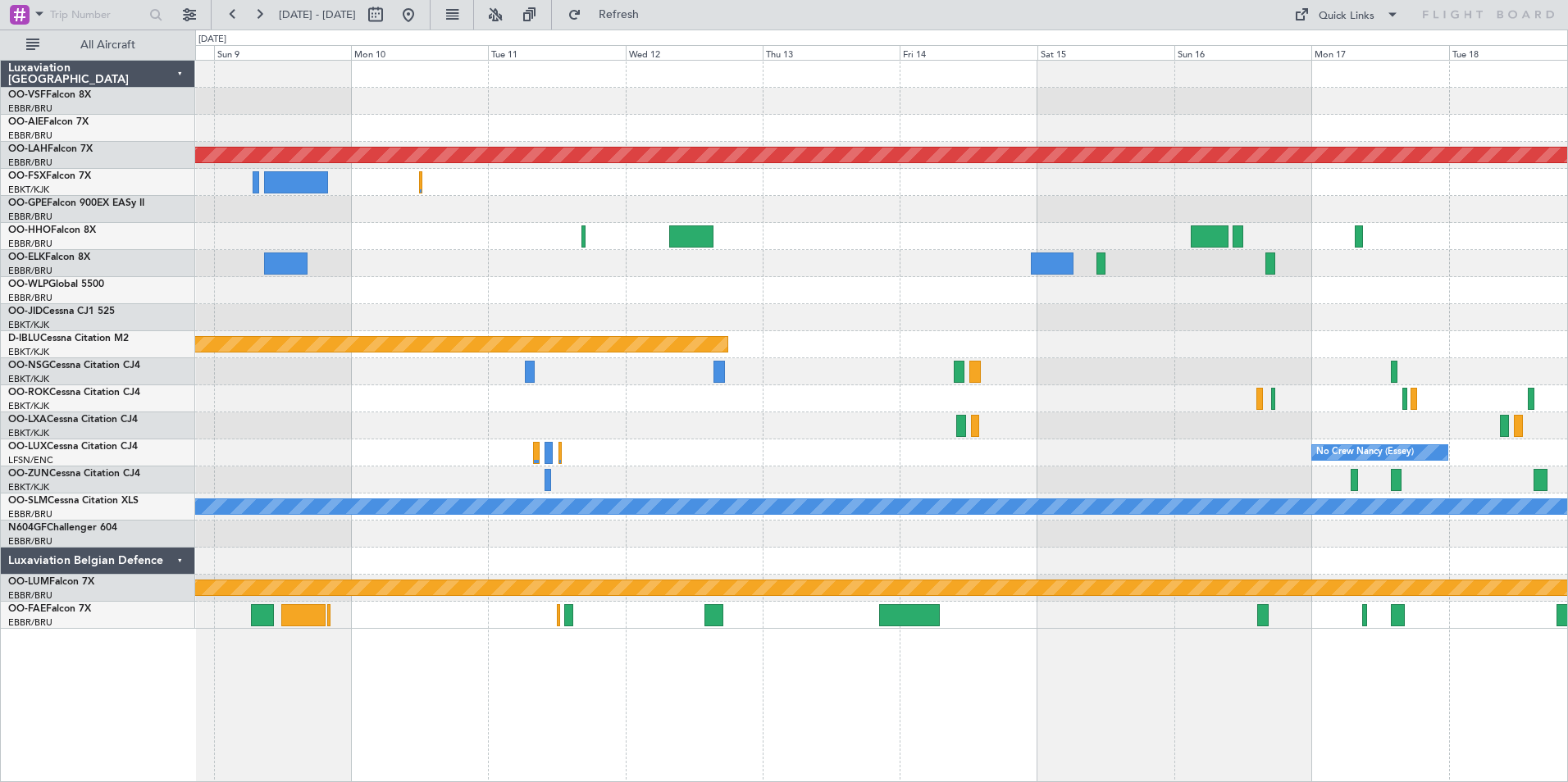
click at [781, 125] on div "Planned Maint [GEOGRAPHIC_DATA] ([GEOGRAPHIC_DATA])" at bounding box center [882, 128] width 1372 height 27
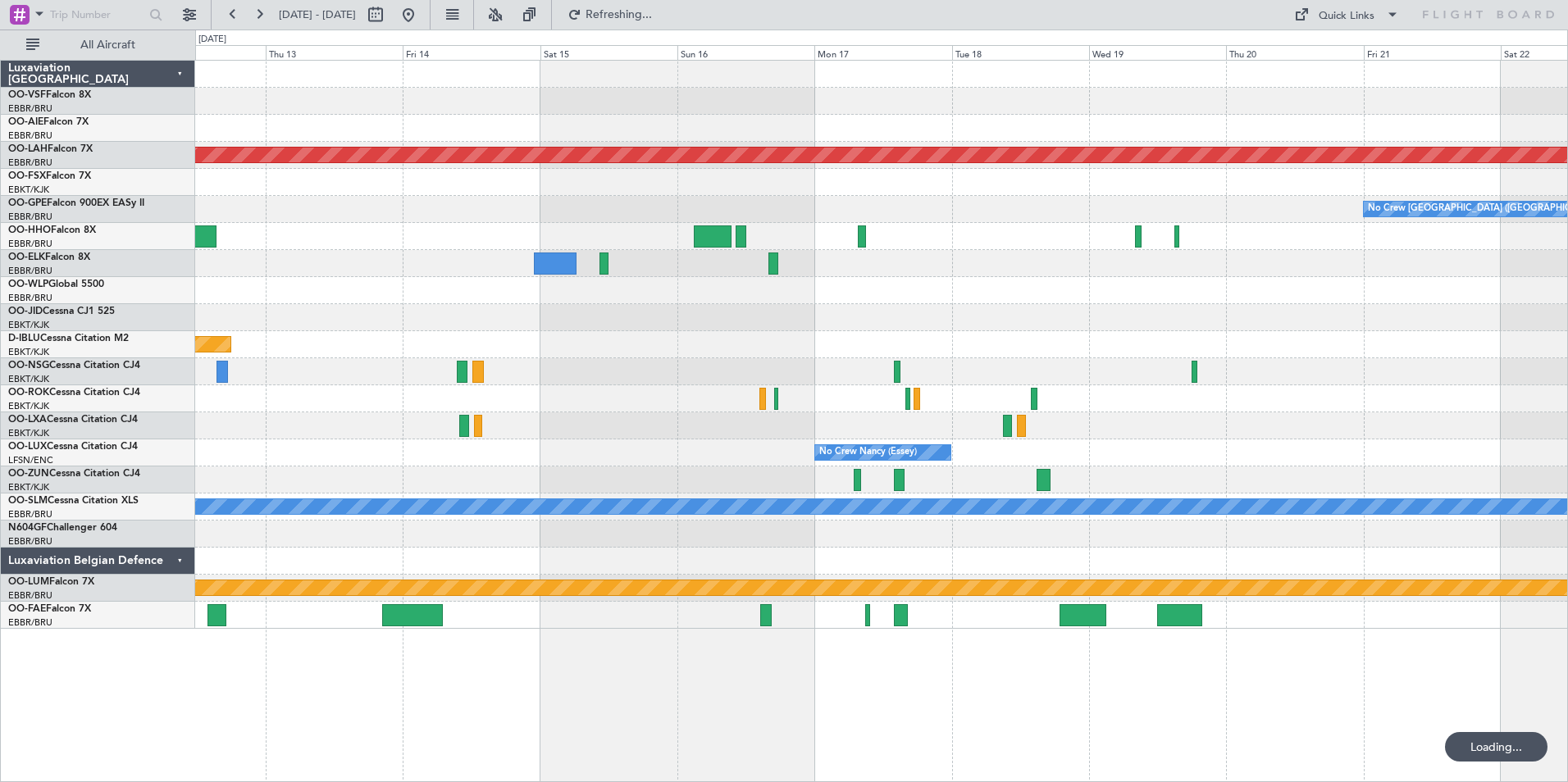
click at [716, 131] on div at bounding box center [882, 128] width 1372 height 27
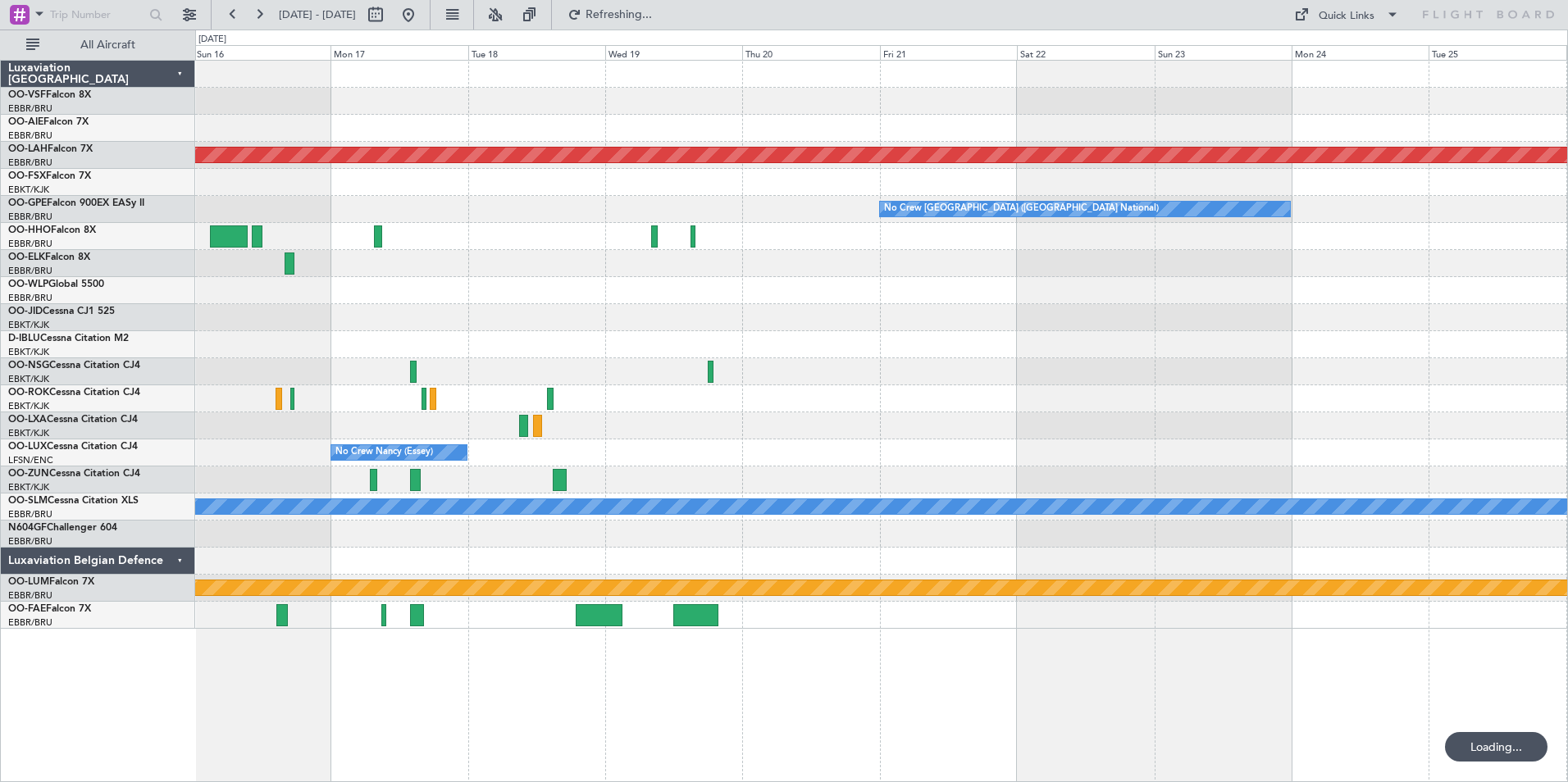
click at [747, 121] on div at bounding box center [882, 128] width 1372 height 27
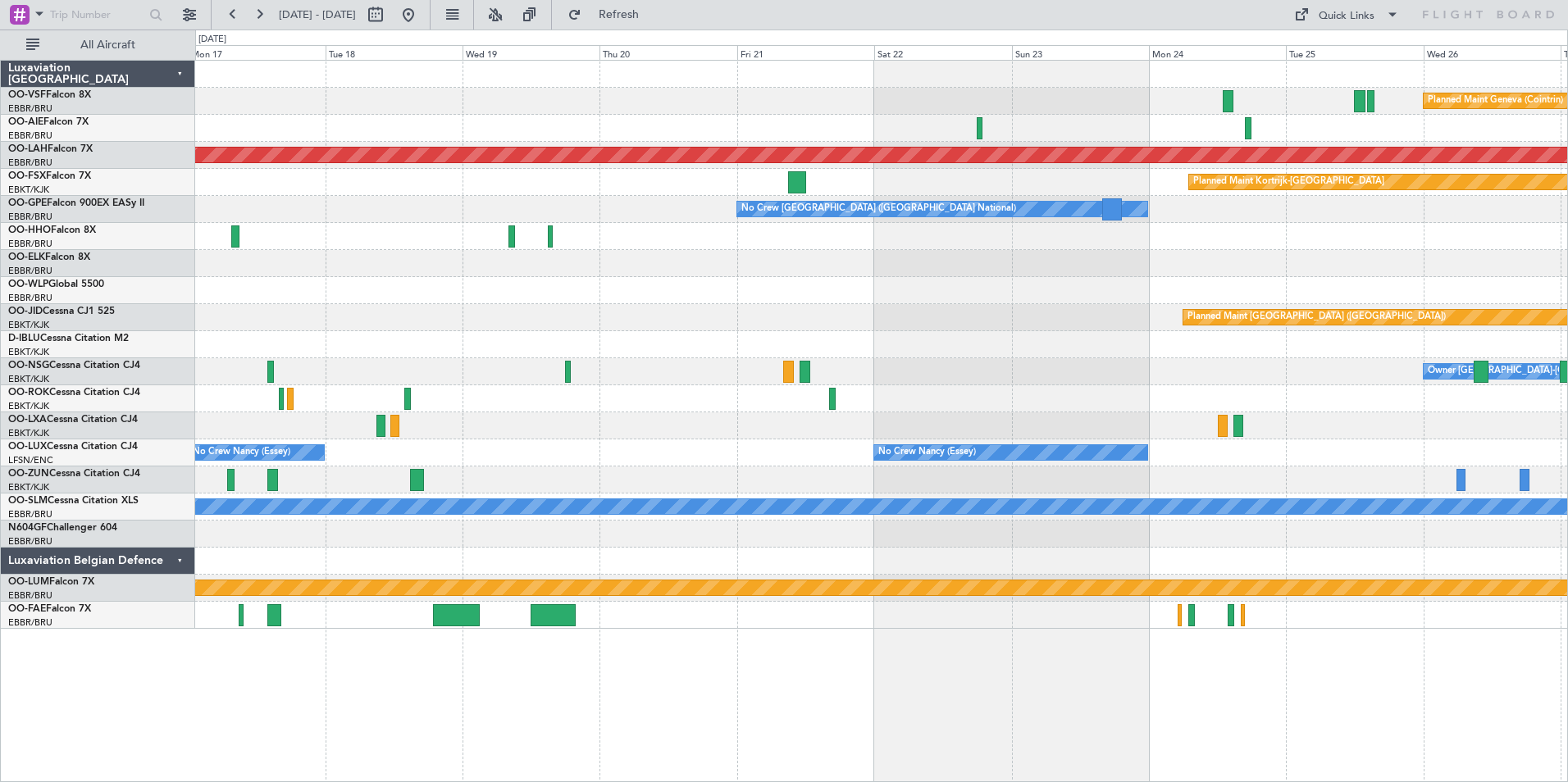
click at [1445, 125] on div at bounding box center [882, 128] width 1372 height 27
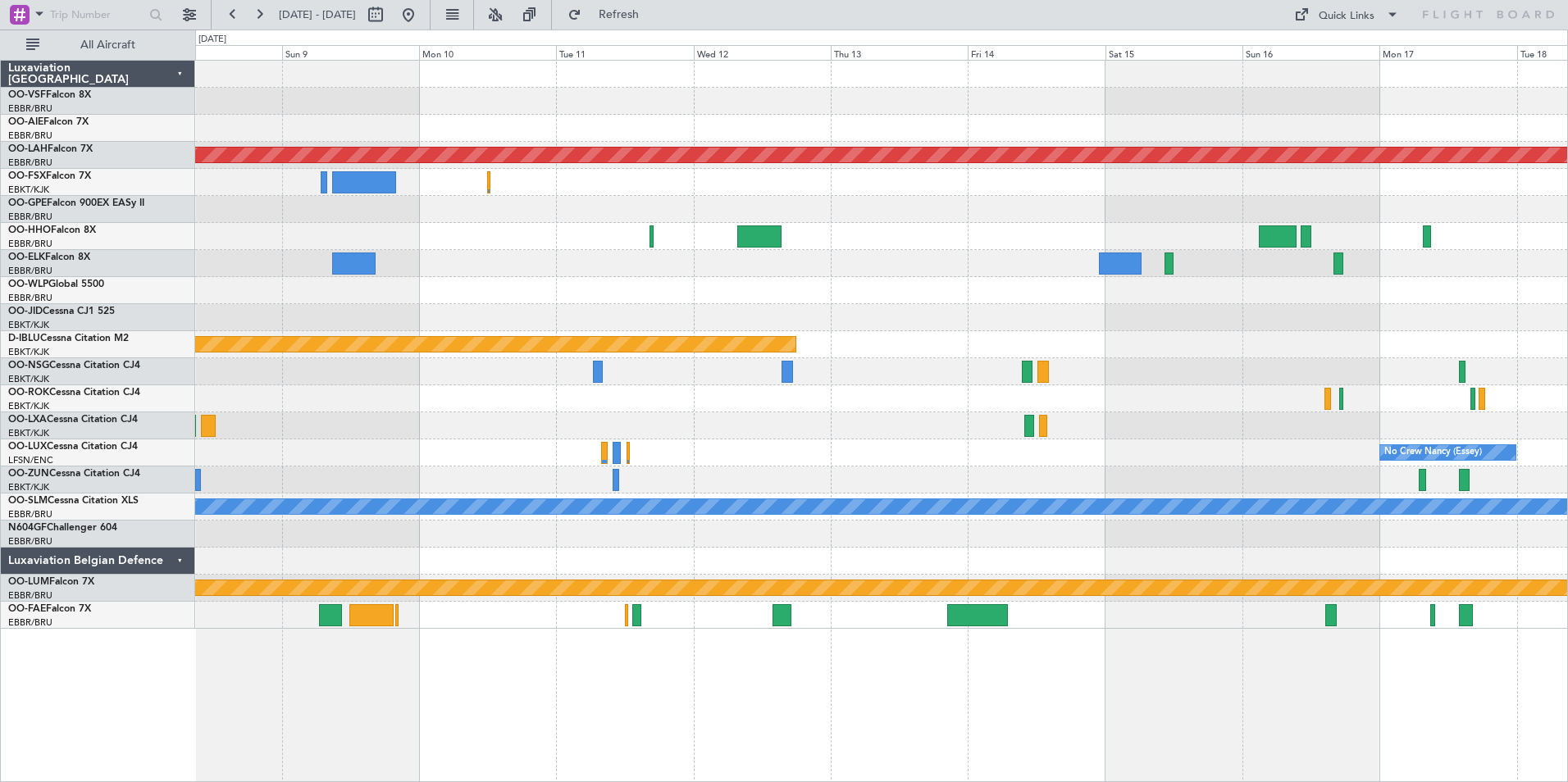
click at [520, 129] on div "Planned Maint [GEOGRAPHIC_DATA] ([GEOGRAPHIC_DATA])" at bounding box center [882, 128] width 1372 height 27
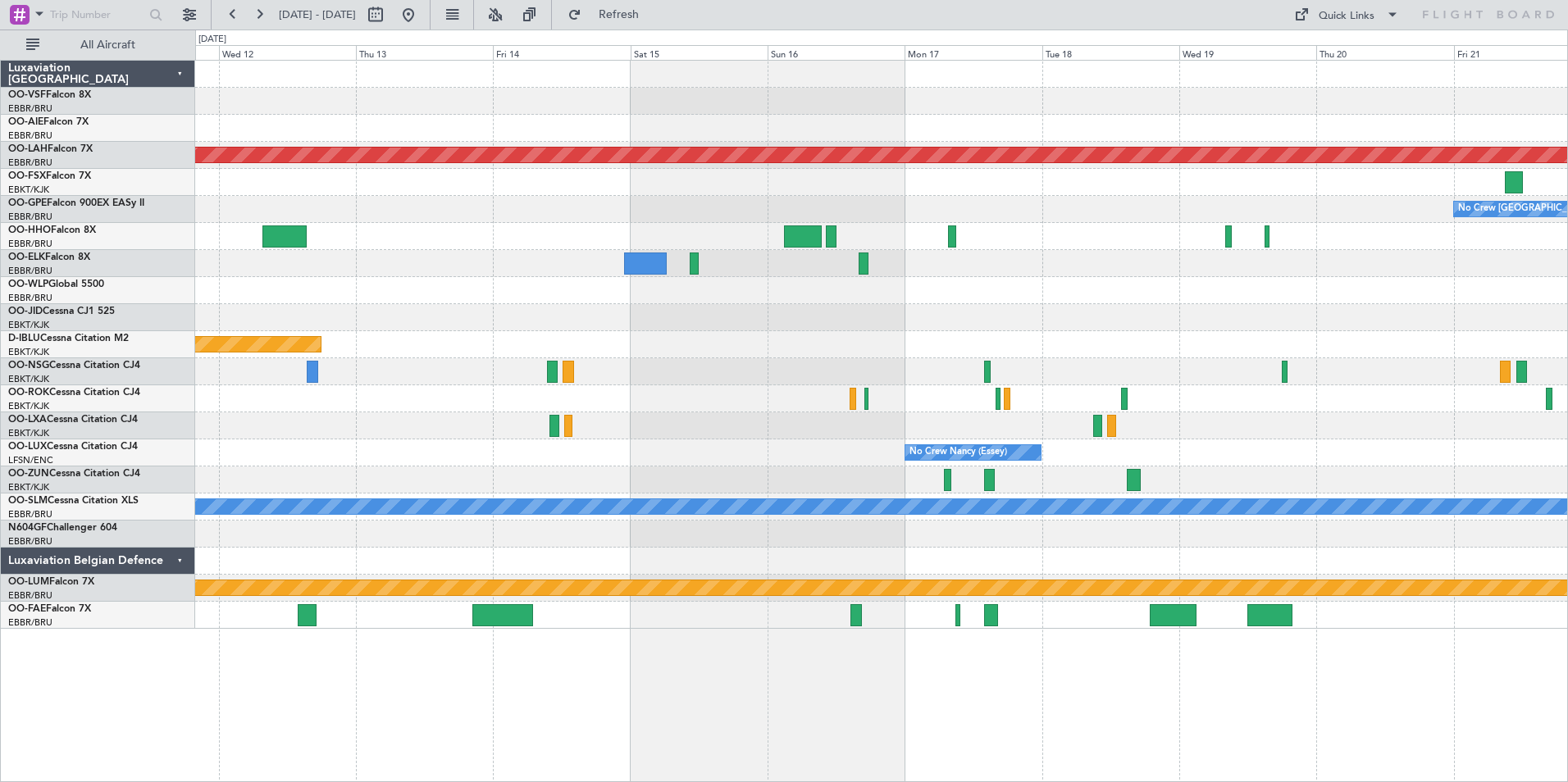
click at [1001, 129] on div at bounding box center [882, 128] width 1372 height 27
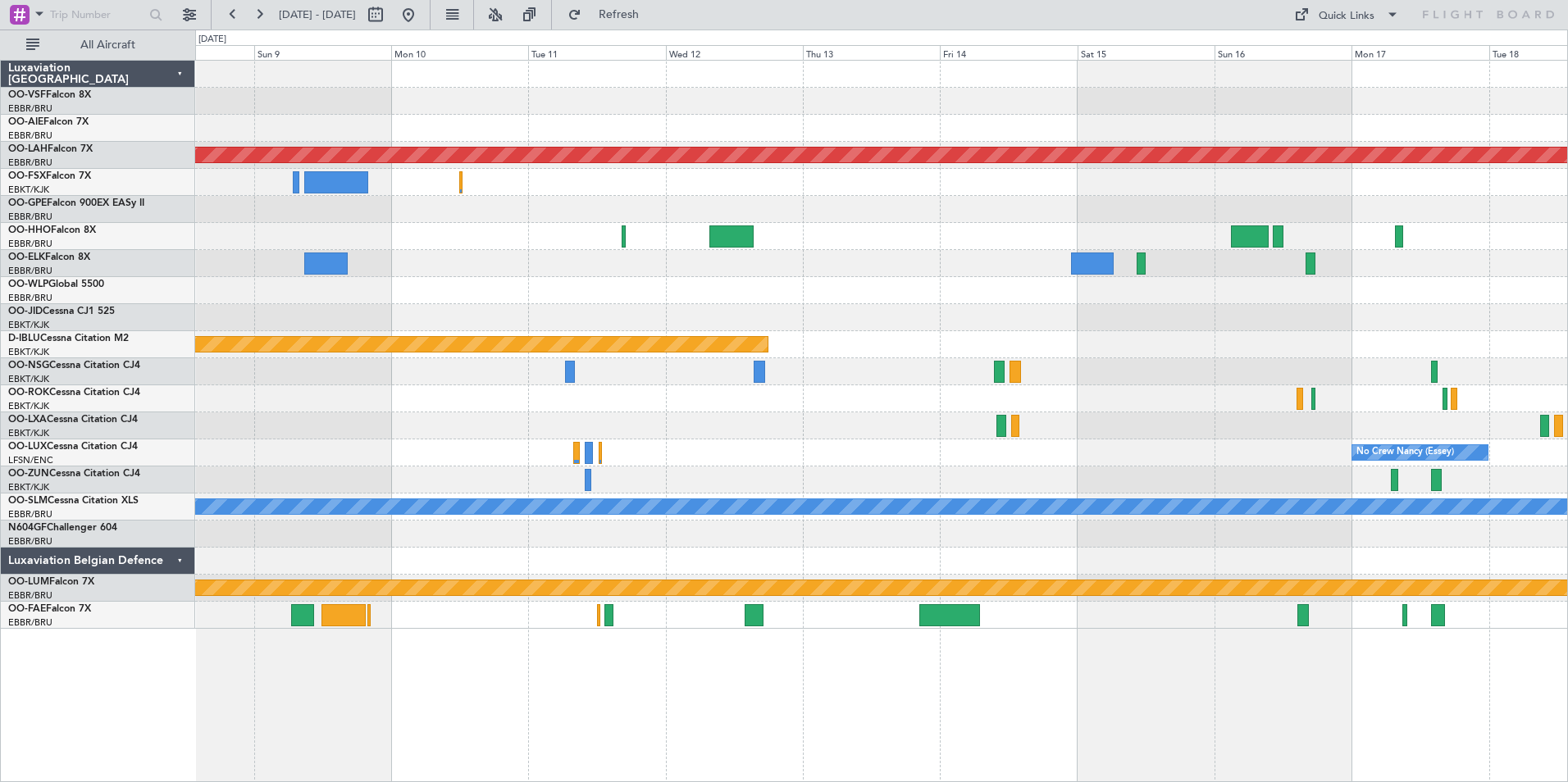
click at [852, 230] on div "Planned Maint London (Farnborough) Planned Maint Alton-st Louis (St Louis Regl)…" at bounding box center [882, 344] width 1372 height 568
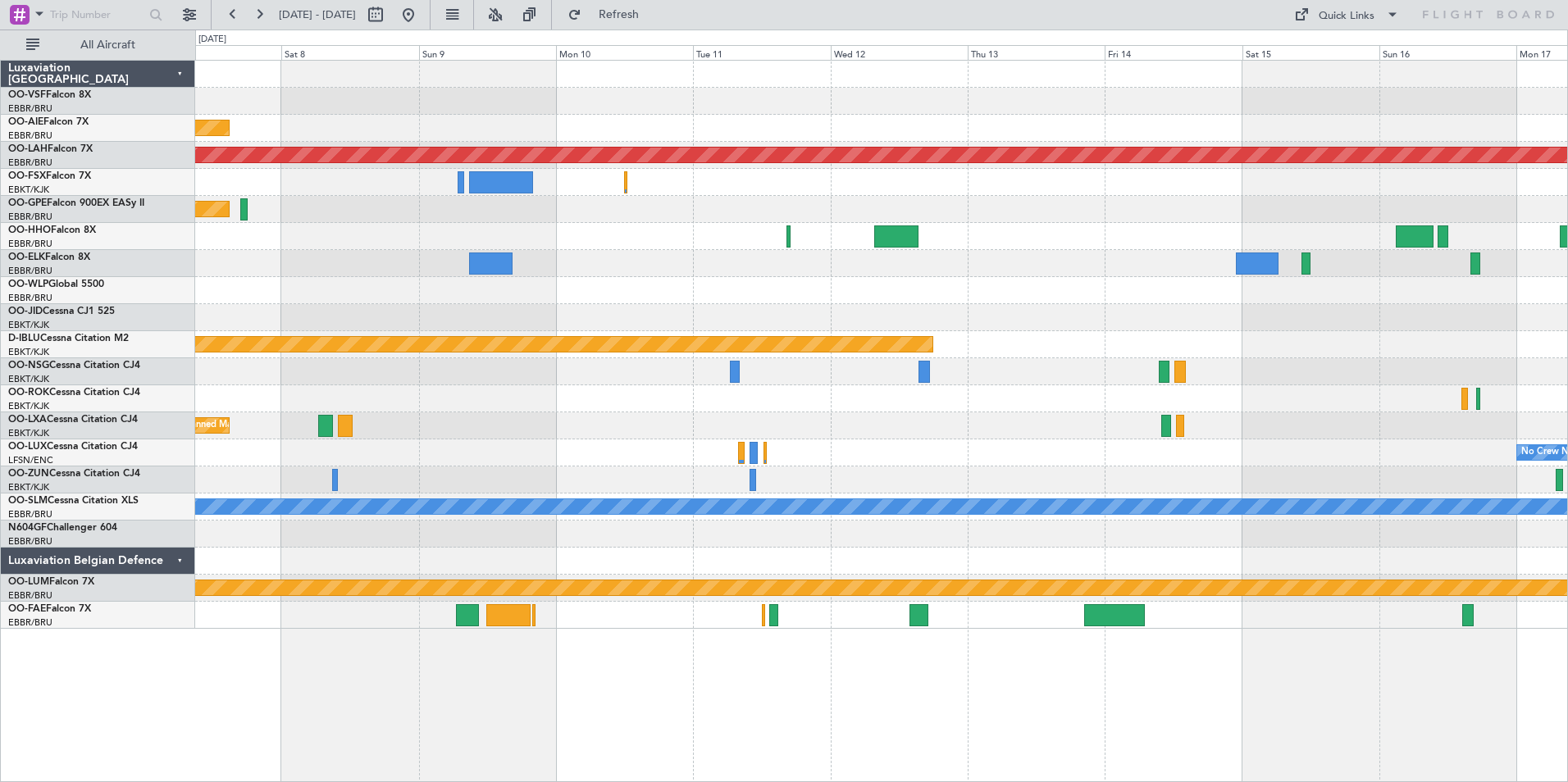
click at [930, 231] on div at bounding box center [882, 236] width 1372 height 27
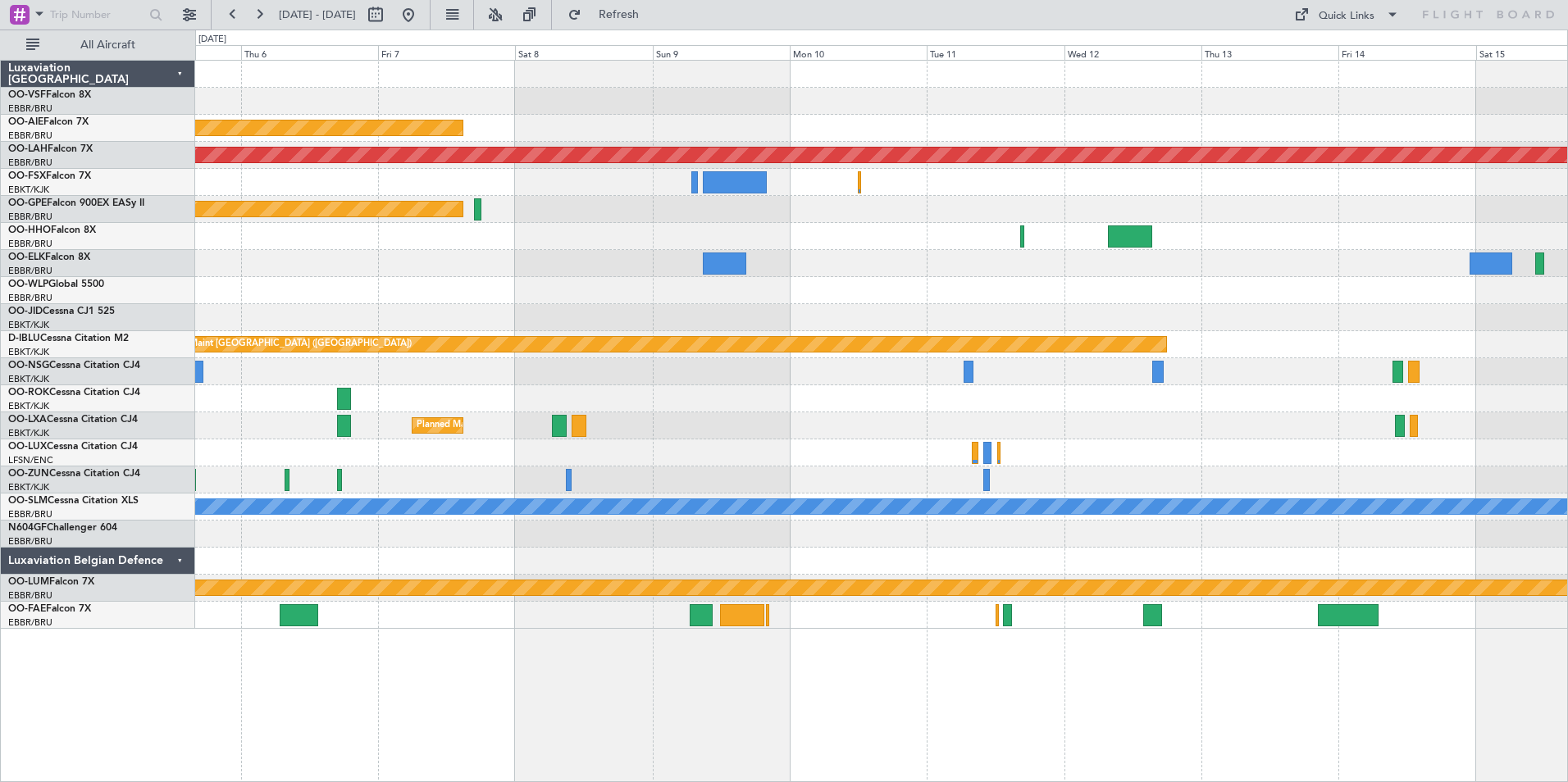
click at [891, 221] on div "Planned Maint Nurnberg" at bounding box center [882, 210] width 1372 height 27
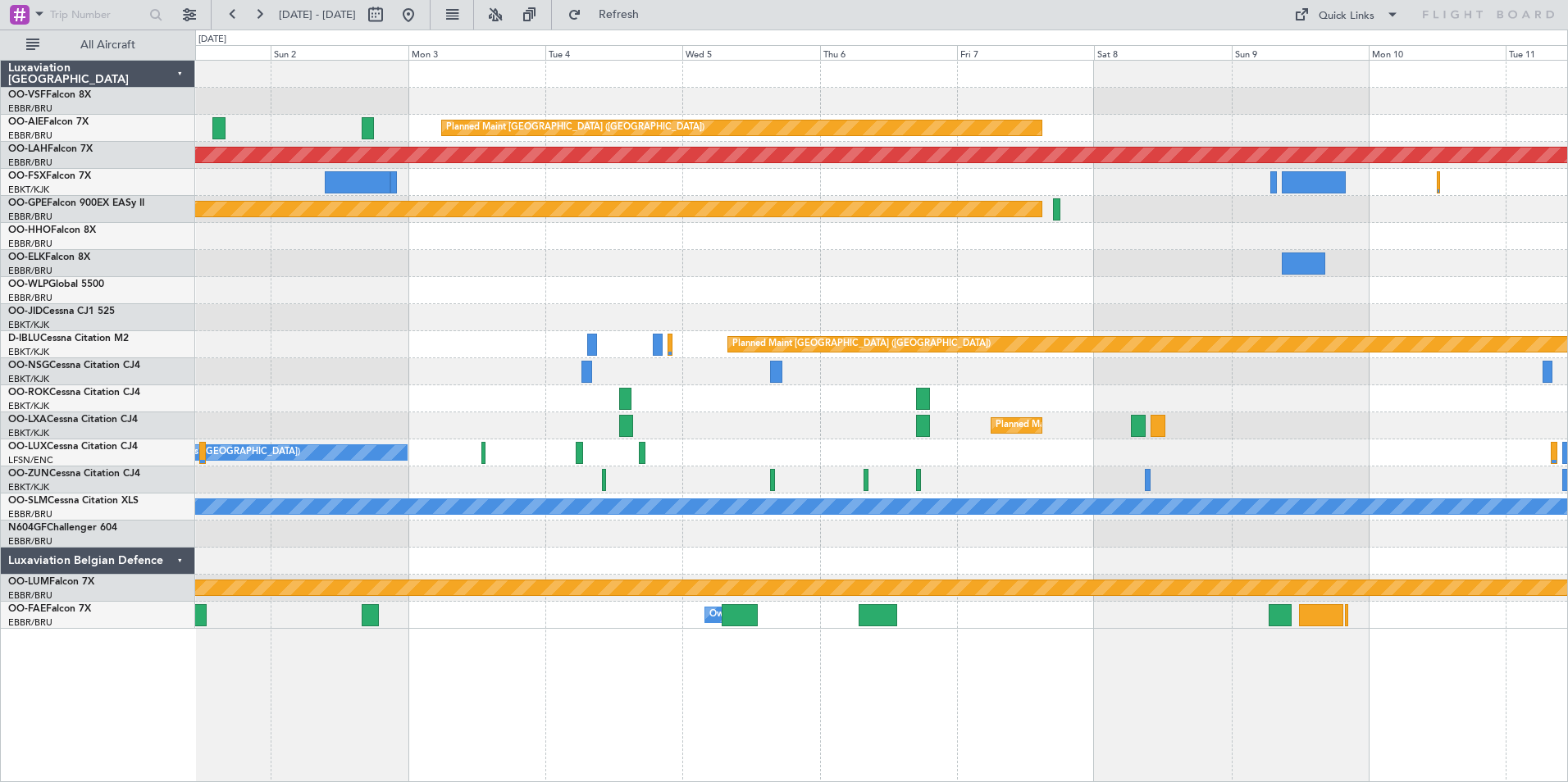
click at [863, 219] on div "Planned Maint Nurnberg" at bounding box center [882, 210] width 1372 height 27
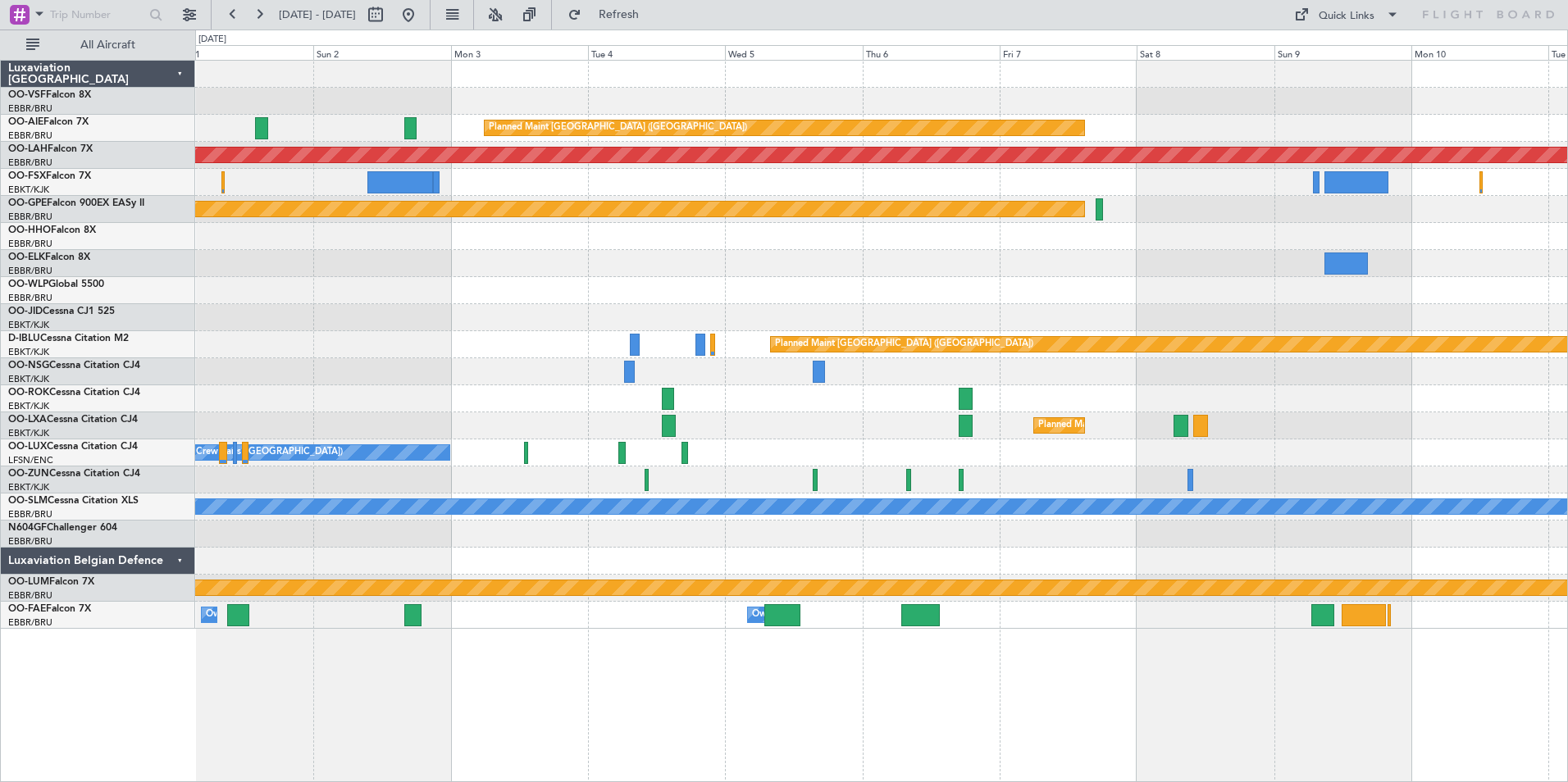
click at [842, 217] on div "Planned Maint Nurnberg" at bounding box center [882, 210] width 1372 height 27
